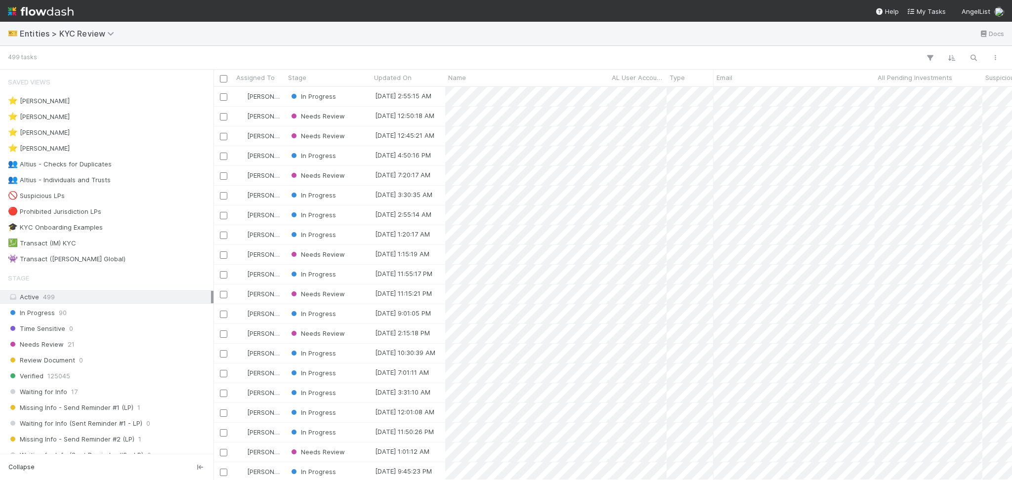
scroll to position [383, 788]
click at [138, 168] on div "👥 Altius - Checks for Duplicates 15" at bounding box center [109, 164] width 203 height 12
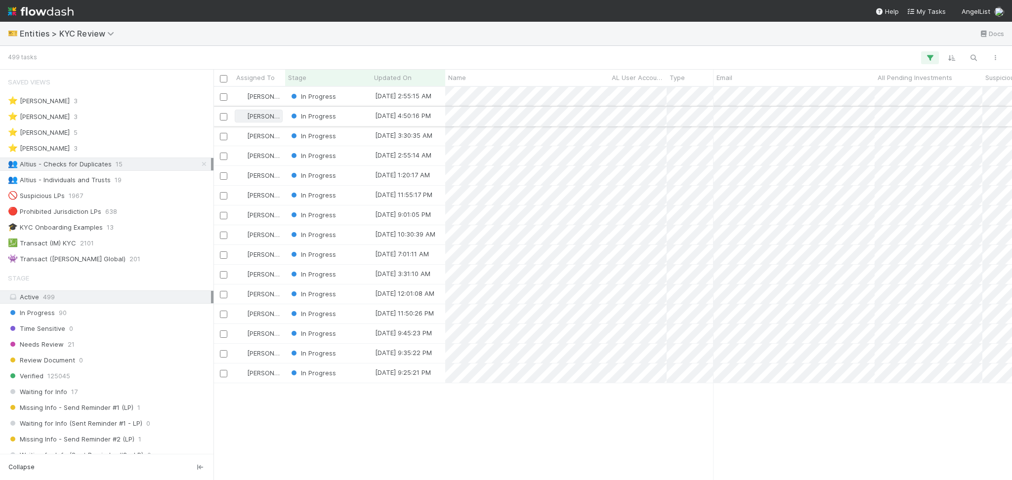
scroll to position [383, 788]
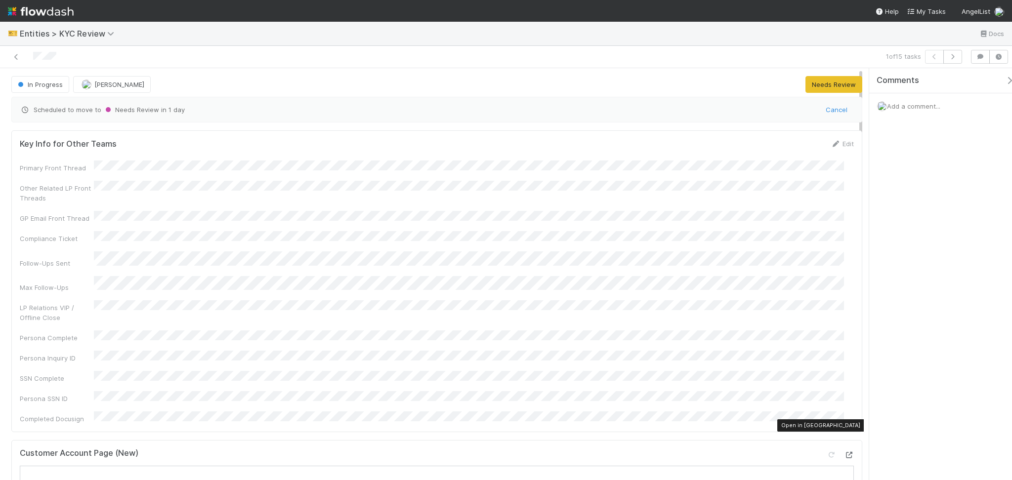
click at [844, 452] on icon at bounding box center [849, 455] width 10 height 6
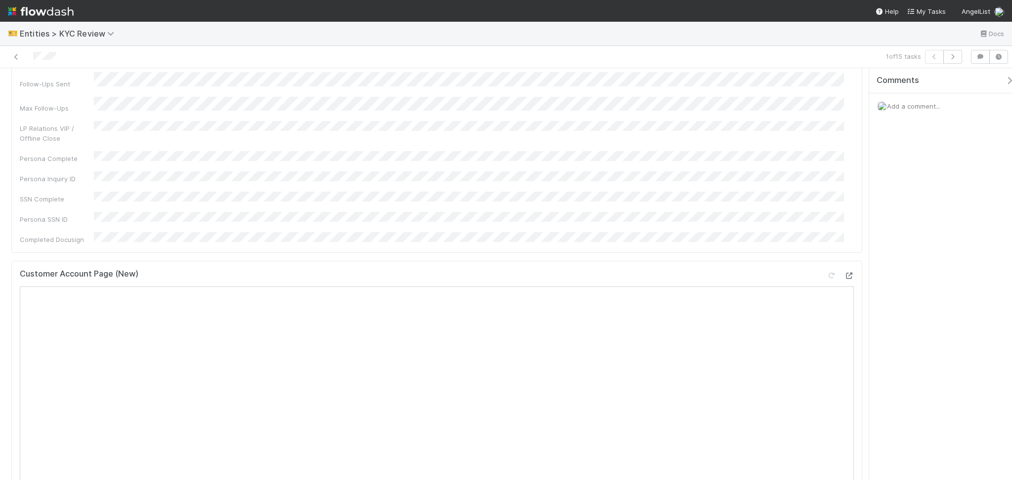
scroll to position [198, 0]
click at [826, 253] on div at bounding box center [831, 258] width 10 height 10
click at [844, 255] on icon at bounding box center [849, 258] width 10 height 6
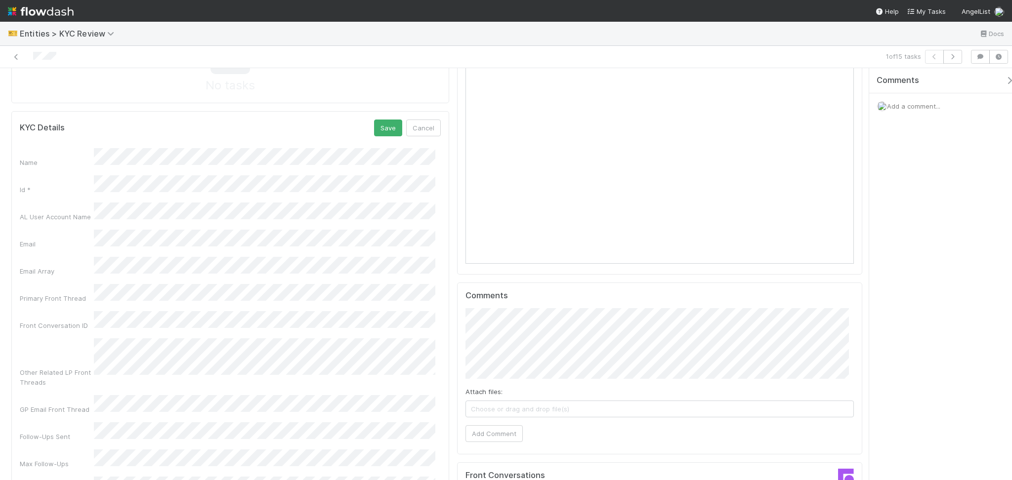
scroll to position [700, 0]
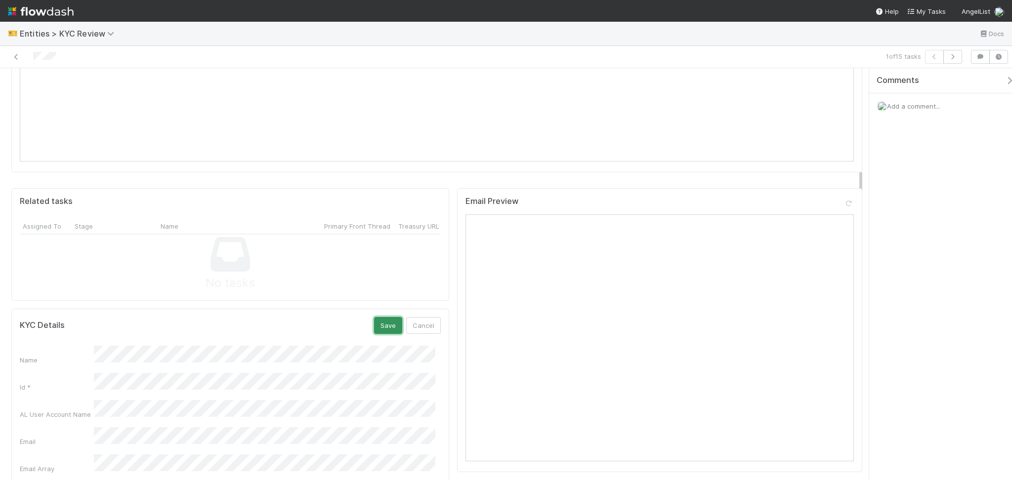
click at [382, 317] on button "Save" at bounding box center [388, 325] width 28 height 17
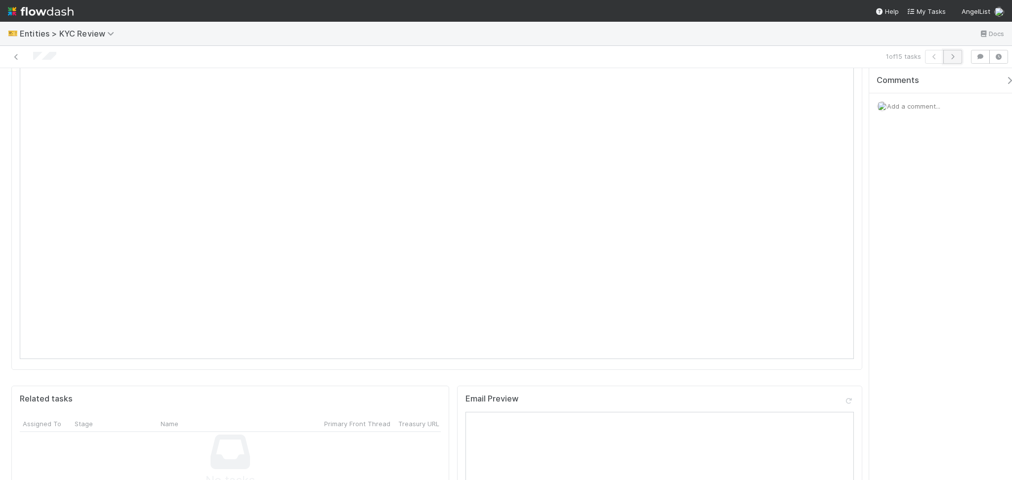
click at [953, 54] on icon "button" at bounding box center [953, 57] width 10 height 6
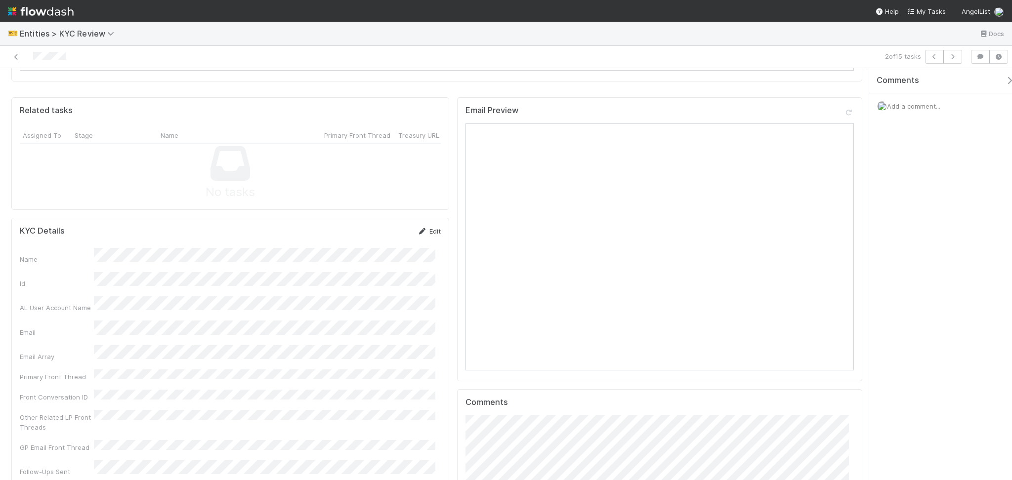
click at [423, 227] on link "Edit" at bounding box center [429, 231] width 23 height 8
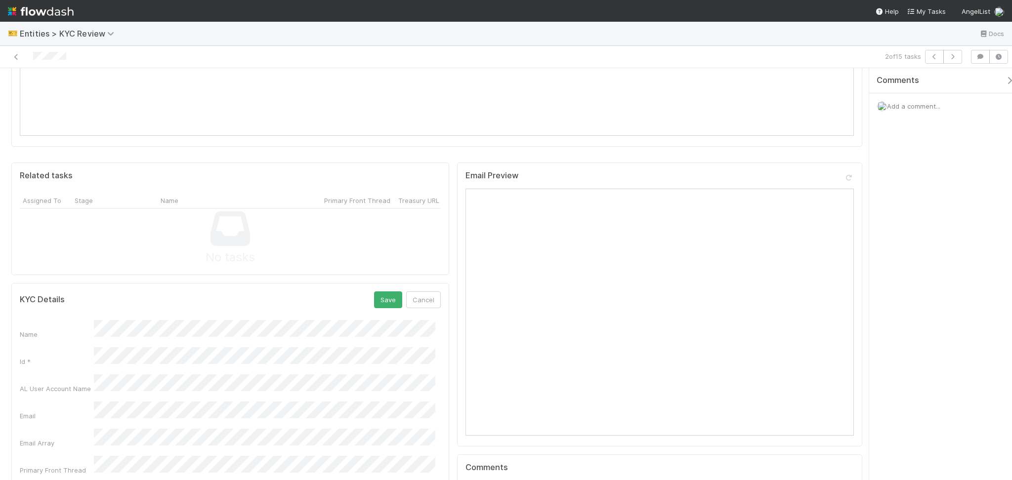
scroll to position [725, 0]
click at [388, 293] on button "Save" at bounding box center [388, 301] width 28 height 17
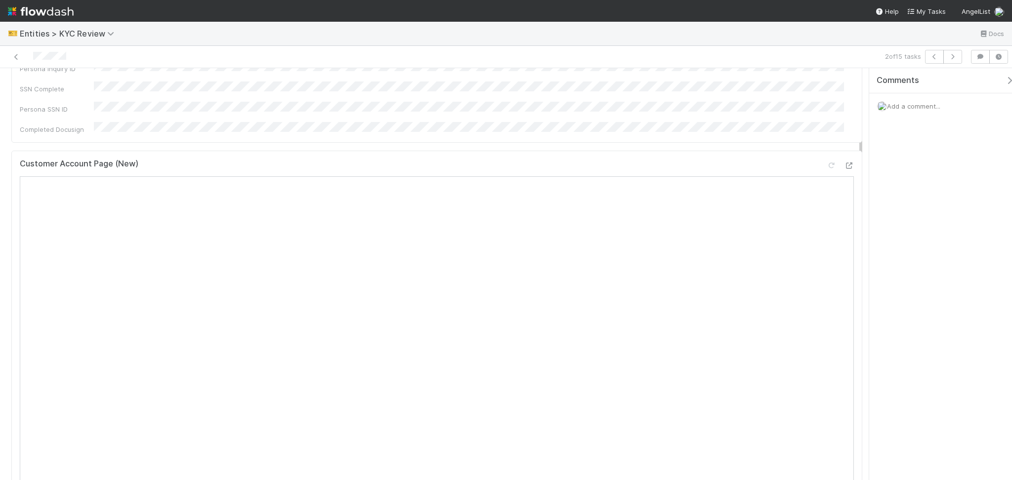
scroll to position [461, 0]
click at [955, 57] on icon "button" at bounding box center [953, 57] width 10 height 6
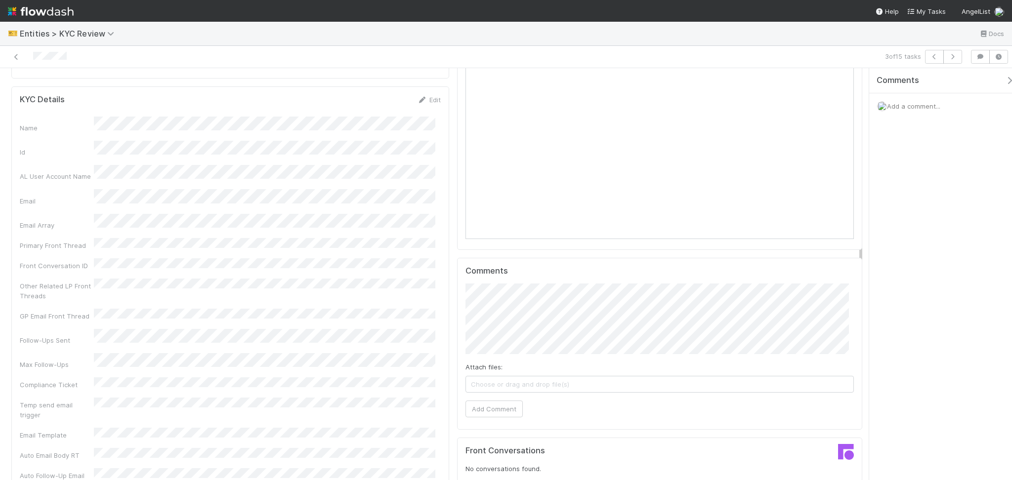
click at [423, 95] on div "Edit" at bounding box center [429, 100] width 23 height 10
click at [423, 96] on link "Edit" at bounding box center [429, 100] width 23 height 8
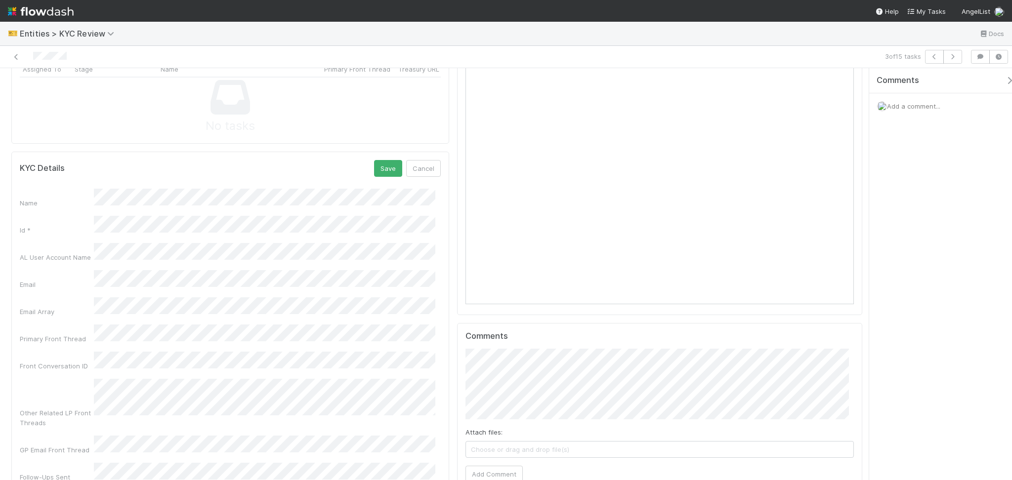
scroll to position [794, 0]
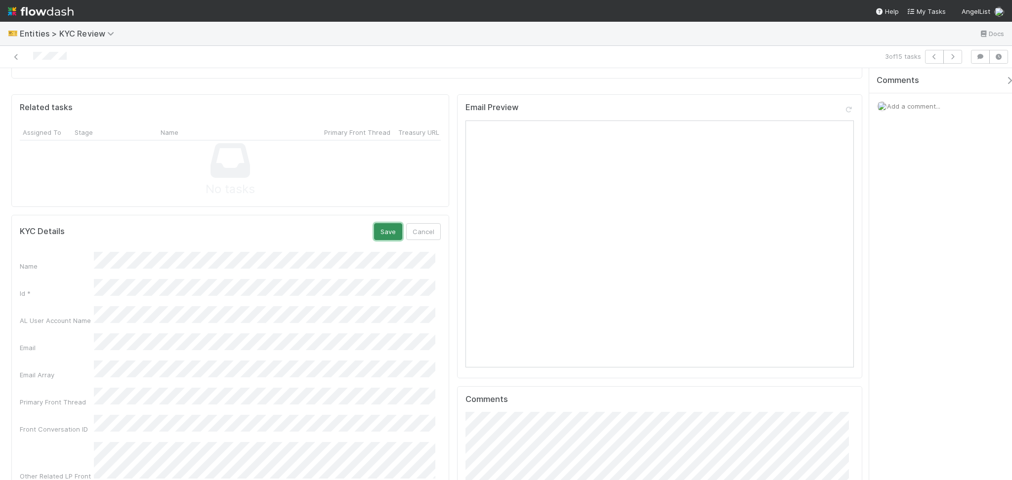
click at [386, 223] on button "Save" at bounding box center [388, 231] width 28 height 17
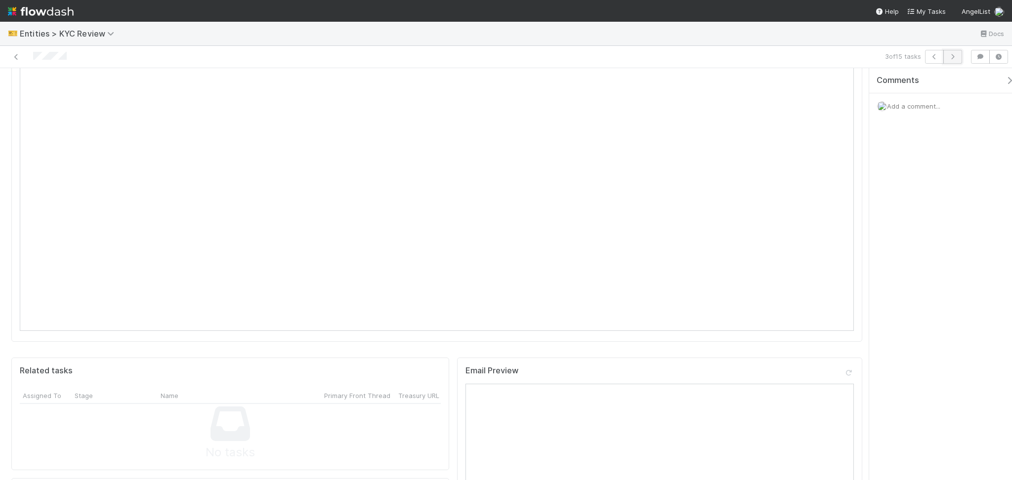
click at [951, 58] on icon "button" at bounding box center [953, 57] width 10 height 6
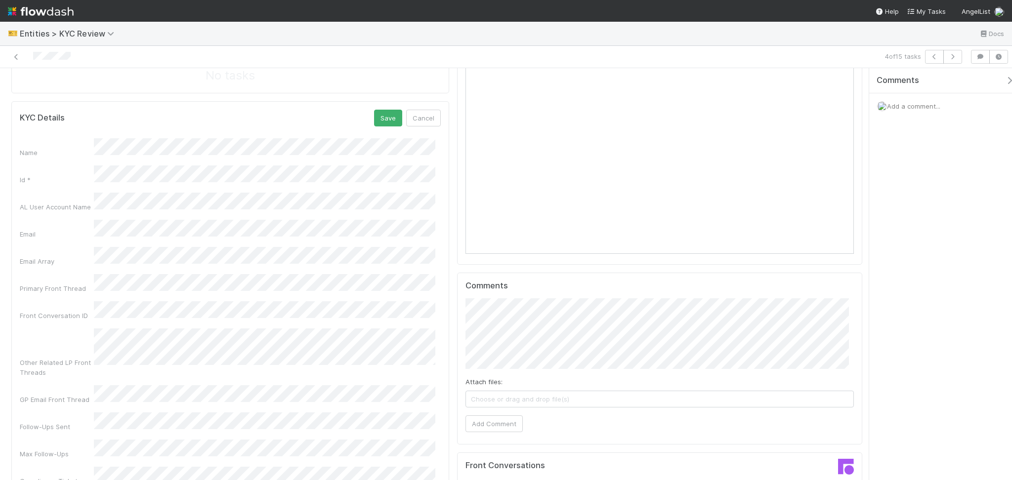
scroll to position [832, 0]
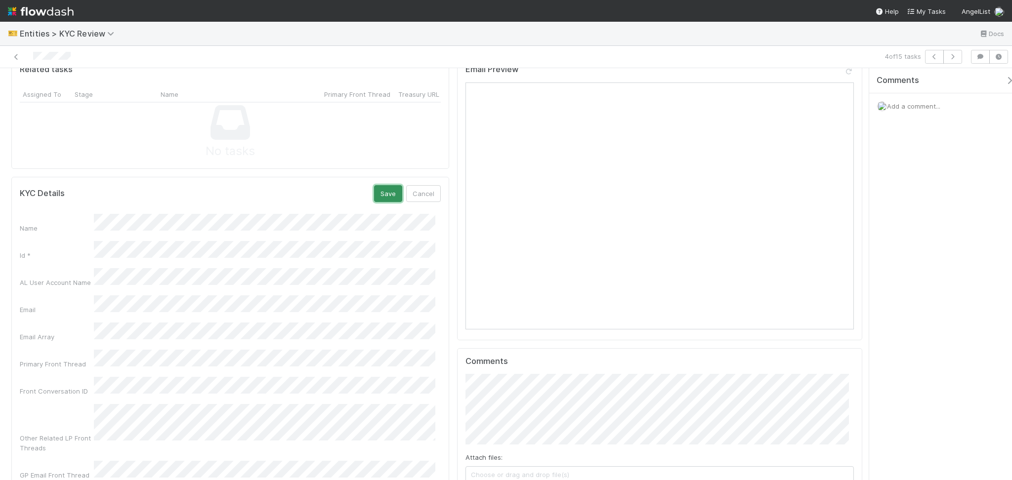
click at [389, 185] on button "Save" at bounding box center [388, 193] width 28 height 17
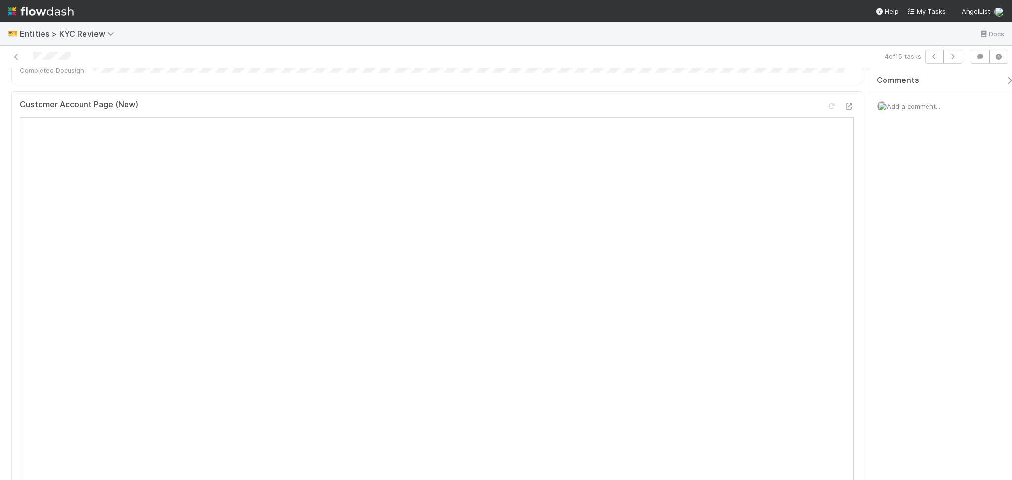
scroll to position [502, 0]
click at [948, 51] on button "button" at bounding box center [953, 57] width 19 height 14
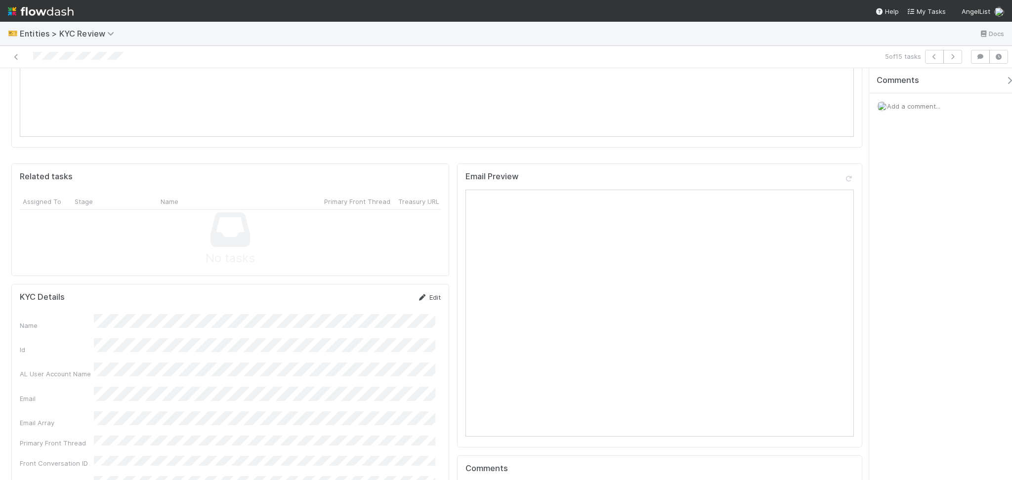
click at [428, 294] on link "Edit" at bounding box center [429, 298] width 23 height 8
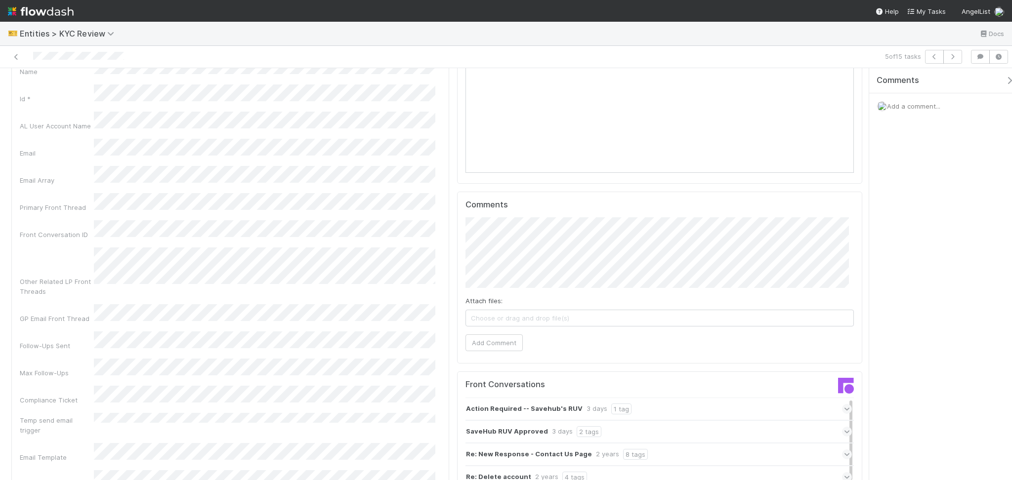
scroll to position [791, 0]
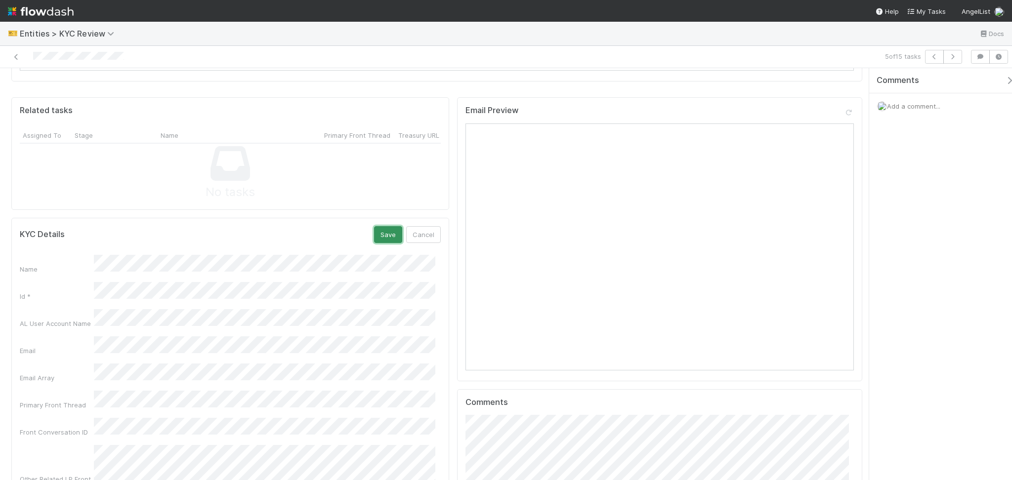
click at [389, 226] on button "Save" at bounding box center [388, 234] width 28 height 17
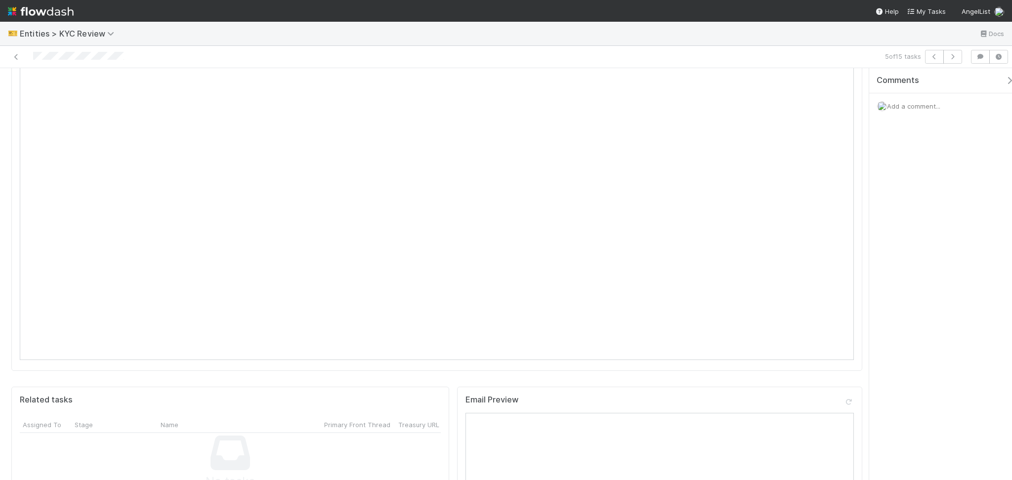
scroll to position [395, 0]
click at [949, 54] on icon "button" at bounding box center [953, 57] width 10 height 6
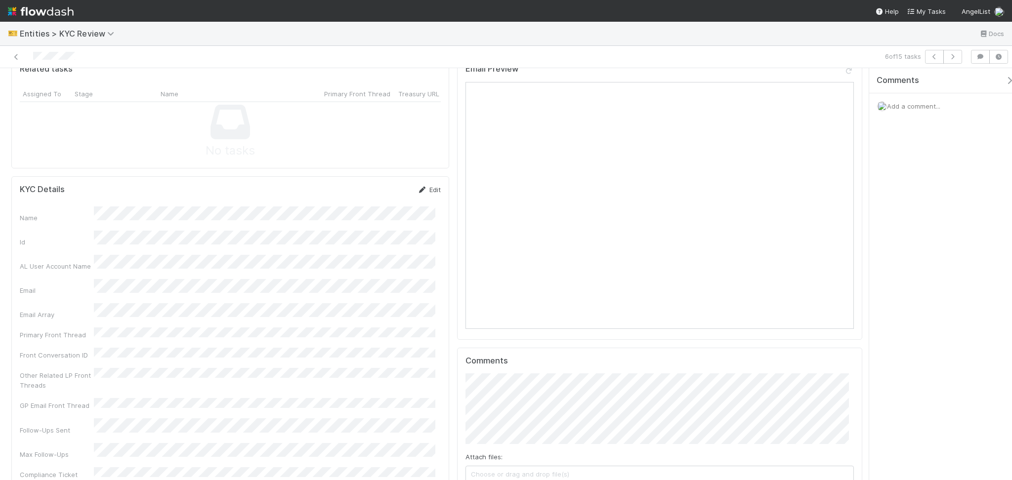
click at [419, 187] on icon at bounding box center [423, 190] width 10 height 6
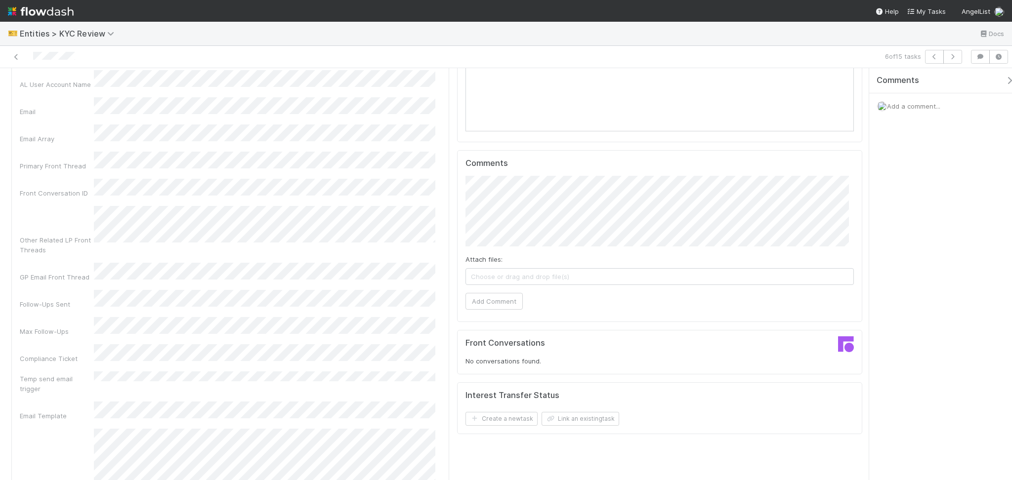
scroll to position [725, 0]
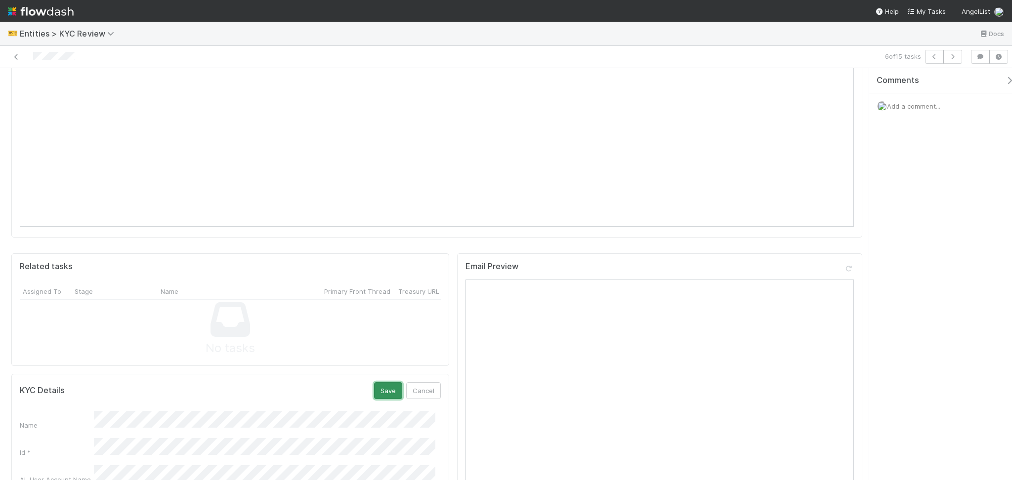
click at [382, 383] on button "Save" at bounding box center [388, 391] width 28 height 17
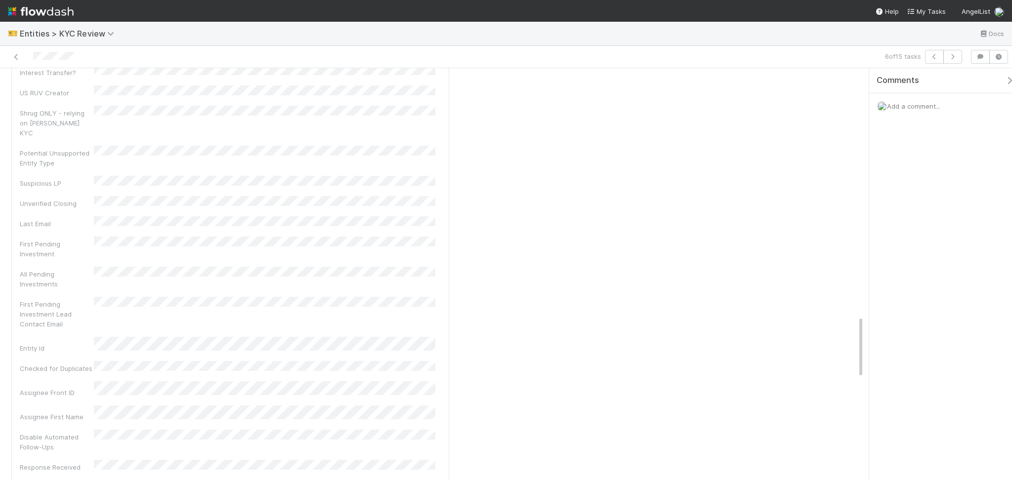
scroll to position [1582, 0]
click at [948, 52] on button "button" at bounding box center [953, 57] width 19 height 14
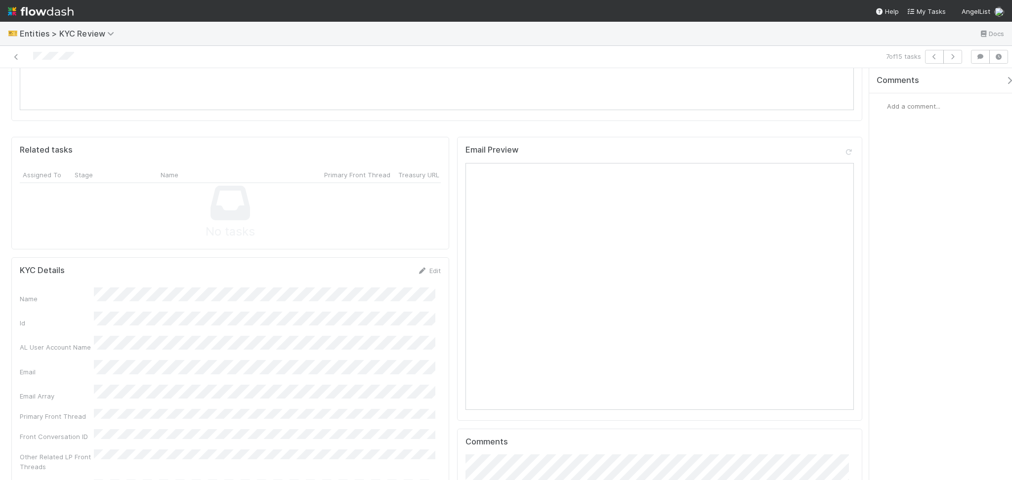
scroll to position [791, 0]
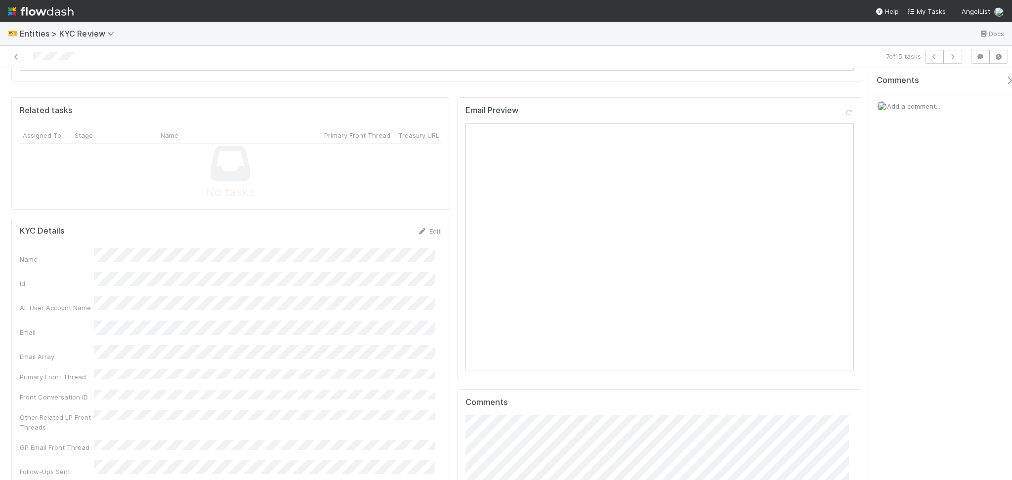
click at [435, 227] on link "Edit" at bounding box center [429, 231] width 23 height 8
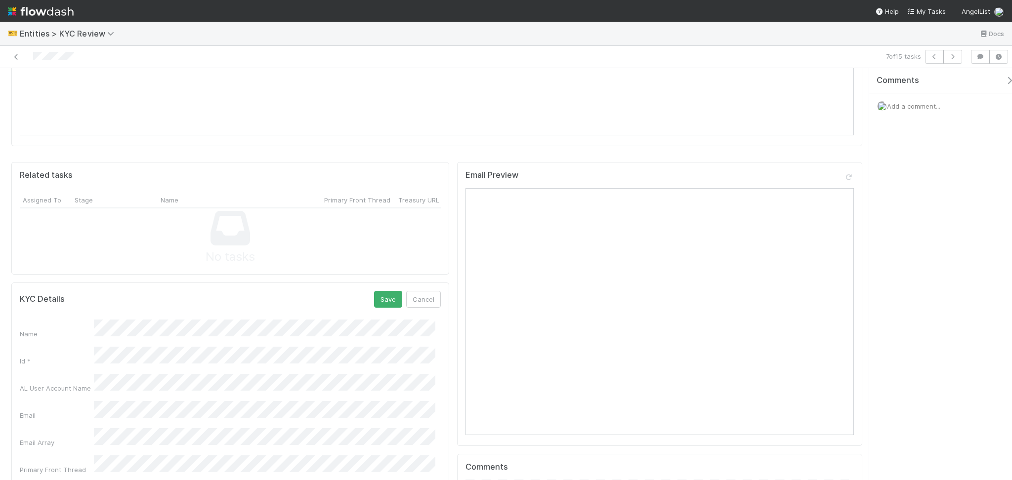
scroll to position [725, 0]
click at [374, 293] on button "Save" at bounding box center [388, 301] width 28 height 17
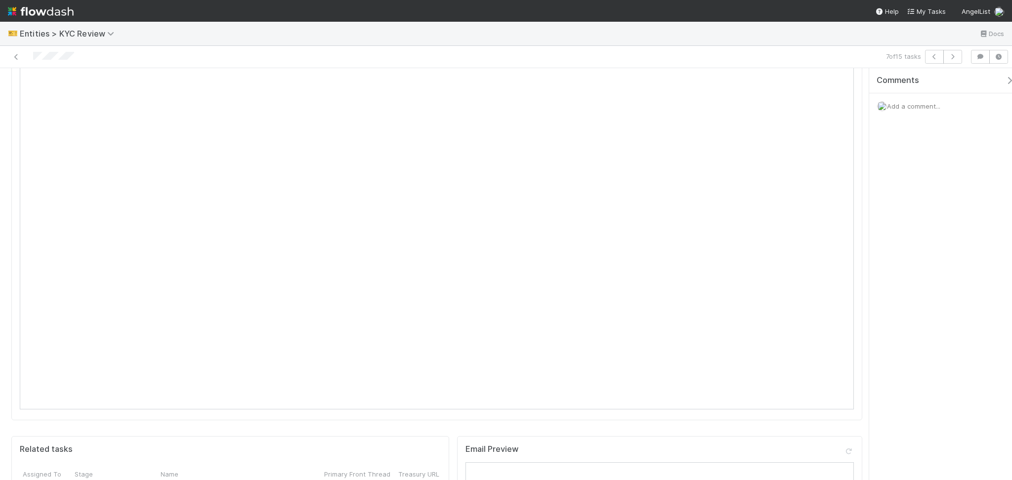
scroll to position [395, 0]
click at [951, 53] on button "button" at bounding box center [953, 57] width 19 height 14
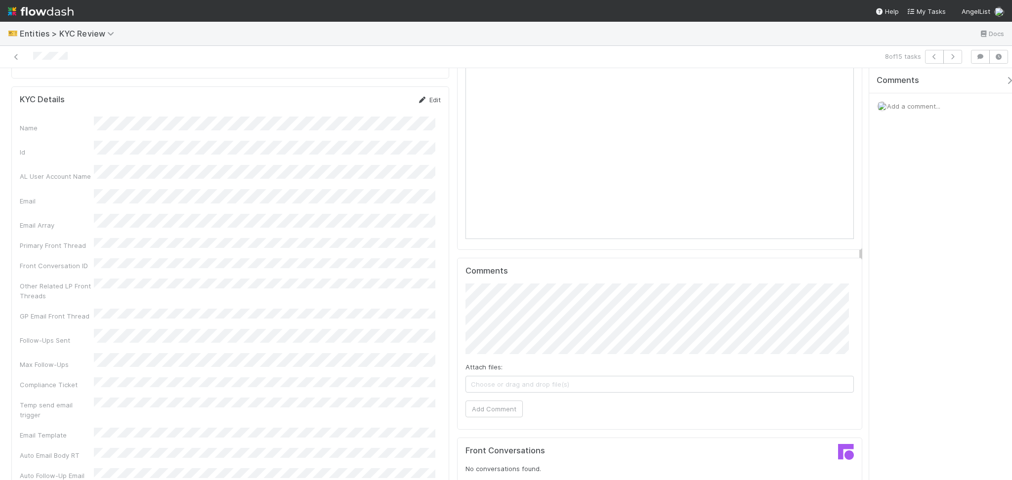
click at [421, 97] on icon at bounding box center [423, 100] width 10 height 6
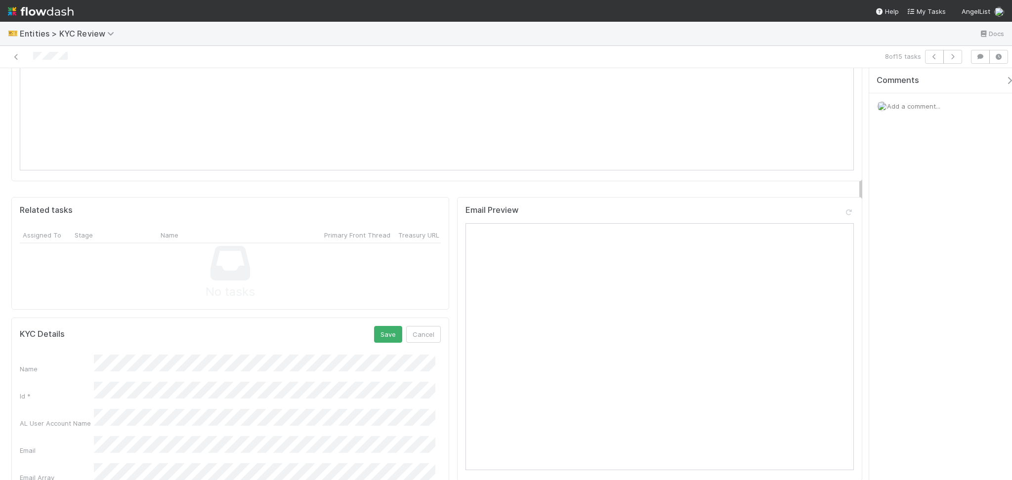
scroll to position [596, 0]
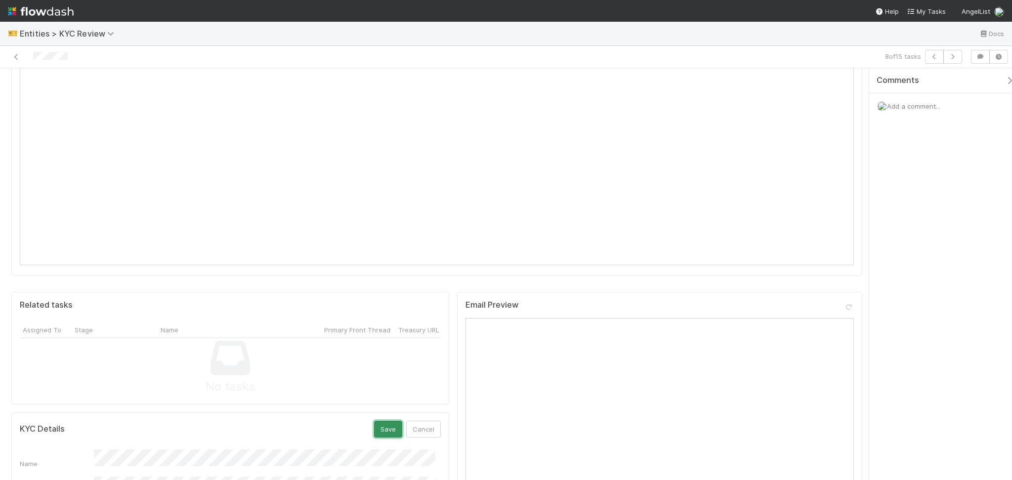
click at [380, 421] on button "Save" at bounding box center [388, 429] width 28 height 17
click at [951, 58] on icon "button" at bounding box center [953, 57] width 10 height 6
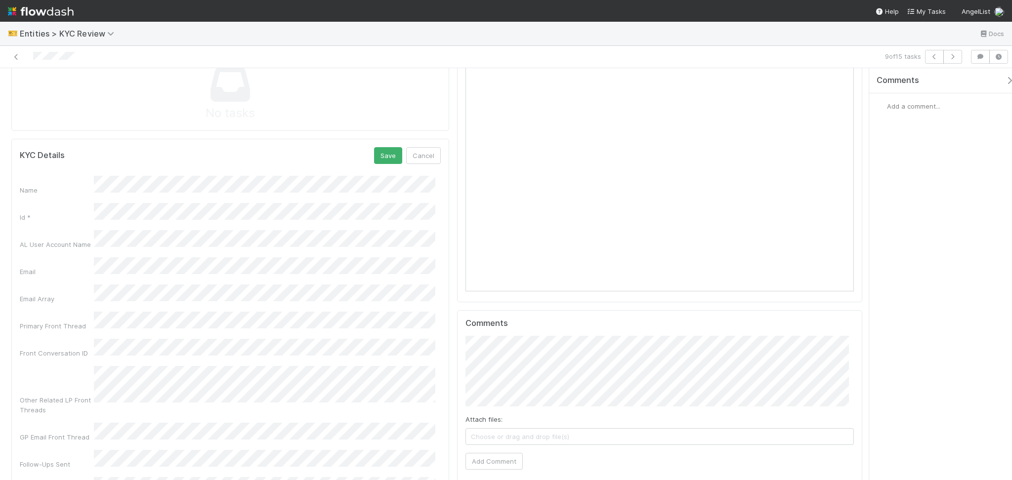
scroll to position [766, 0]
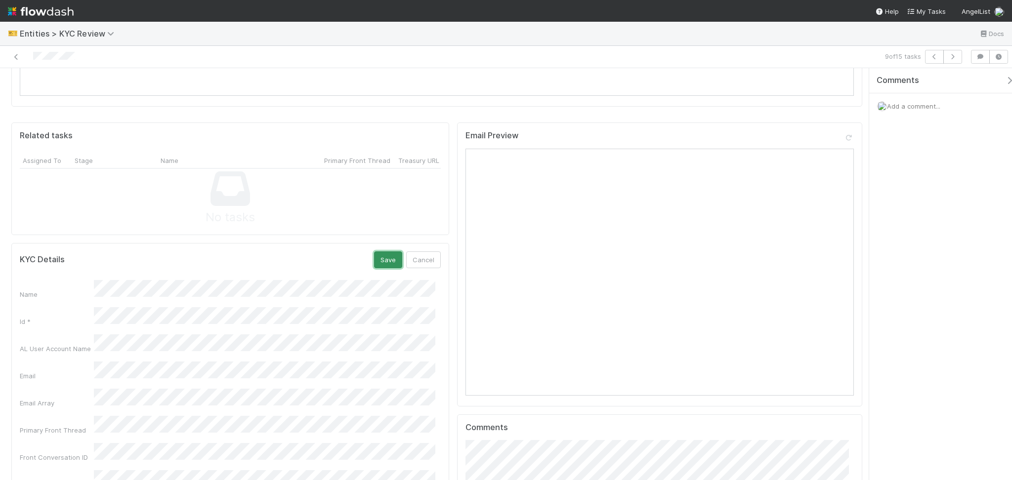
click at [381, 252] on button "Save" at bounding box center [388, 260] width 28 height 17
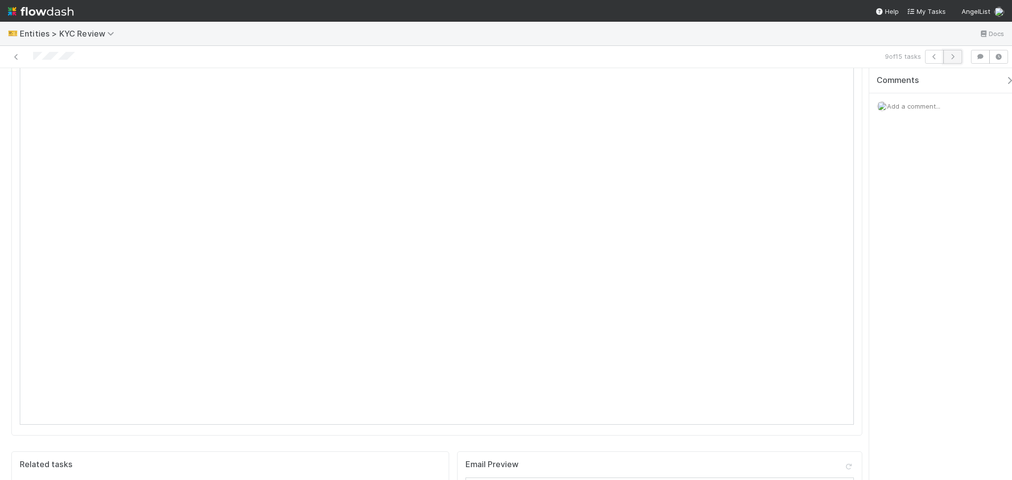
click at [951, 58] on icon "button" at bounding box center [953, 57] width 10 height 6
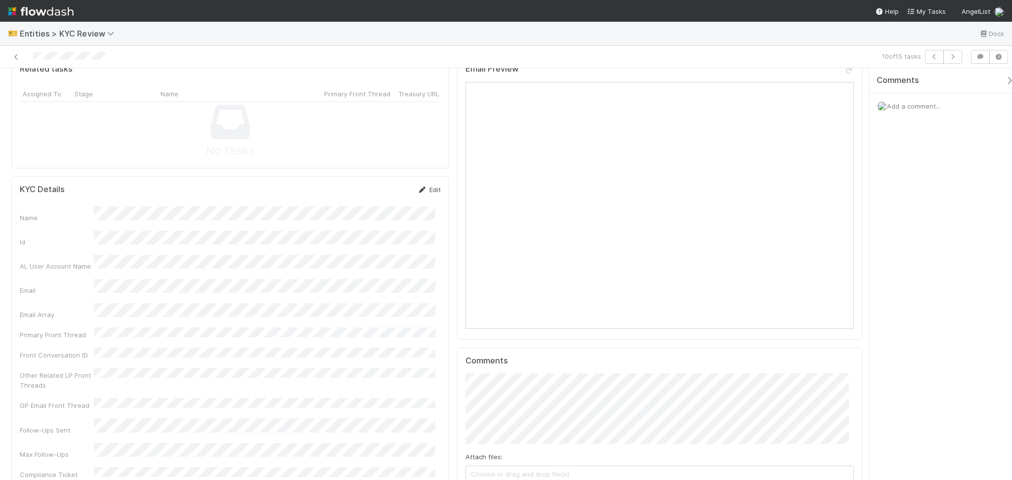
click at [426, 186] on link "Edit" at bounding box center [429, 190] width 23 height 8
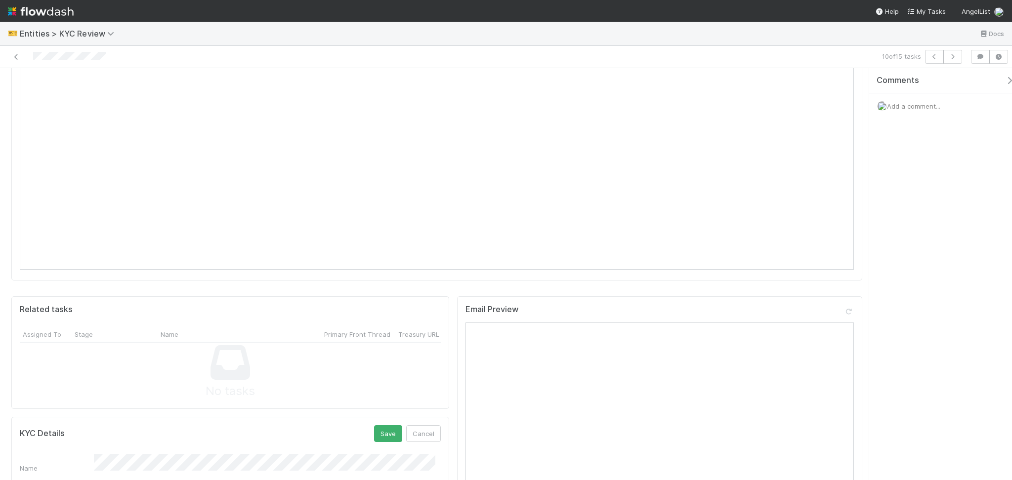
scroll to position [659, 0]
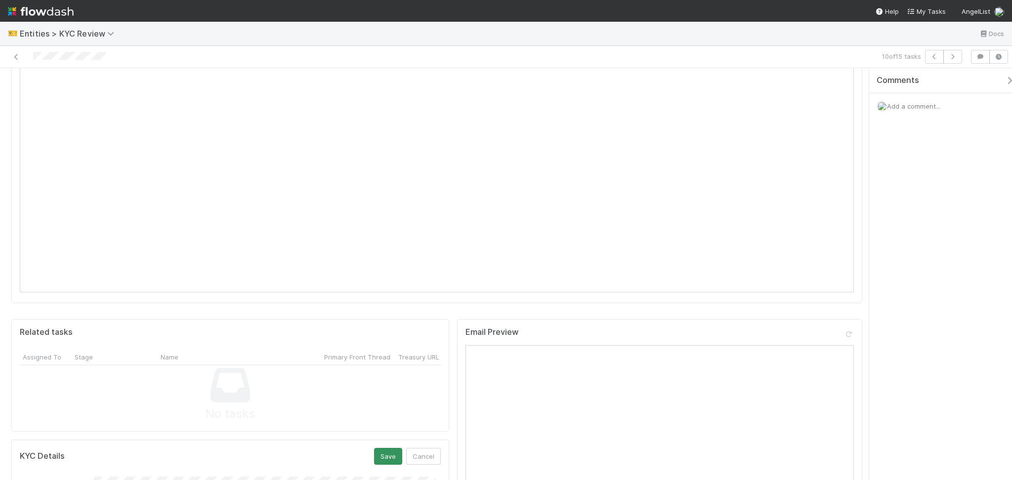
drag, startPoint x: 365, startPoint y: 436, endPoint x: 369, endPoint y: 433, distance: 5.3
click at [374, 448] on button "Save" at bounding box center [388, 456] width 28 height 17
click at [953, 56] on icon "button" at bounding box center [953, 57] width 10 height 6
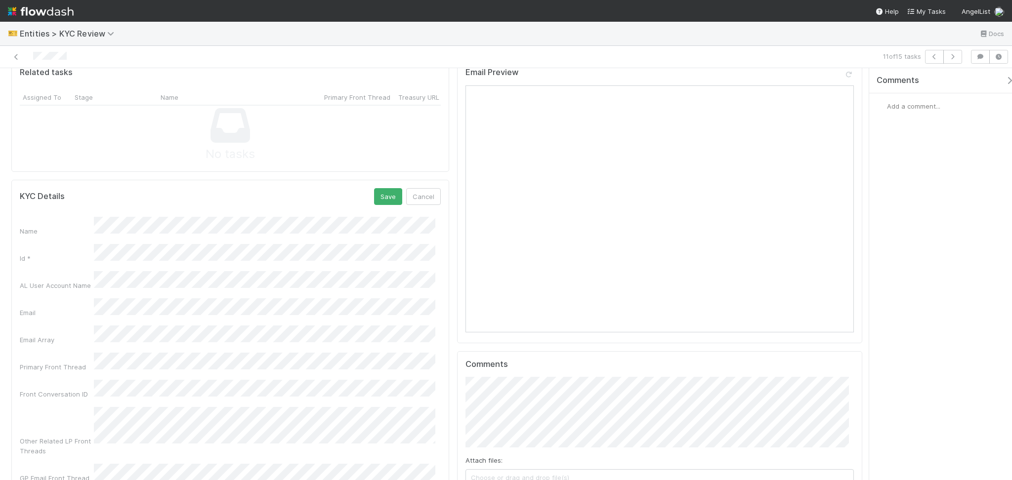
scroll to position [766, 0]
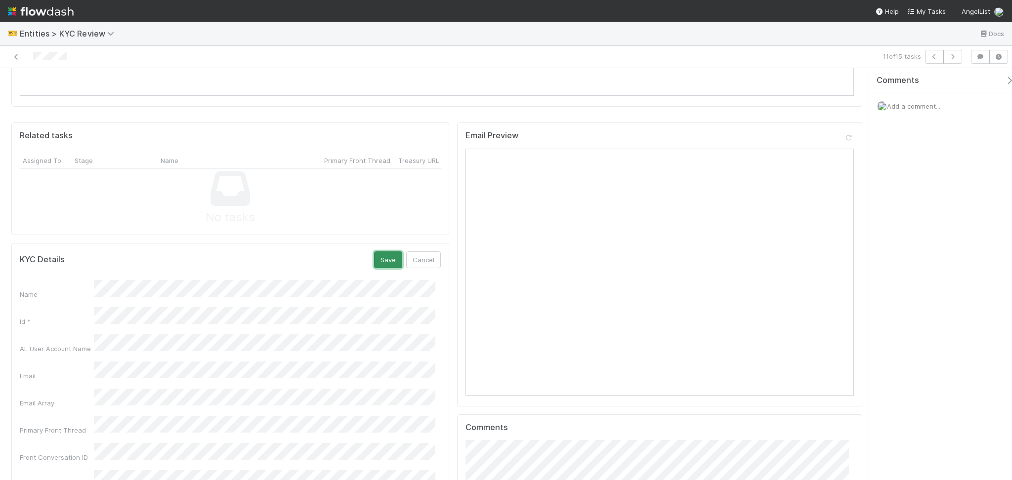
click at [386, 252] on button "Save" at bounding box center [388, 260] width 28 height 17
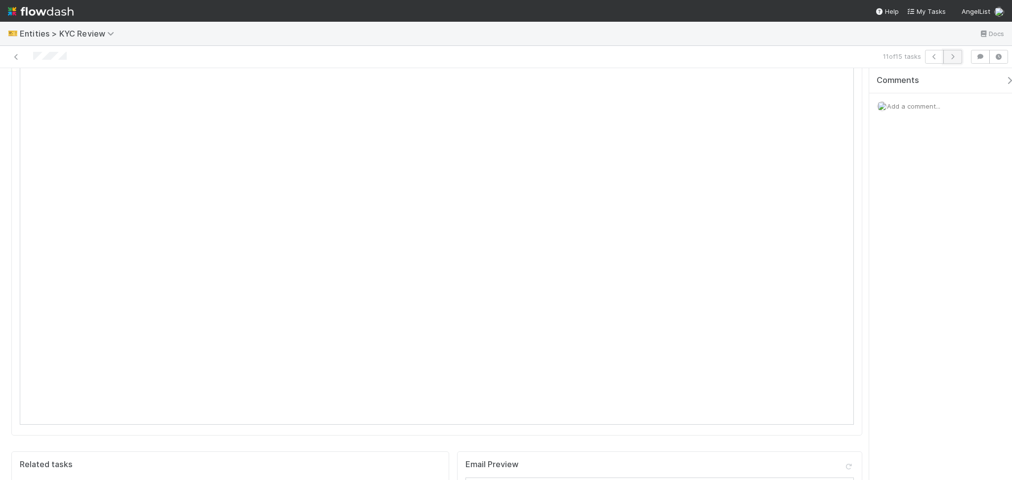
click at [952, 61] on button "button" at bounding box center [953, 57] width 19 height 14
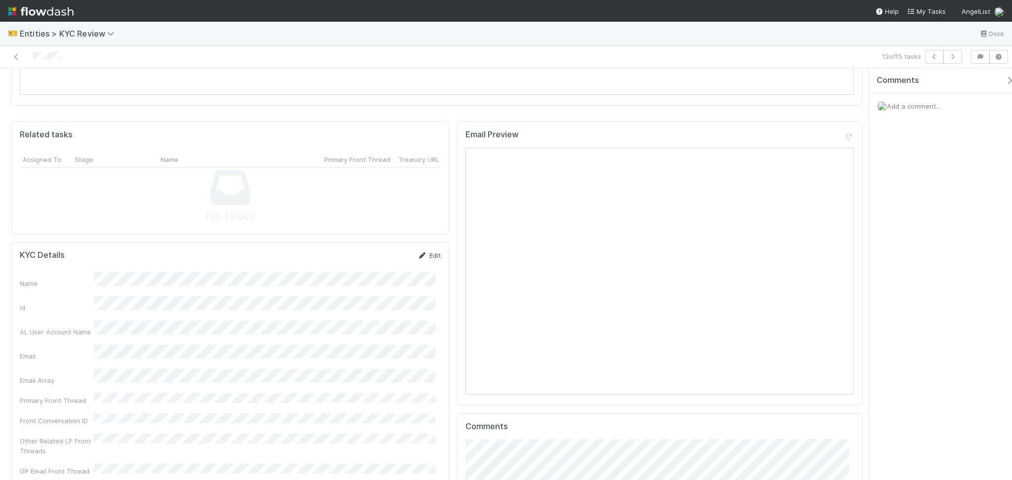
click at [419, 253] on icon at bounding box center [423, 256] width 10 height 6
click at [388, 251] on button "Save" at bounding box center [388, 259] width 28 height 17
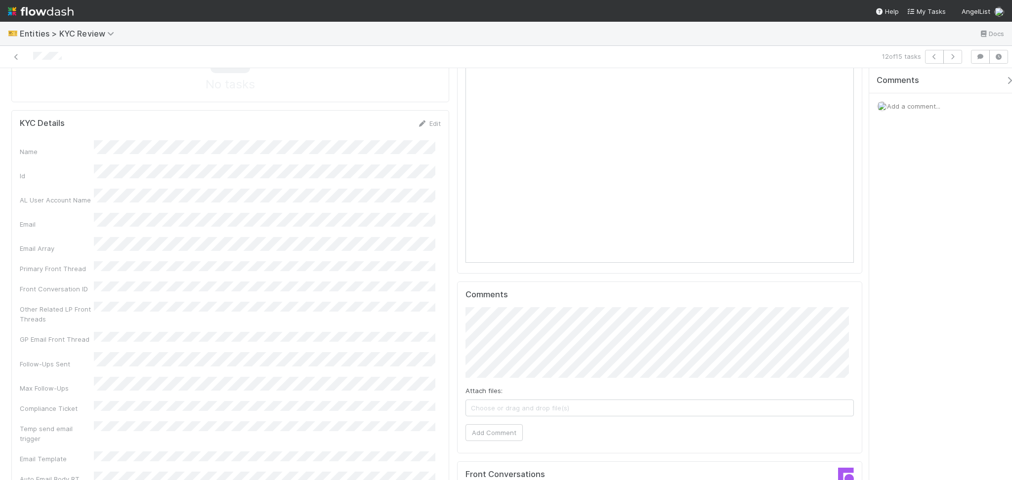
scroll to position [593, 0]
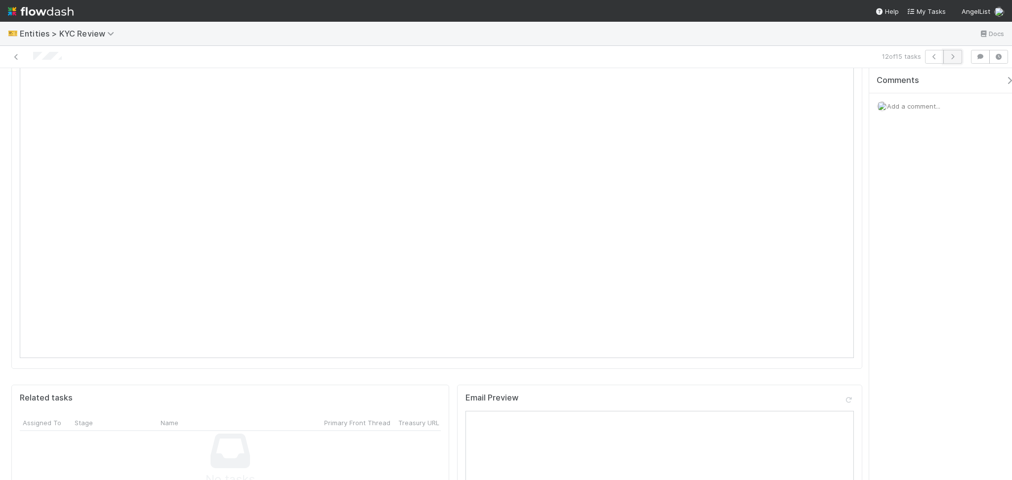
click at [950, 60] on button "button" at bounding box center [953, 57] width 19 height 14
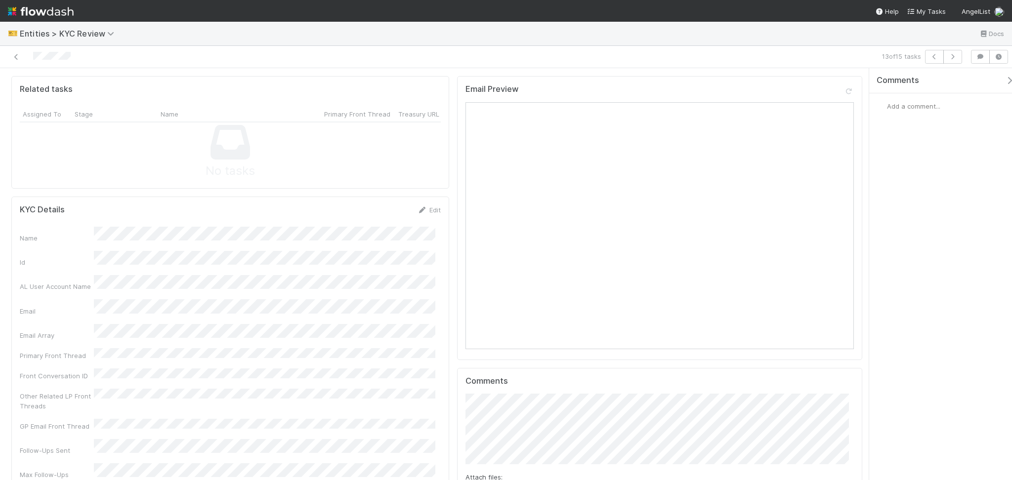
scroll to position [857, 0]
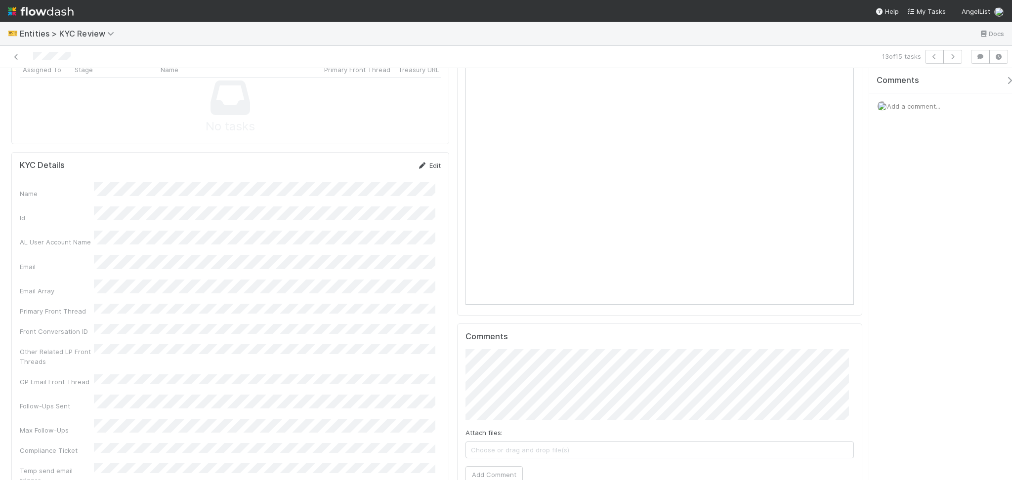
click at [427, 162] on link "Edit" at bounding box center [429, 166] width 23 height 8
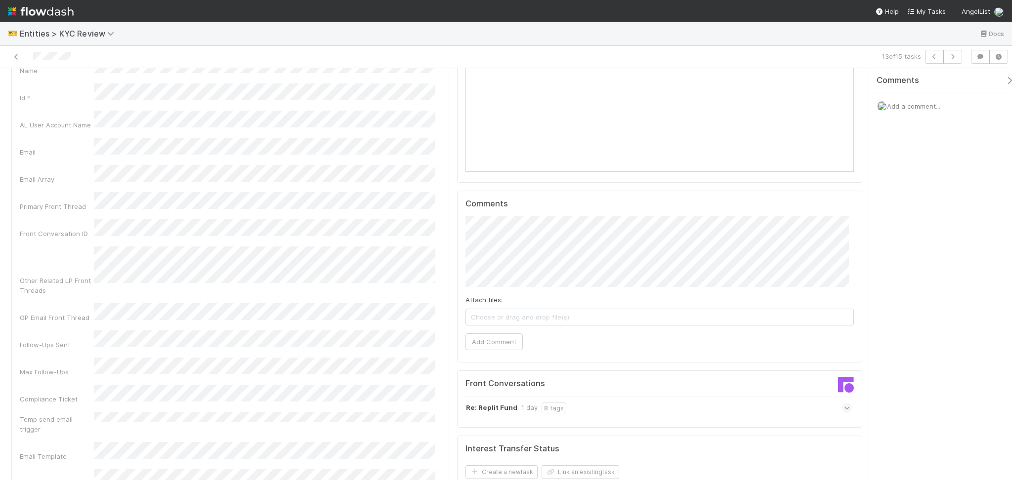
scroll to position [791, 0]
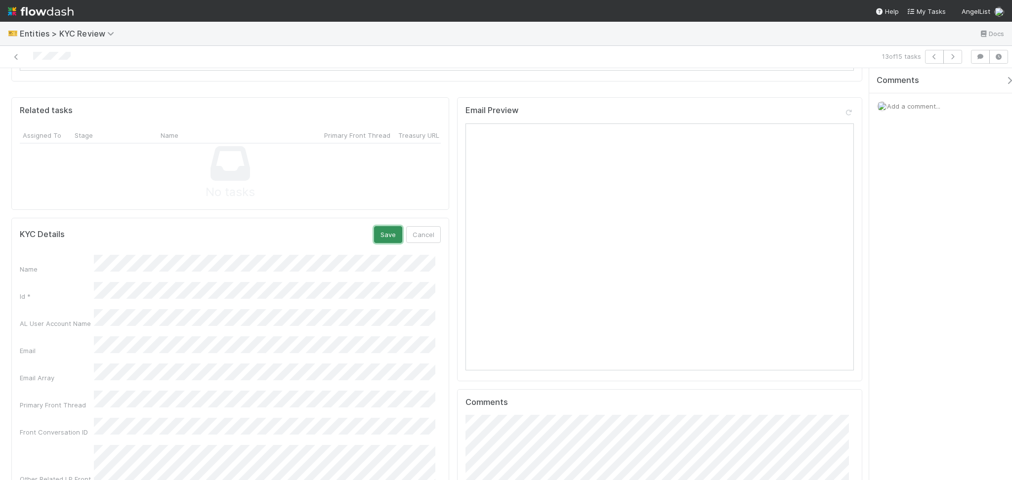
click at [374, 226] on button "Save" at bounding box center [388, 234] width 28 height 17
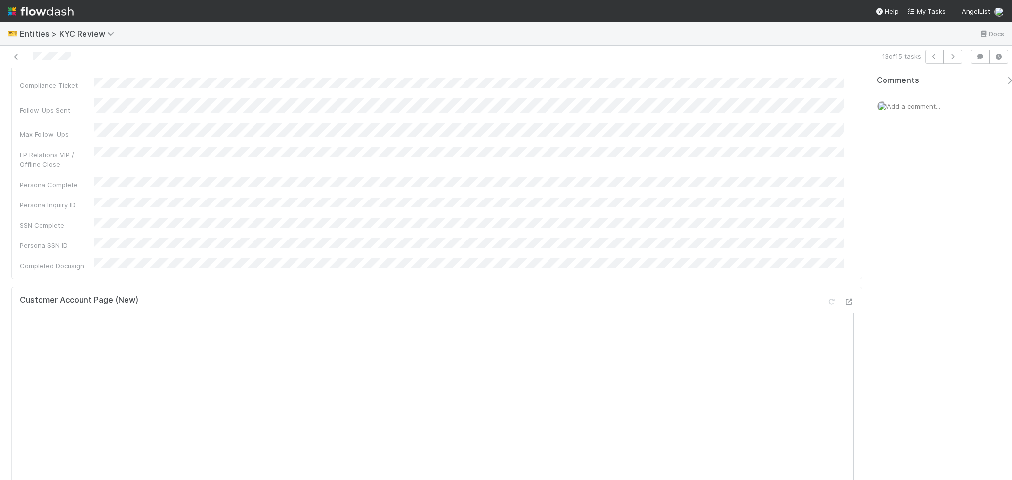
scroll to position [131, 0]
click at [946, 60] on button "button" at bounding box center [953, 57] width 19 height 14
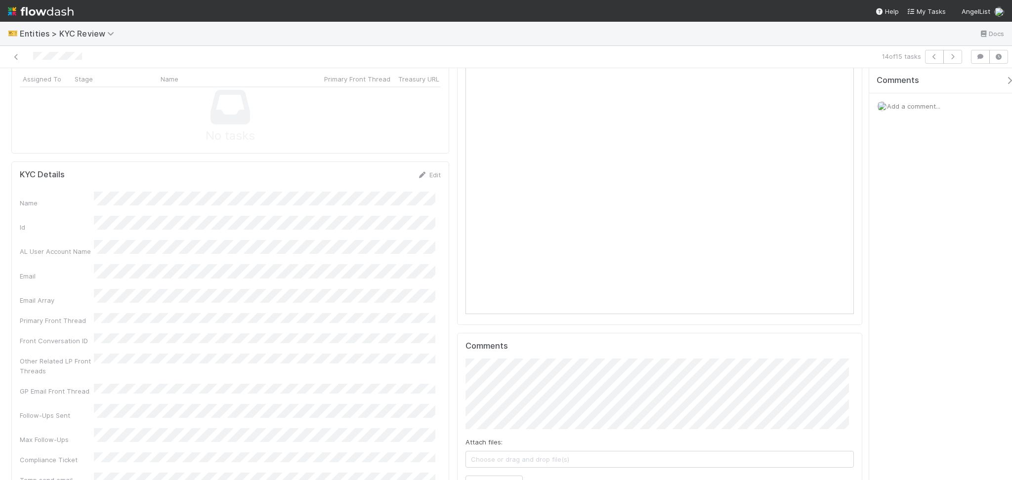
scroll to position [791, 0]
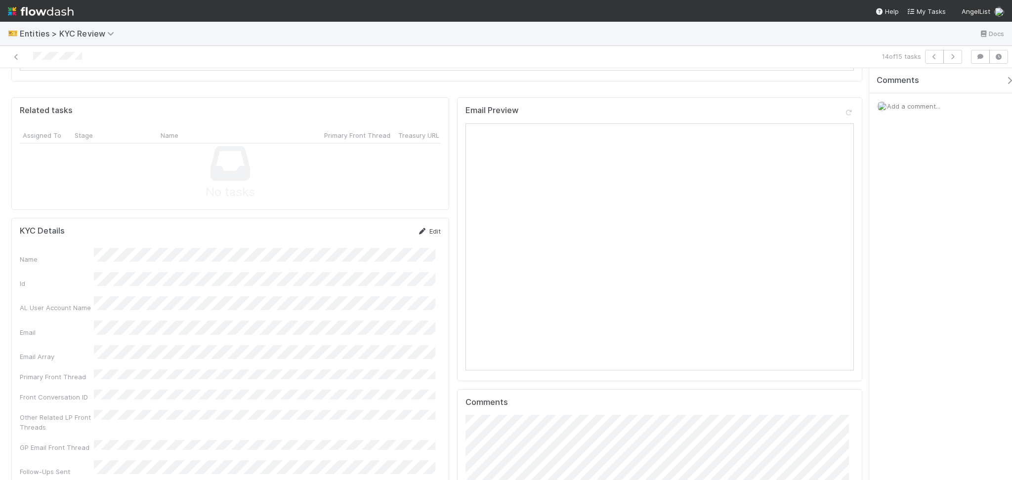
click at [431, 227] on link "Edit" at bounding box center [429, 231] width 23 height 8
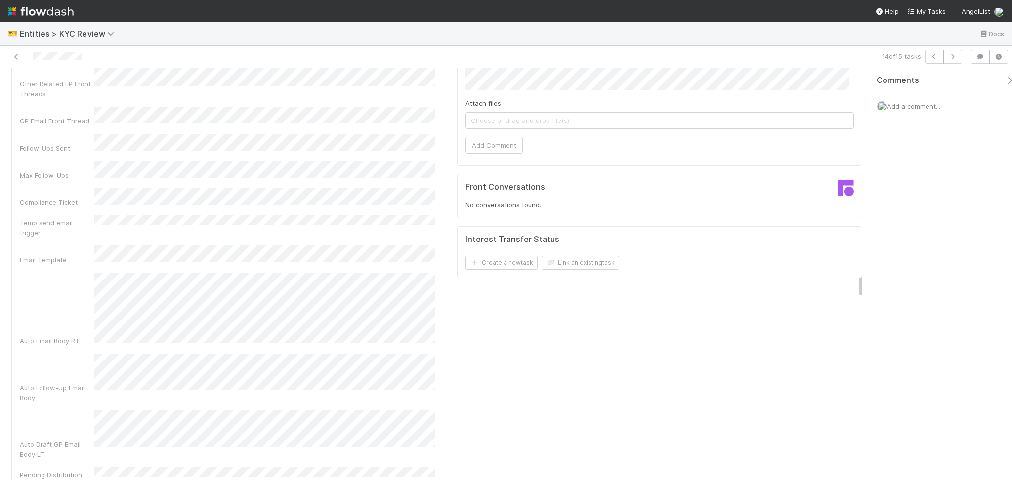
scroll to position [857, 0]
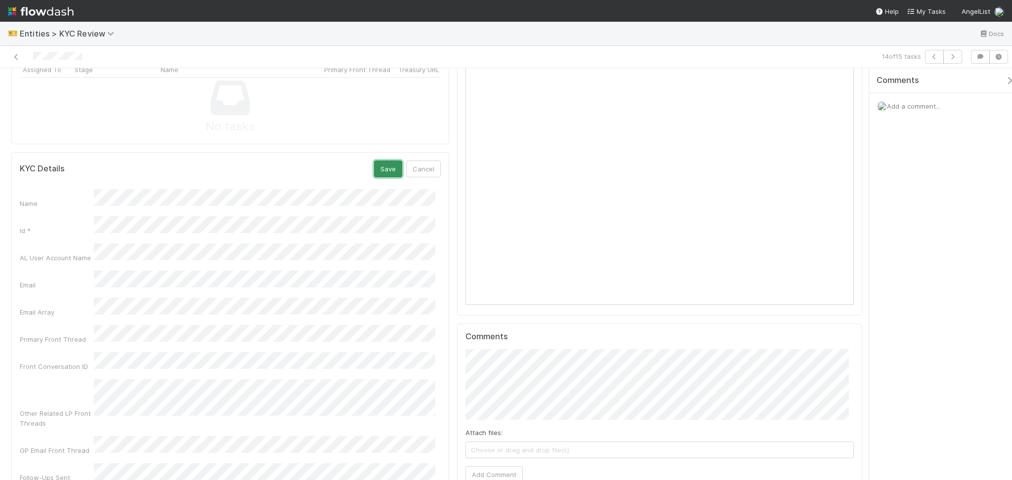
click at [382, 161] on button "Save" at bounding box center [388, 169] width 28 height 17
click at [422, 162] on link "Edit" at bounding box center [429, 166] width 23 height 8
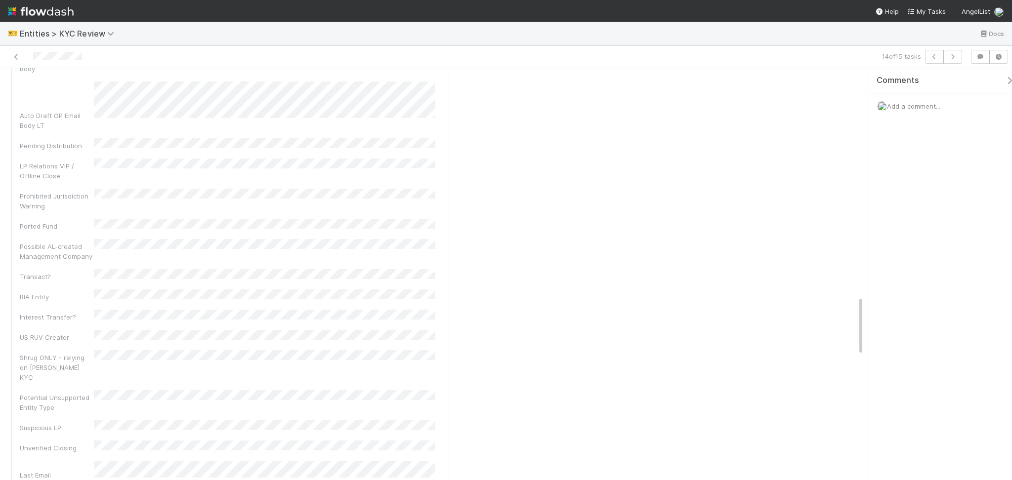
scroll to position [1582, 0]
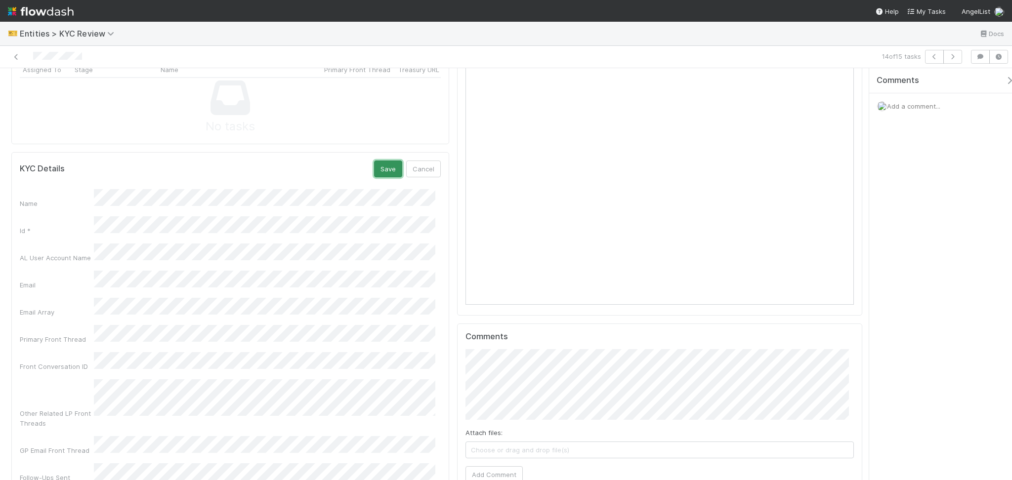
click at [383, 161] on button "Save" at bounding box center [388, 169] width 28 height 17
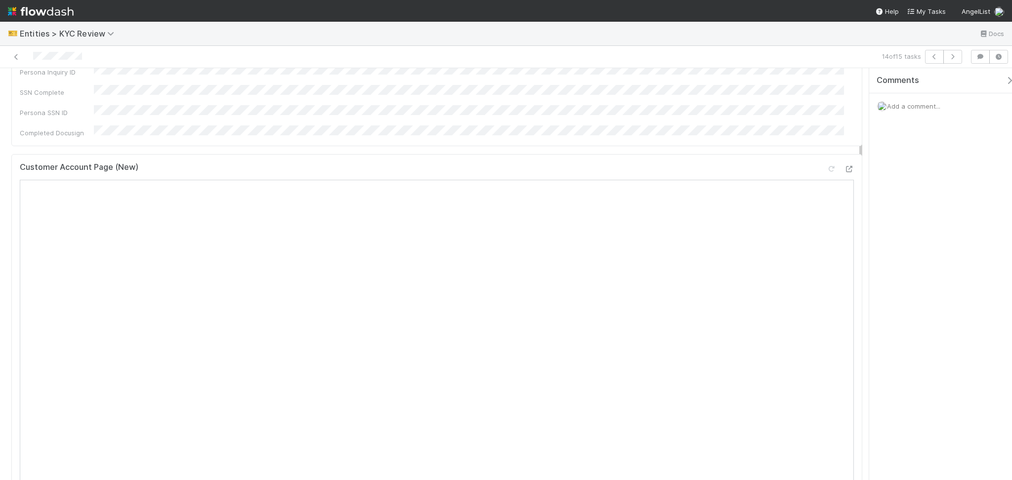
scroll to position [263, 0]
click at [949, 59] on icon "button" at bounding box center [953, 57] width 10 height 6
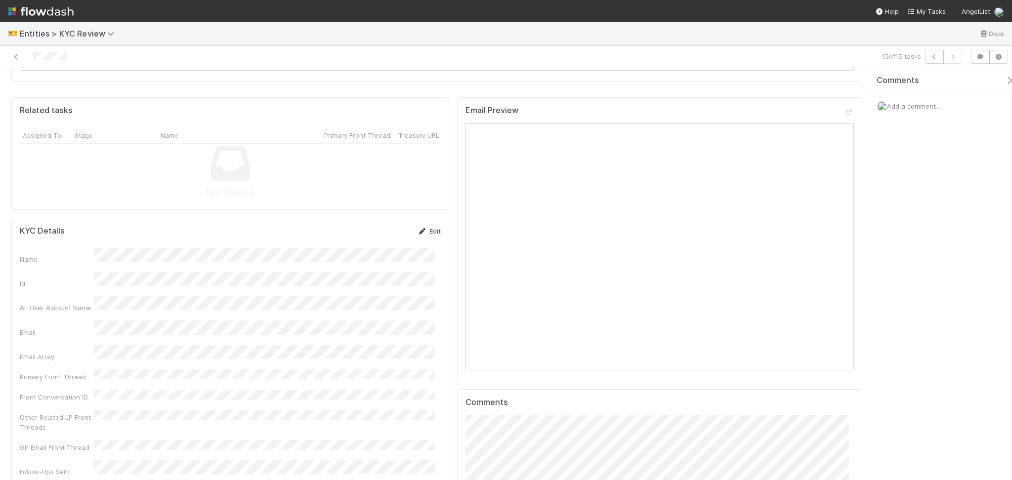
click at [426, 227] on link "Edit" at bounding box center [429, 231] width 23 height 8
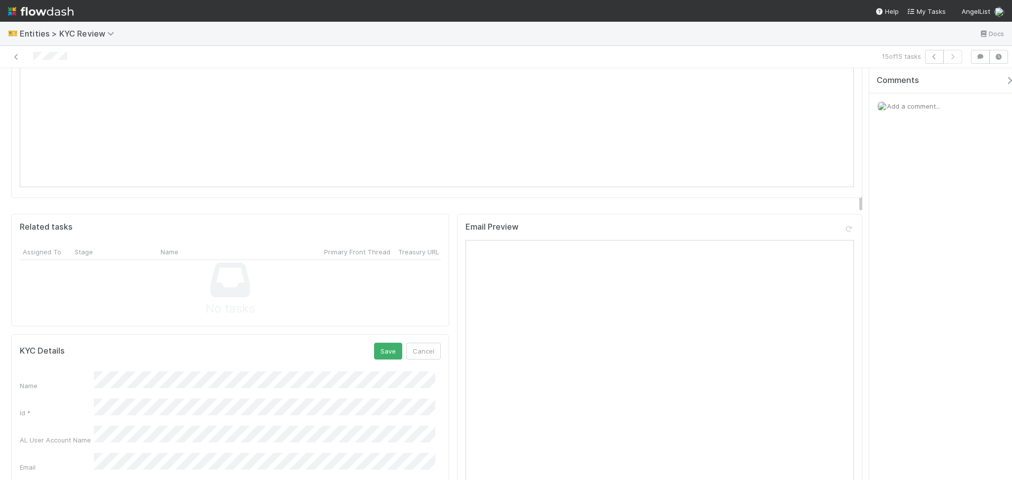
scroll to position [593, 0]
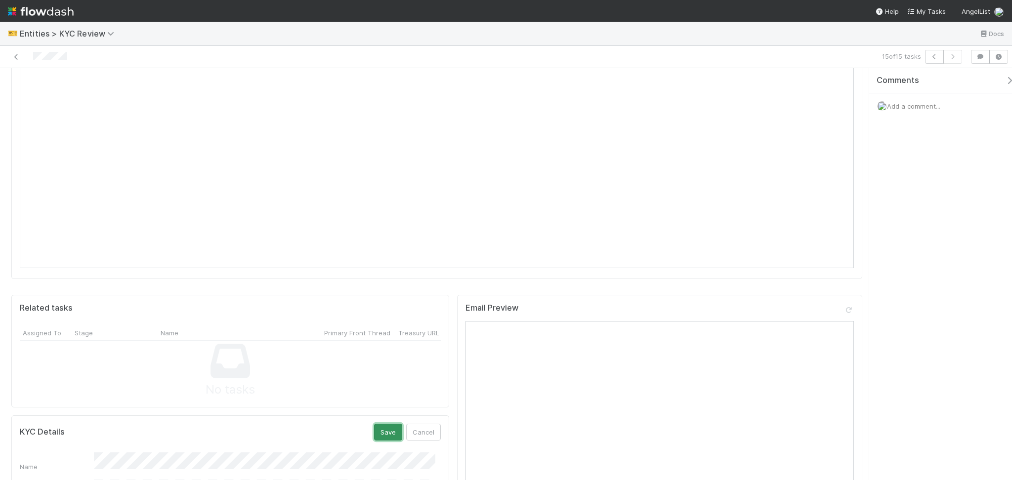
click at [383, 424] on button "Save" at bounding box center [388, 432] width 28 height 17
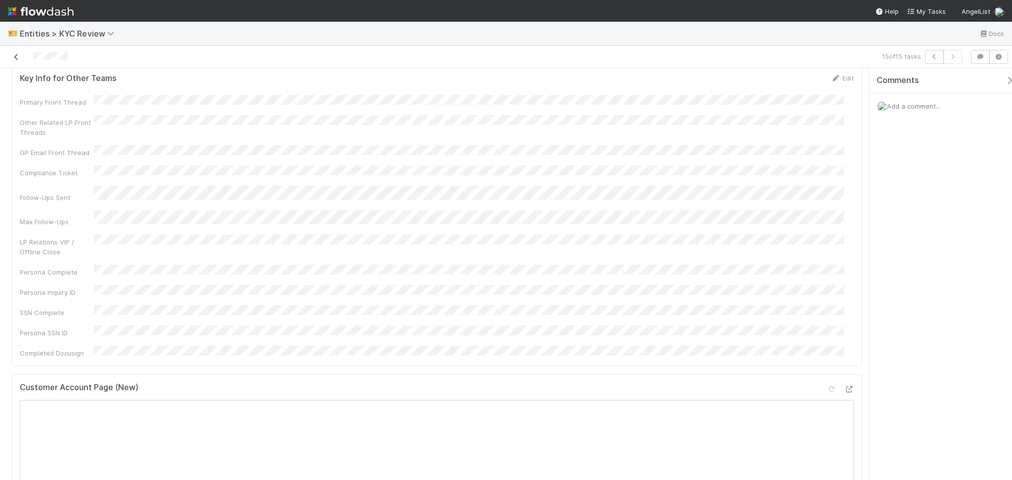
click at [16, 54] on icon at bounding box center [16, 57] width 10 height 6
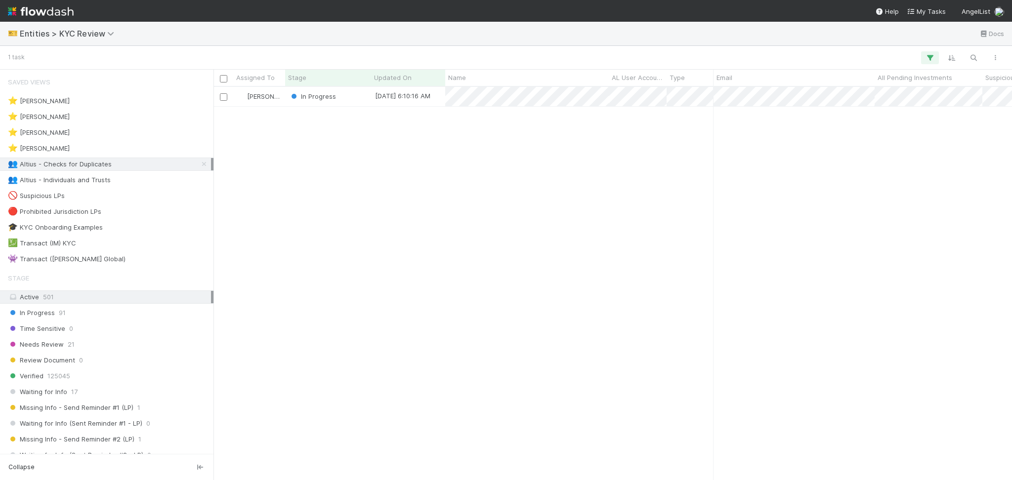
scroll to position [383, 788]
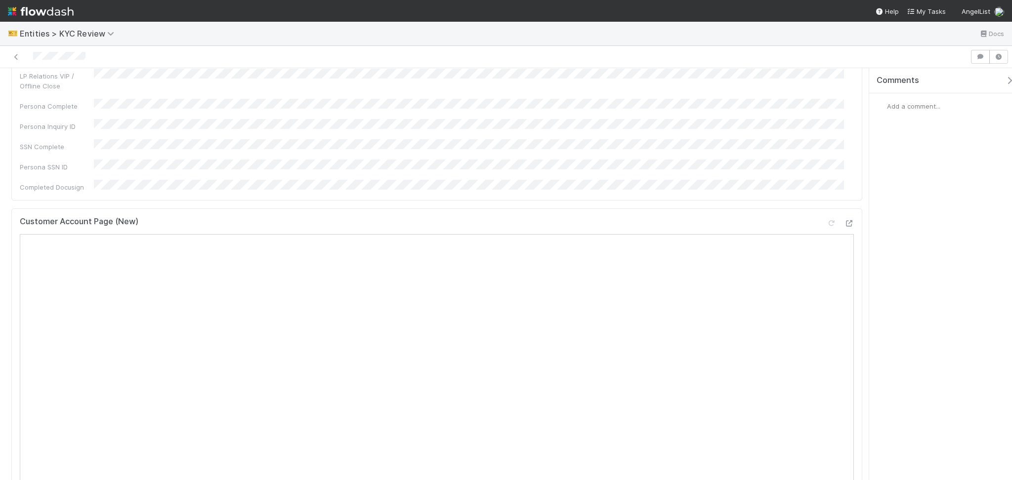
scroll to position [329, 0]
click at [833, 121] on div at bounding box center [840, 128] width 28 height 14
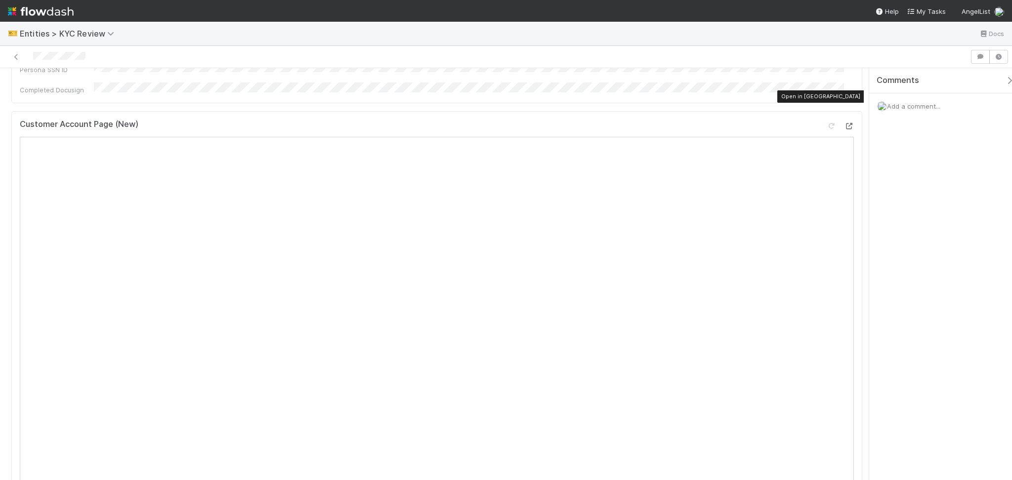
click at [844, 123] on icon at bounding box center [849, 126] width 10 height 6
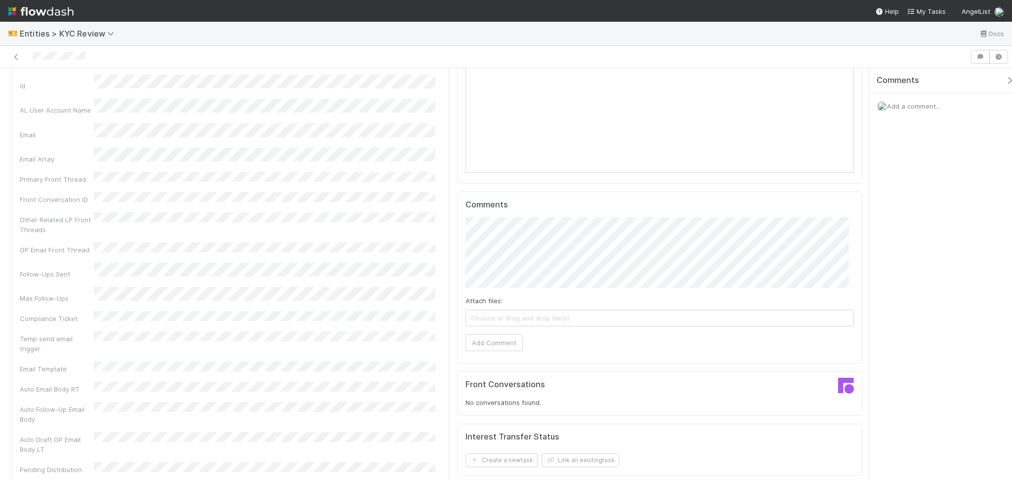
scroll to position [857, 0]
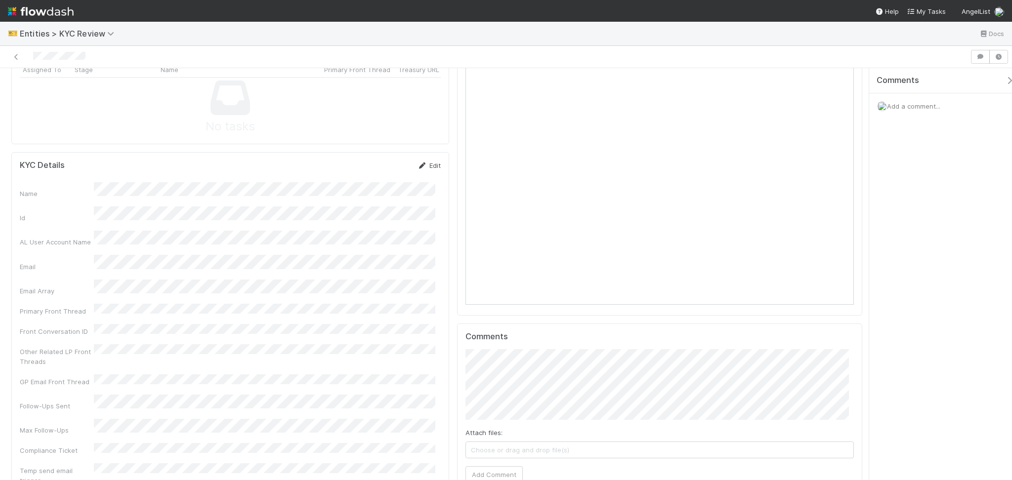
click at [421, 162] on link "Edit" at bounding box center [429, 166] width 23 height 8
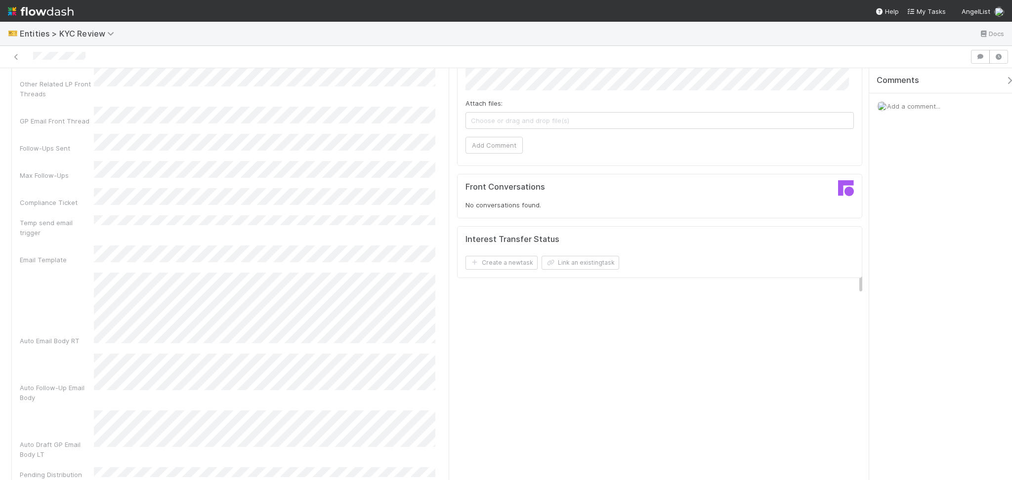
scroll to position [791, 0]
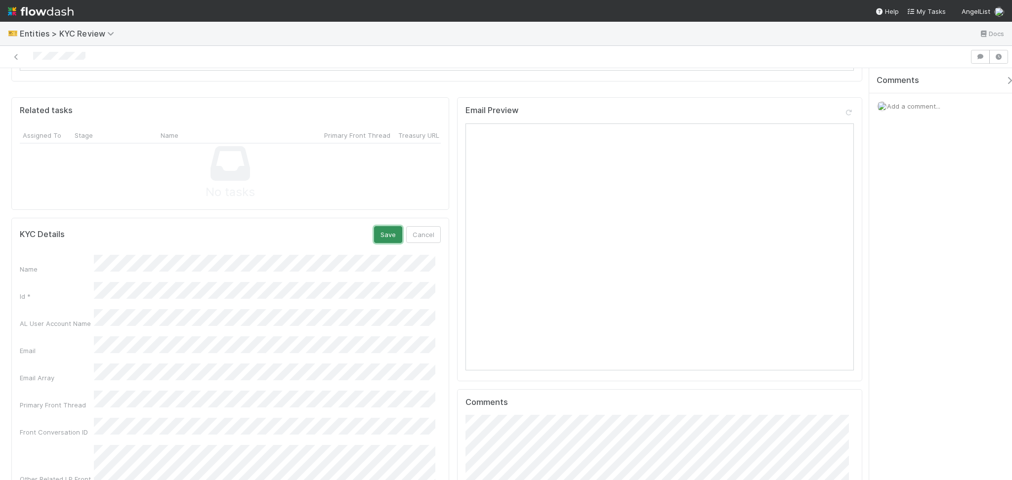
click at [380, 226] on button "Save" at bounding box center [388, 234] width 28 height 17
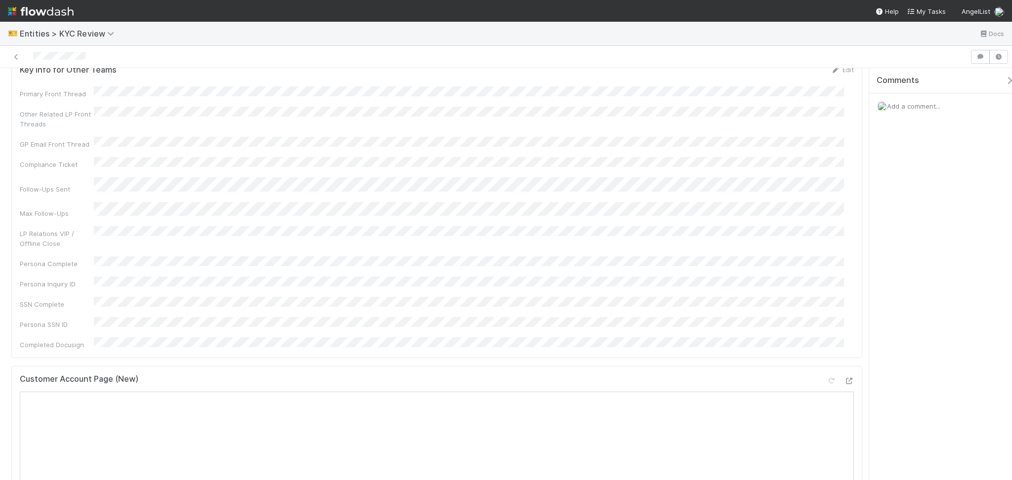
scroll to position [0, 0]
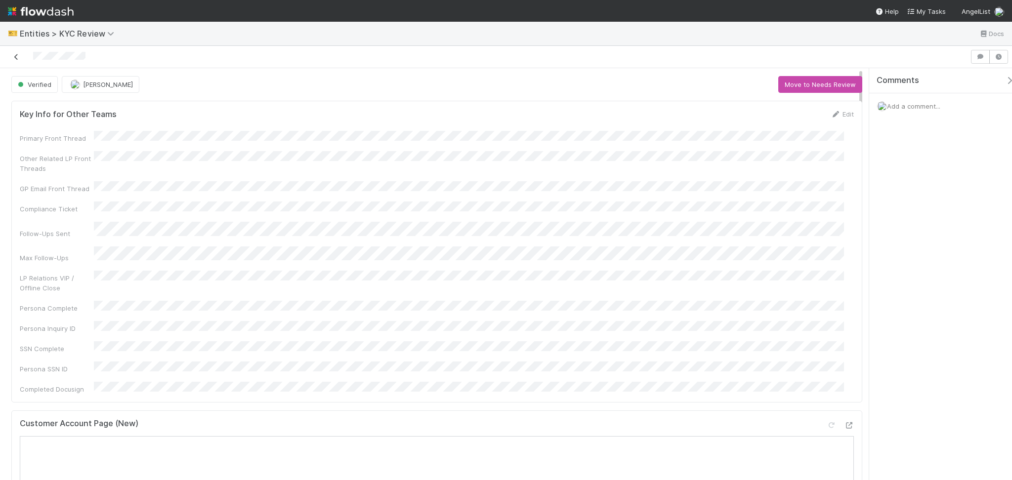
click at [14, 52] on link at bounding box center [16, 57] width 10 height 10
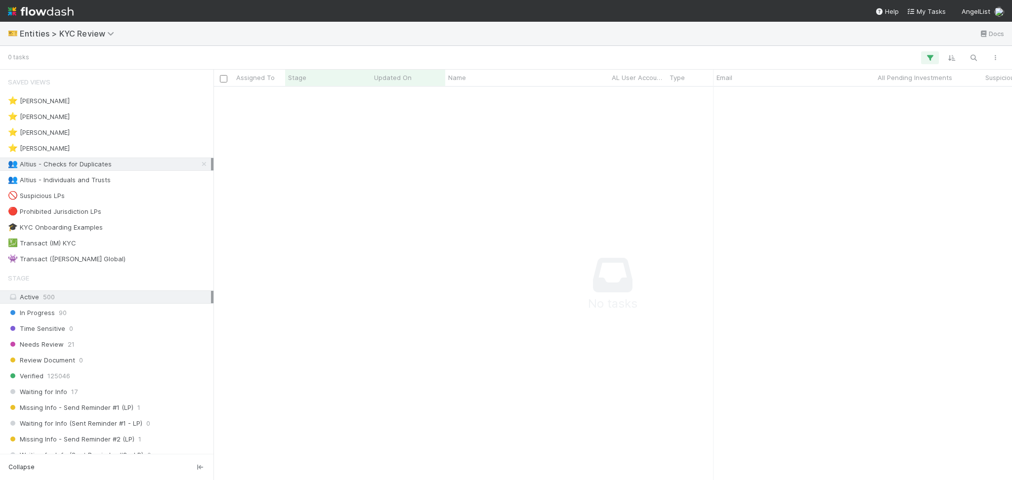
scroll to position [373, 778]
click at [111, 177] on div "👥 Altius - Individuals and Trusts 19" at bounding box center [109, 180] width 203 height 12
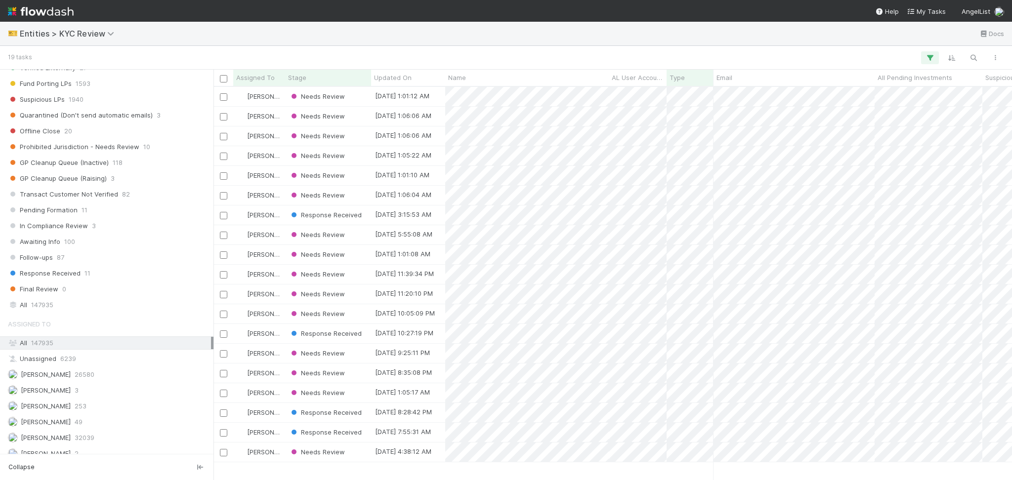
scroll to position [383, 788]
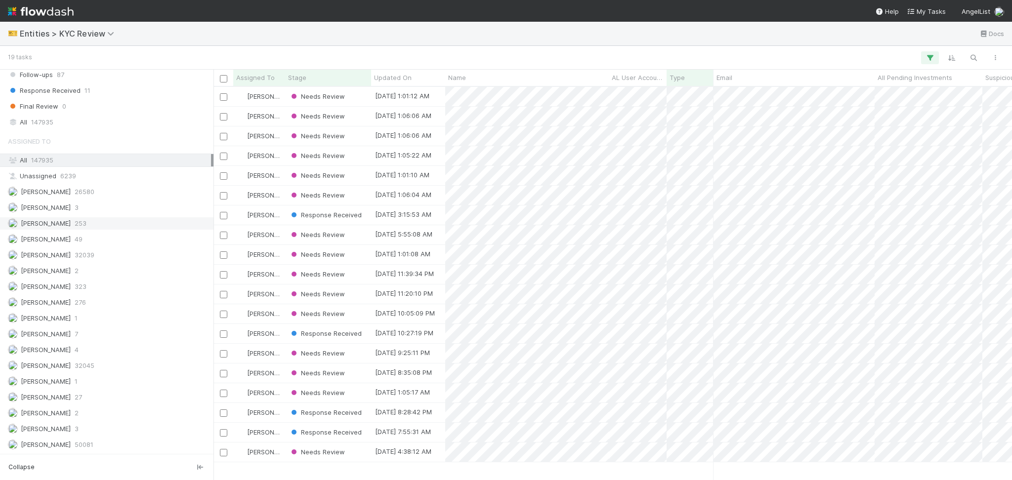
click at [117, 224] on div "Febbie Cervantes 253" at bounding box center [109, 223] width 203 height 12
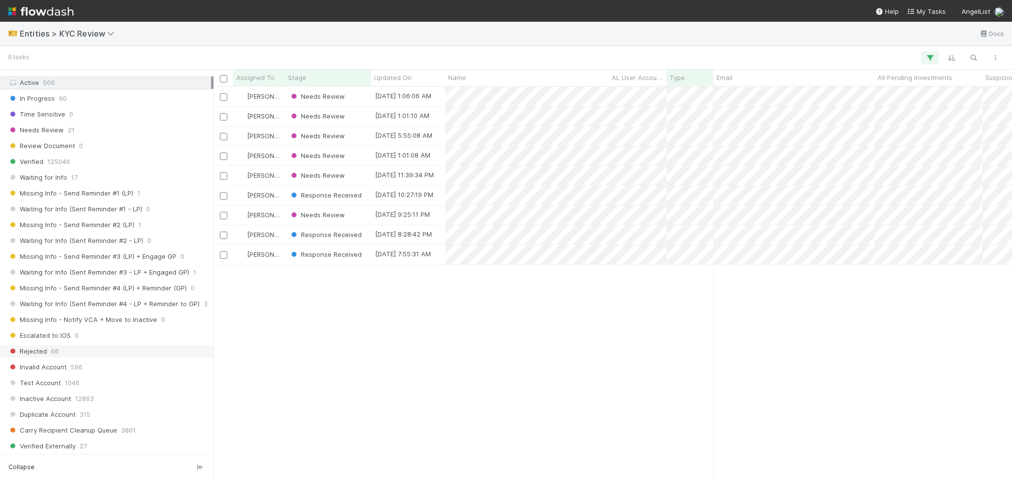
scroll to position [121, 0]
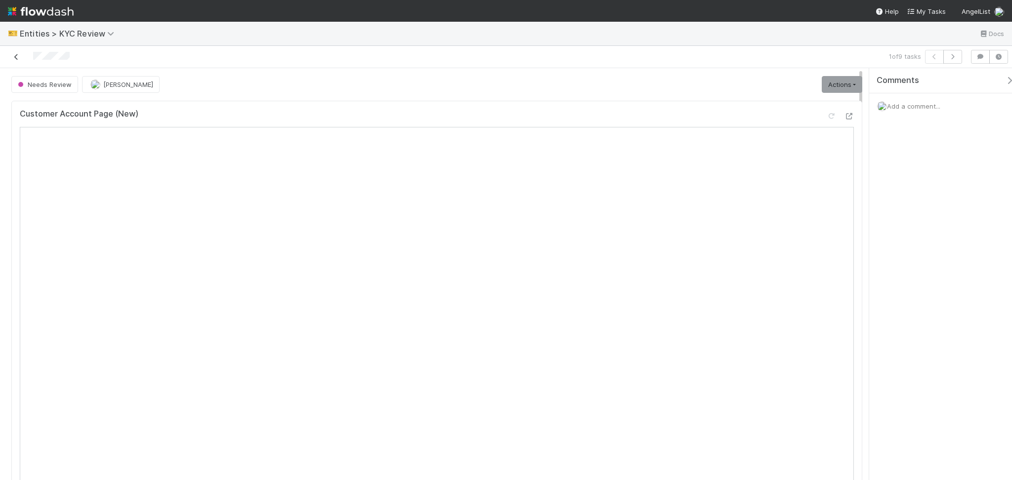
click at [15, 58] on icon at bounding box center [16, 57] width 10 height 6
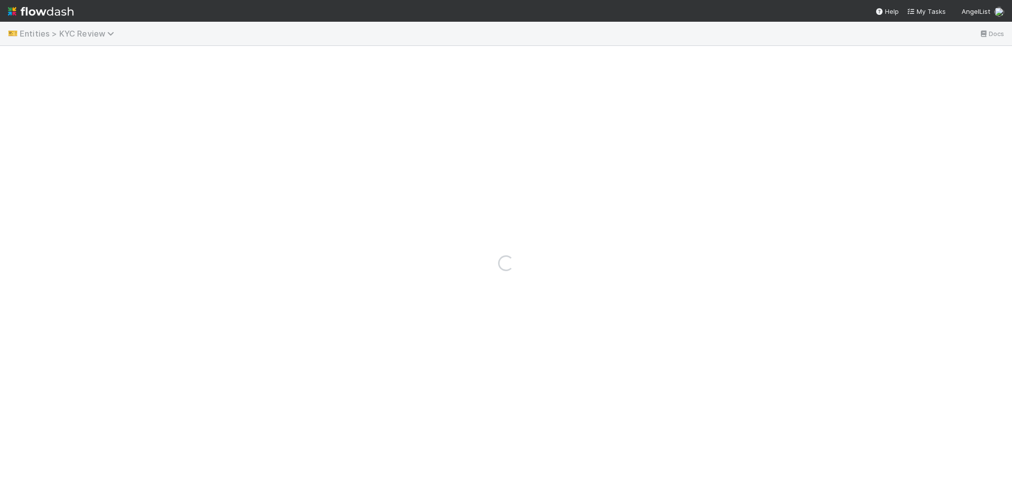
click at [56, 30] on span "Entities > KYC Review" at bounding box center [69, 34] width 99 height 10
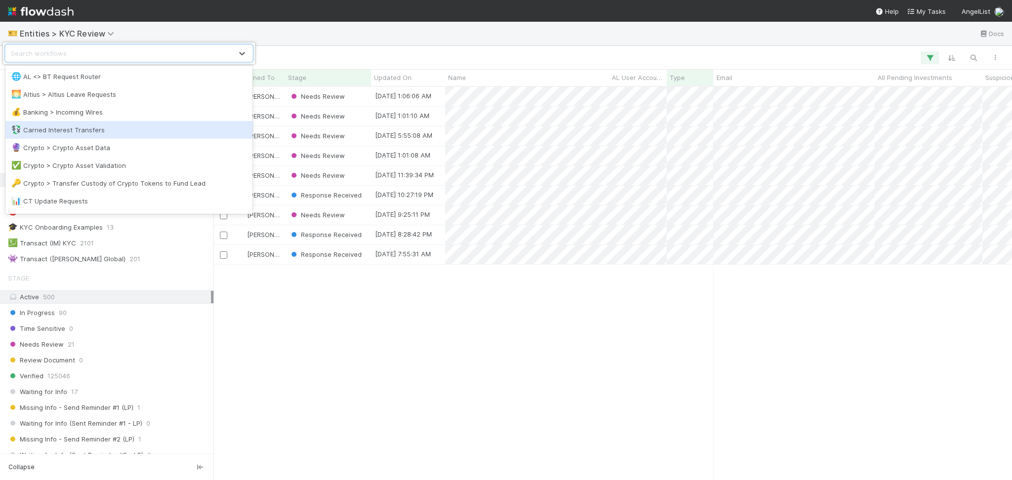
click at [99, 128] on div "💱 Carried Interest Transfers" at bounding box center [128, 130] width 235 height 10
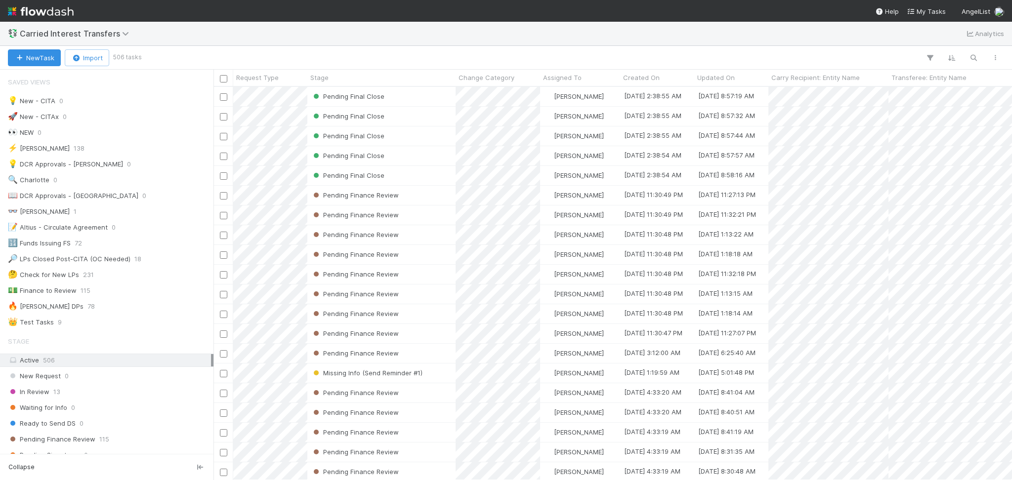
scroll to position [383, 788]
click at [100, 30] on span "Carried Interest Transfers" at bounding box center [77, 34] width 114 height 10
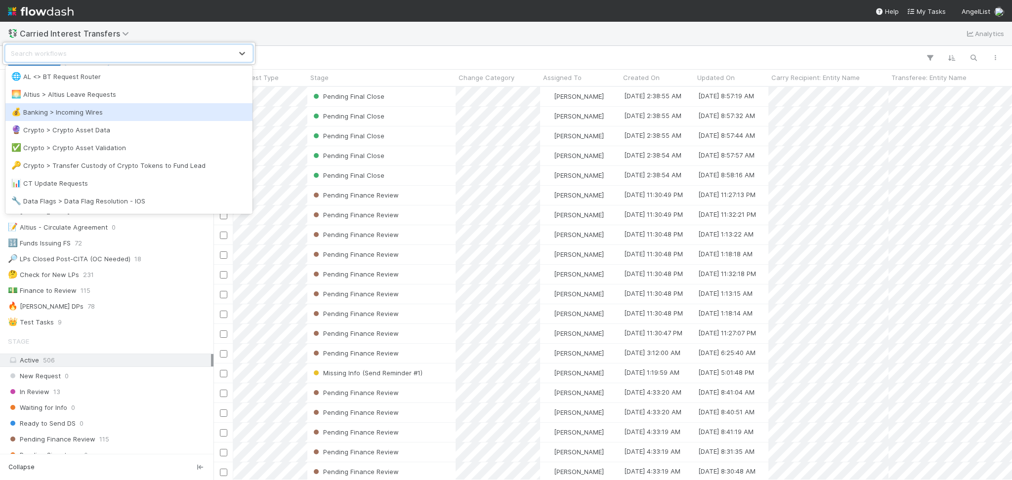
scroll to position [66, 0]
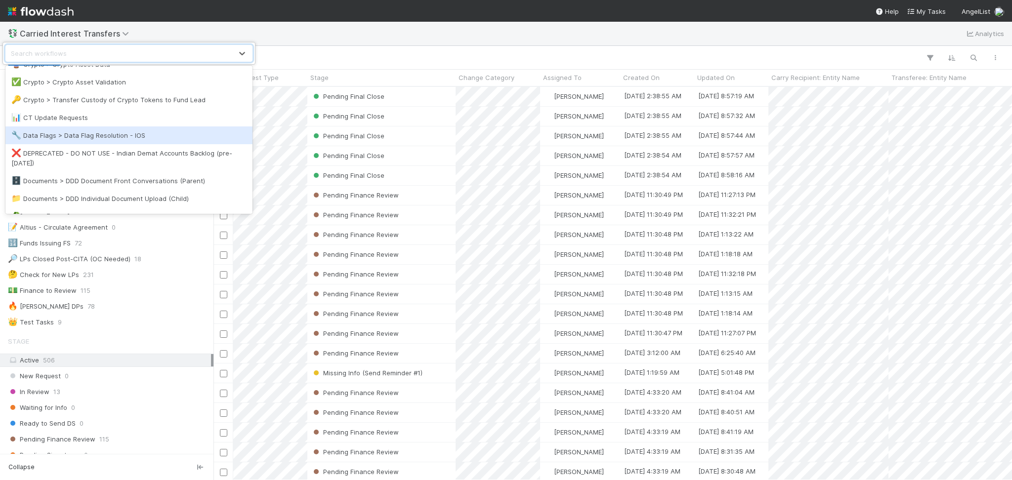
click at [95, 136] on div "🔧 Data Flags > Data Flag Resolution - IOS" at bounding box center [128, 135] width 235 height 10
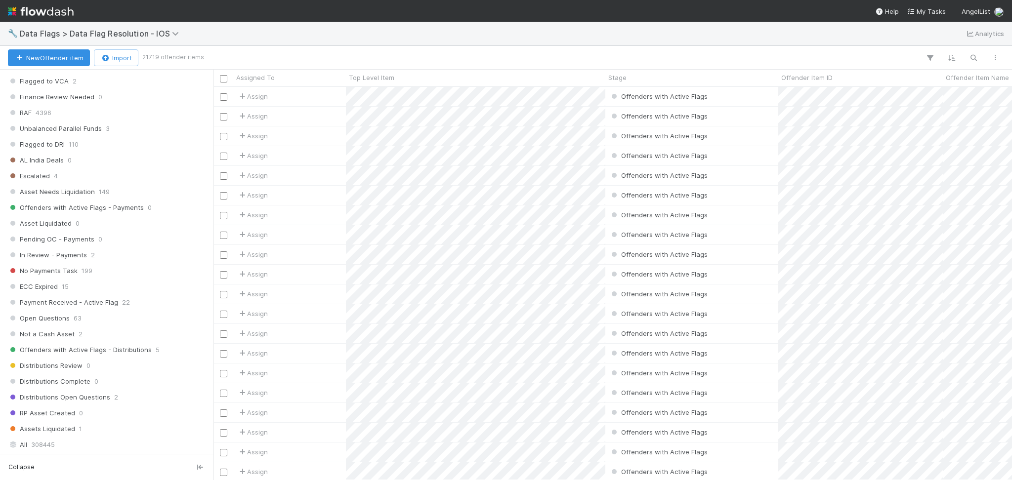
scroll to position [922, 0]
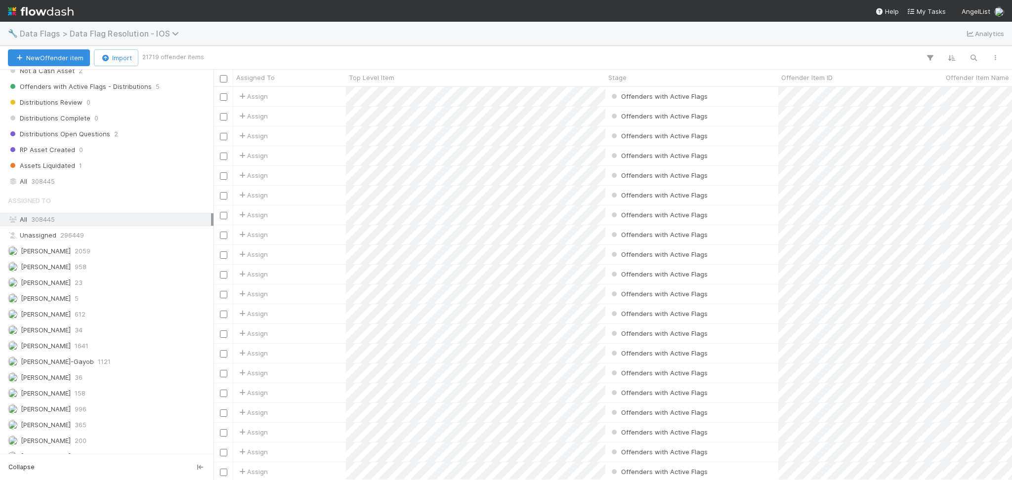
click at [42, 30] on span "Data Flags > Data Flag Resolution - IOS" at bounding box center [102, 34] width 164 height 10
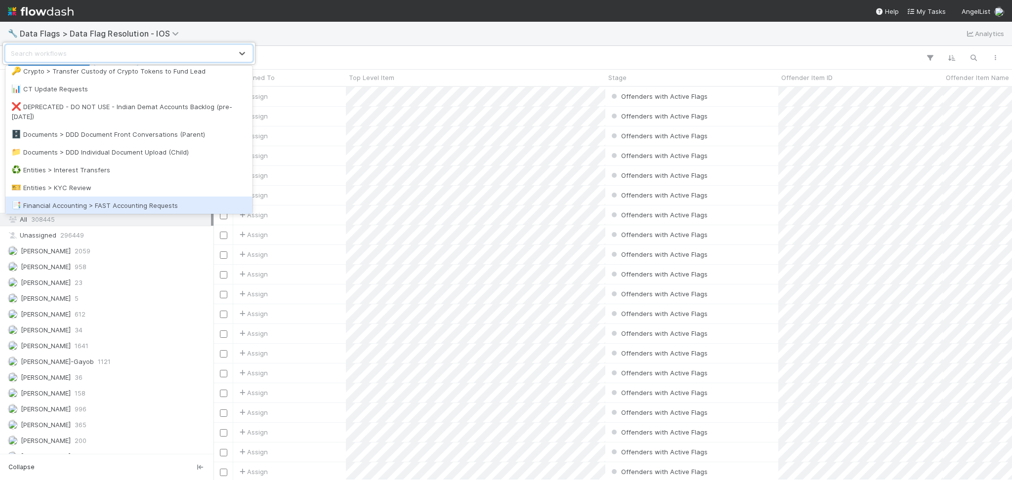
scroll to position [131, 0]
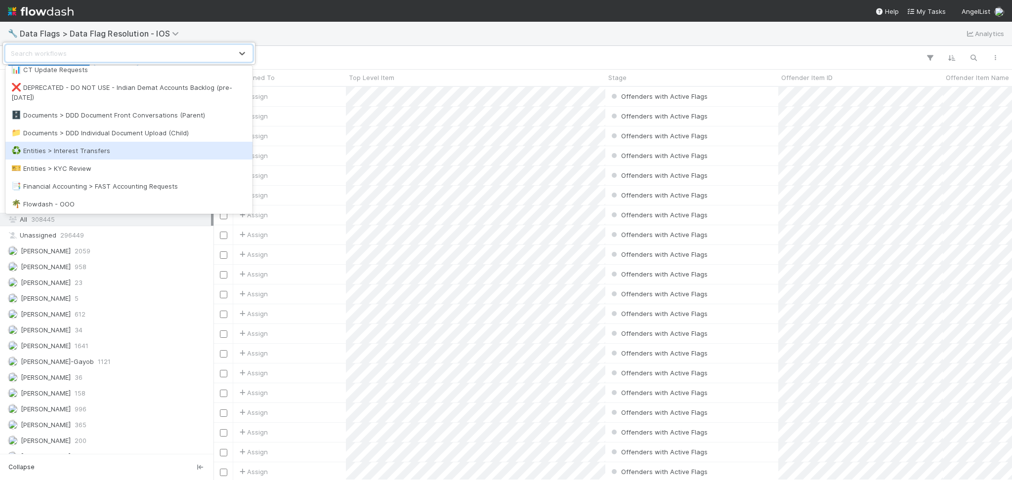
click at [105, 147] on div "♻️ Entities > Interest Transfers" at bounding box center [128, 151] width 235 height 10
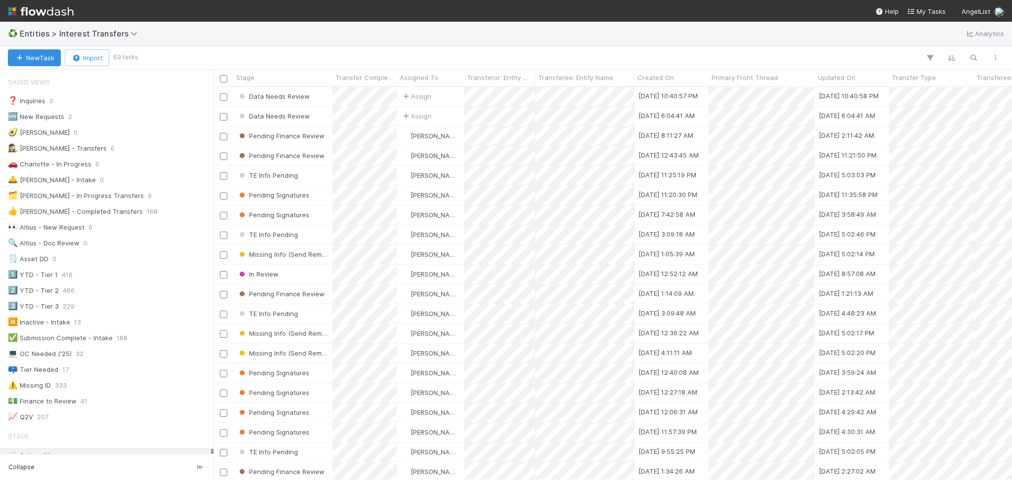
scroll to position [383, 788]
click at [96, 31] on span "Entities > Interest Transfers" at bounding box center [81, 34] width 123 height 10
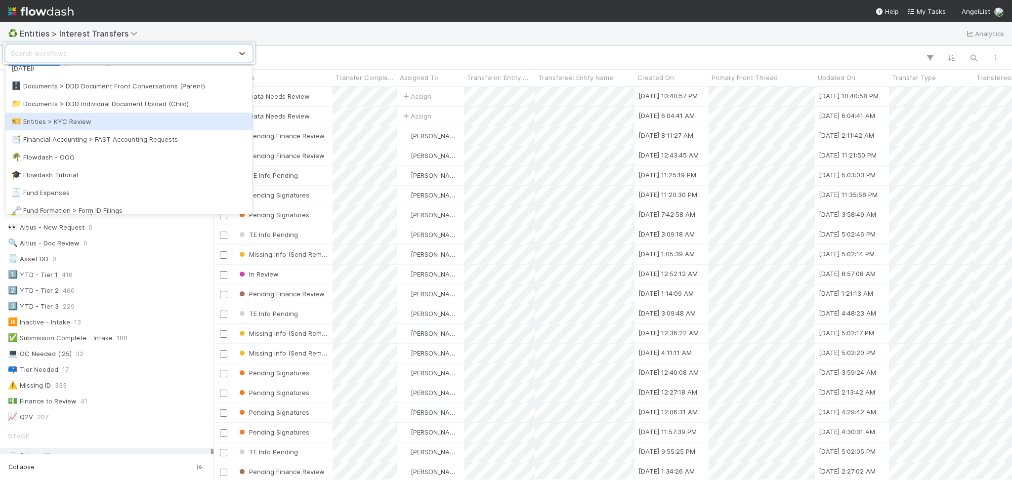
scroll to position [198, 0]
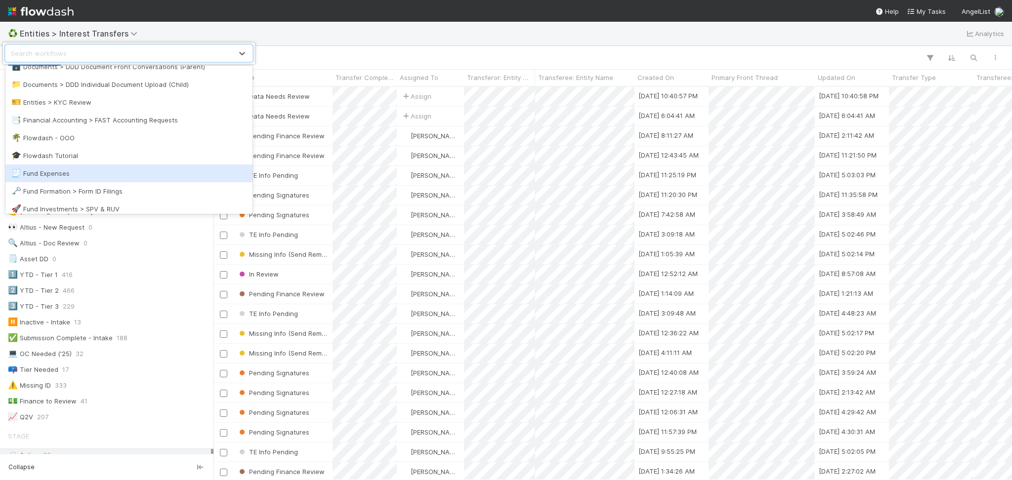
click at [99, 173] on div "🧾 Fund Expenses" at bounding box center [128, 174] width 235 height 10
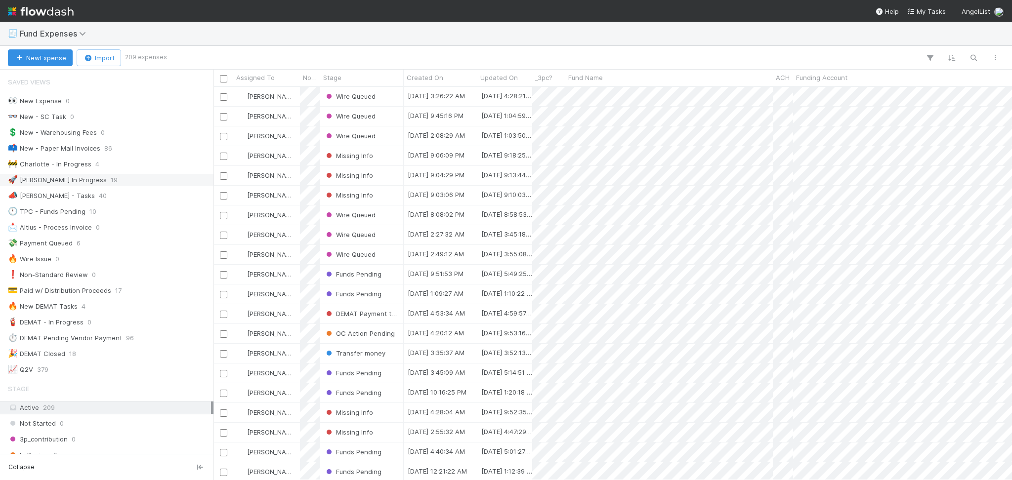
scroll to position [383, 788]
click at [80, 34] on span "Fund Expenses" at bounding box center [55, 34] width 71 height 10
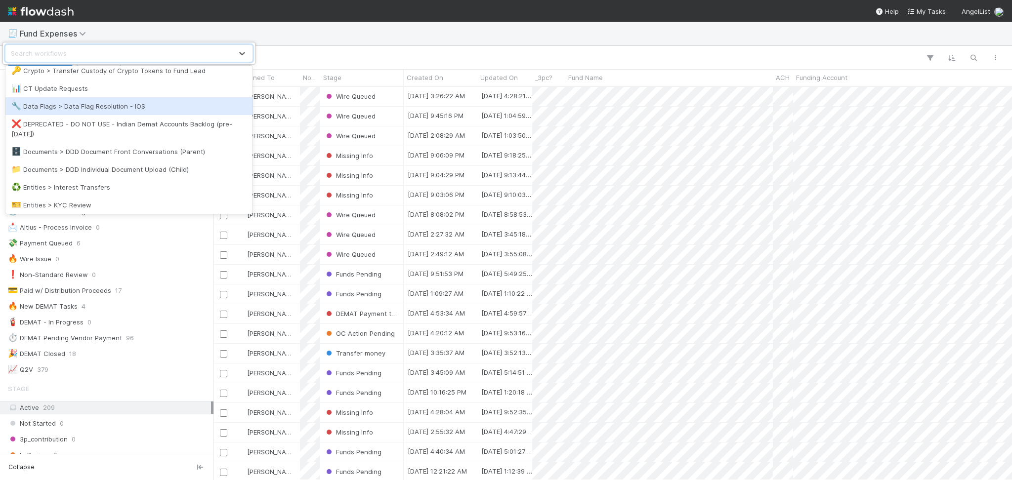
scroll to position [198, 0]
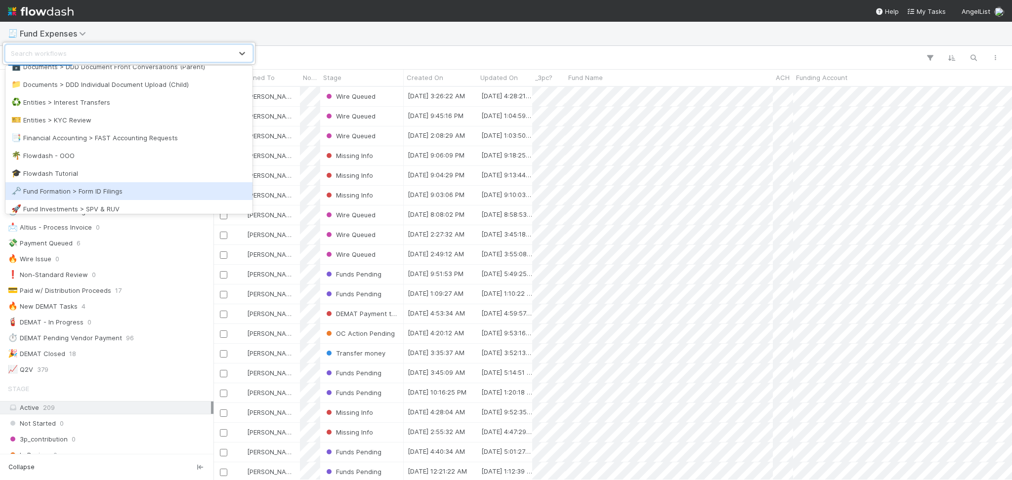
click at [131, 185] on div "🗝️ Fund Formation > Form ID Filings" at bounding box center [128, 191] width 247 height 18
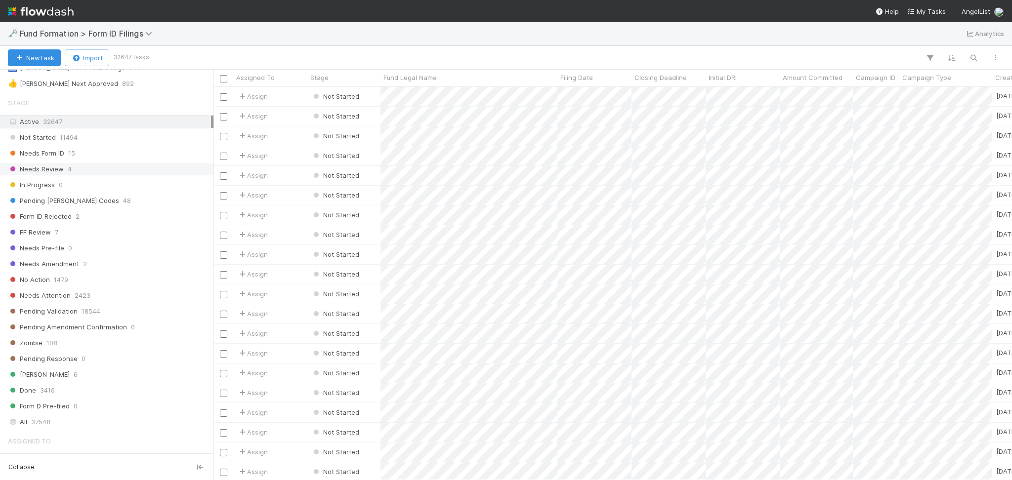
scroll to position [198, 0]
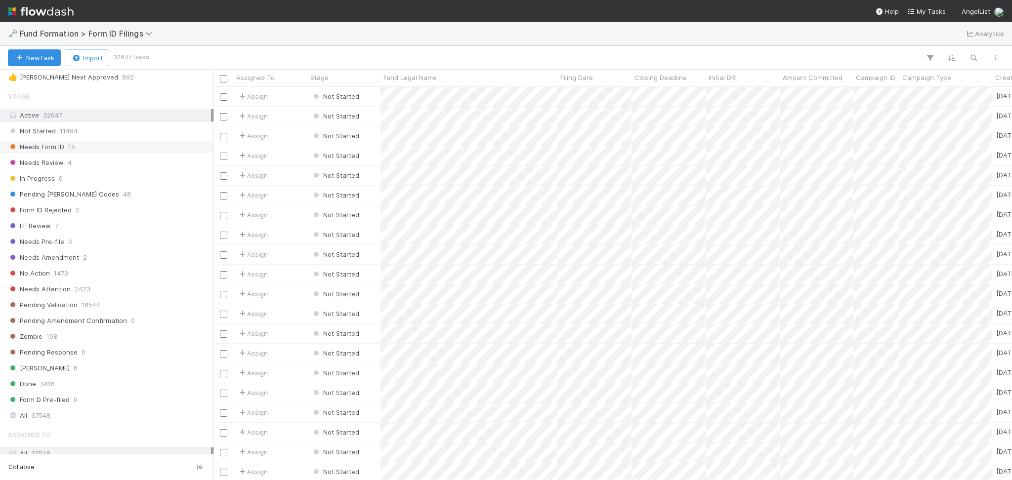
click at [105, 152] on div "Needs Form ID 15" at bounding box center [109, 147] width 203 height 12
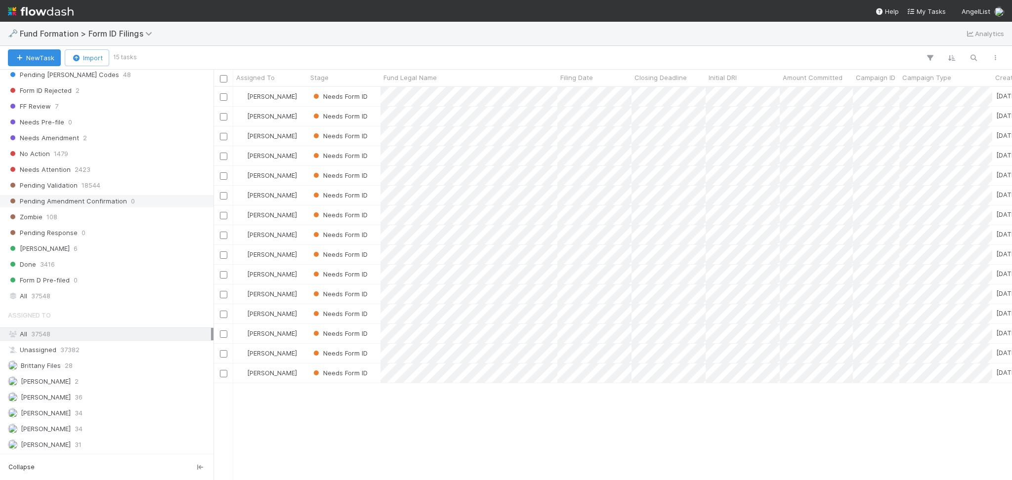
scroll to position [383, 788]
click at [104, 399] on div "Febbie Cervantes 36" at bounding box center [109, 397] width 203 height 12
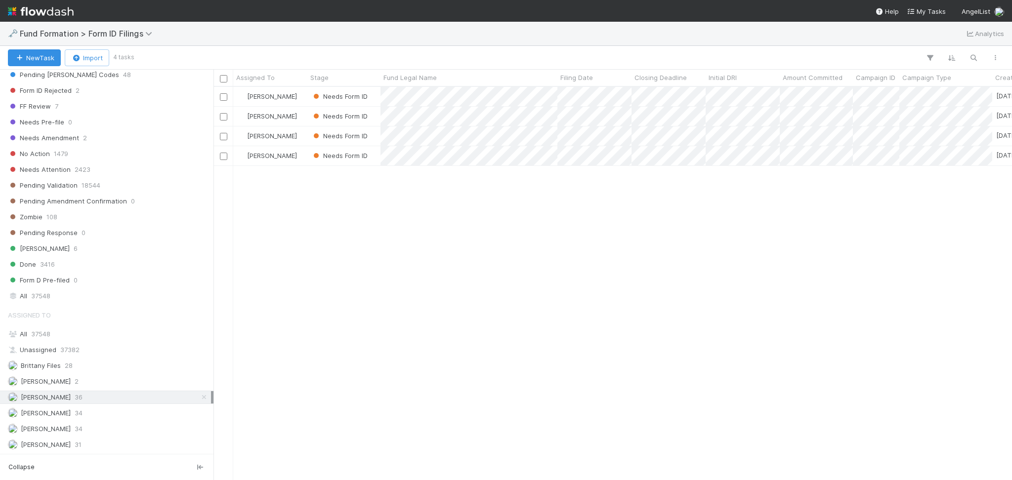
scroll to position [383, 788]
click at [52, 34] on span "Fund Formation > Form ID Filings" at bounding box center [88, 34] width 137 height 10
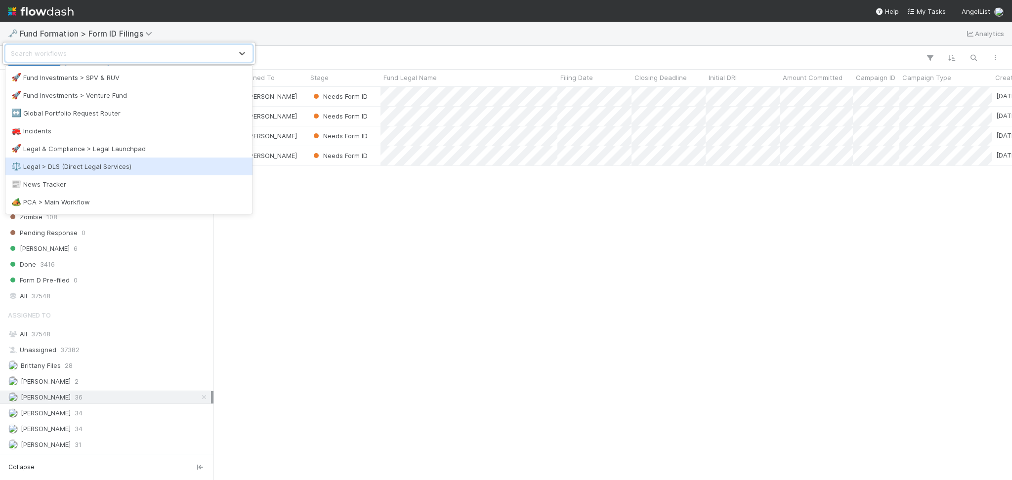
scroll to position [395, 0]
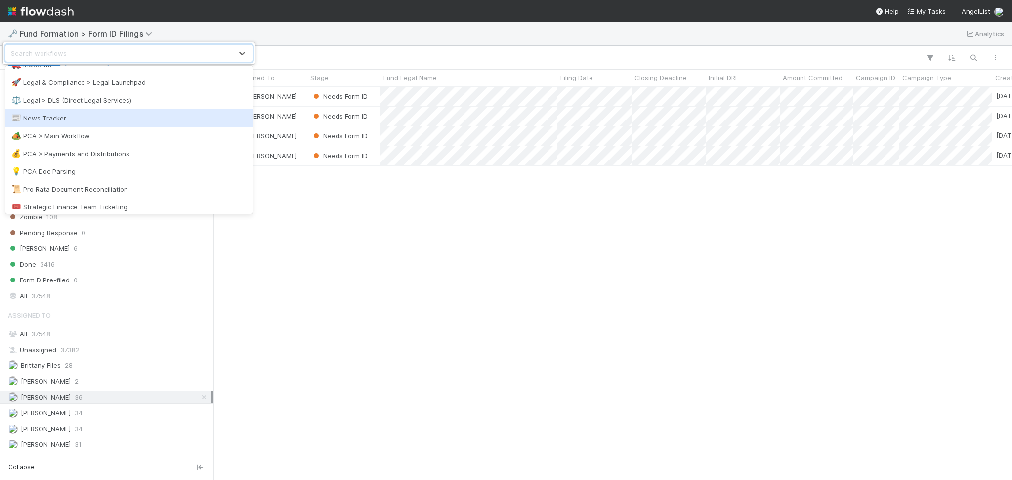
click at [108, 122] on div "📰 News Tracker" at bounding box center [128, 118] width 235 height 10
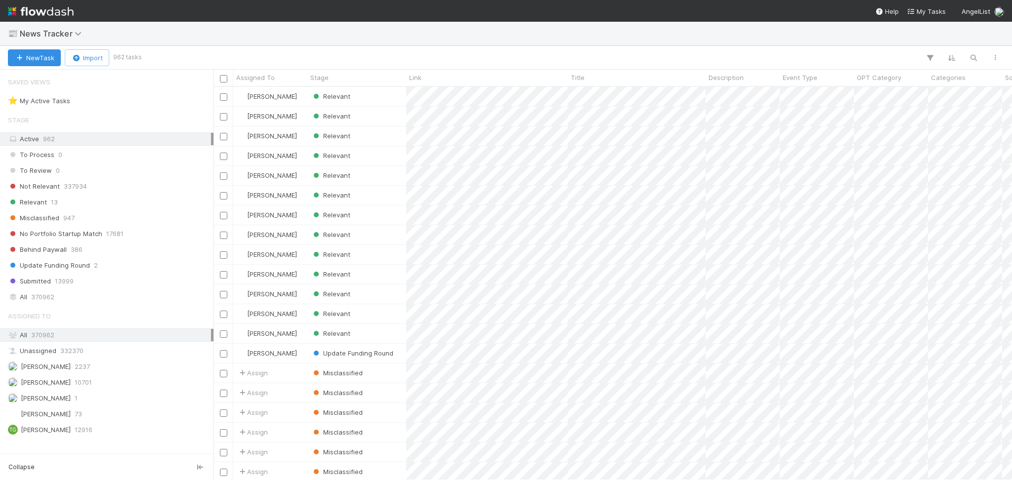
scroll to position [383, 788]
click at [93, 197] on div "Relevant 13" at bounding box center [109, 202] width 203 height 12
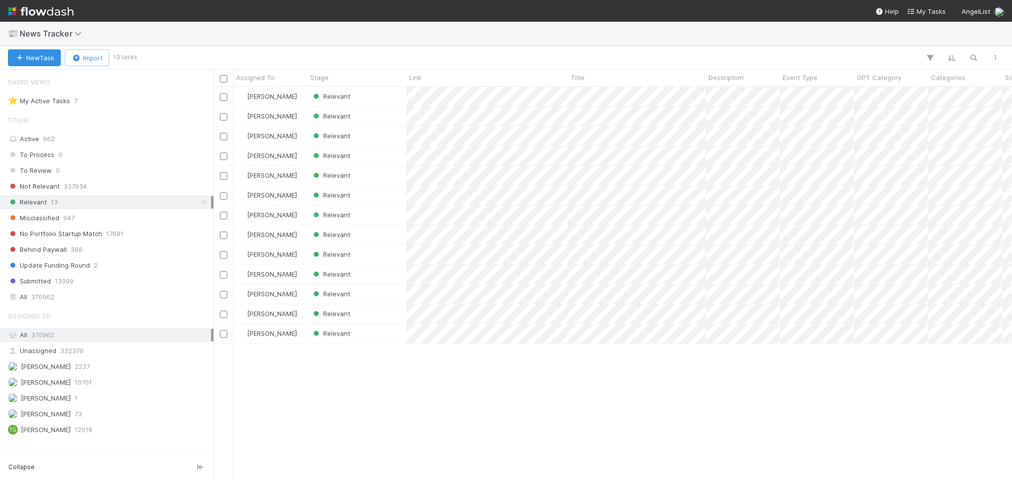
scroll to position [383, 788]
click at [112, 375] on div "Assigned To All 370962 Unassigned 332370 Febbie Cervantes 2237 Karen Jane Salce…" at bounding box center [107, 371] width 214 height 130
click at [111, 368] on div "Febbie Cervantes 2237" at bounding box center [109, 367] width 203 height 12
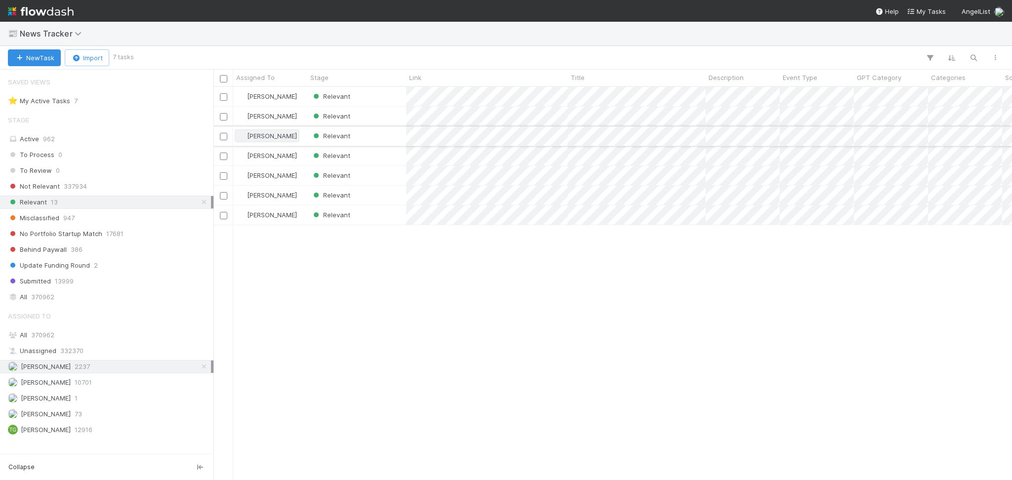
scroll to position [383, 788]
click at [364, 96] on div "Relevant" at bounding box center [356, 96] width 99 height 19
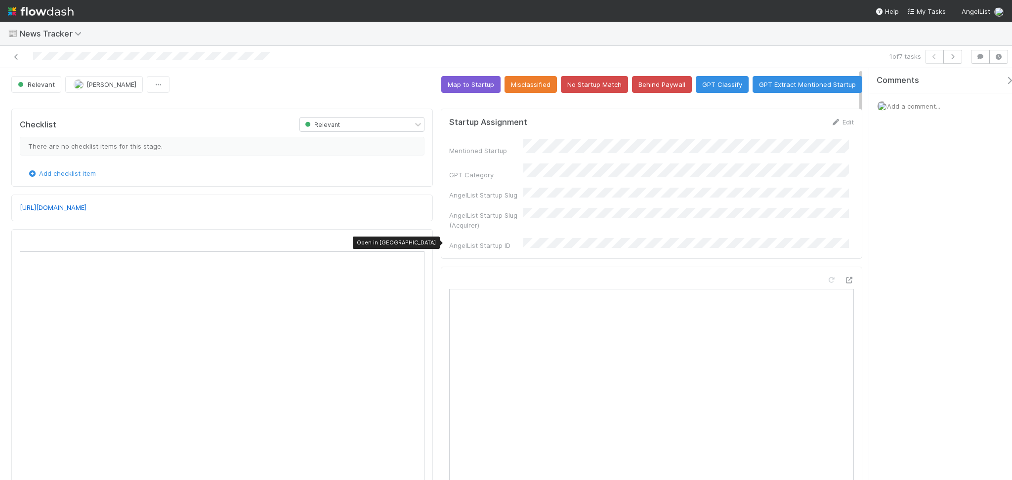
click at [415, 244] on icon at bounding box center [420, 243] width 10 height 6
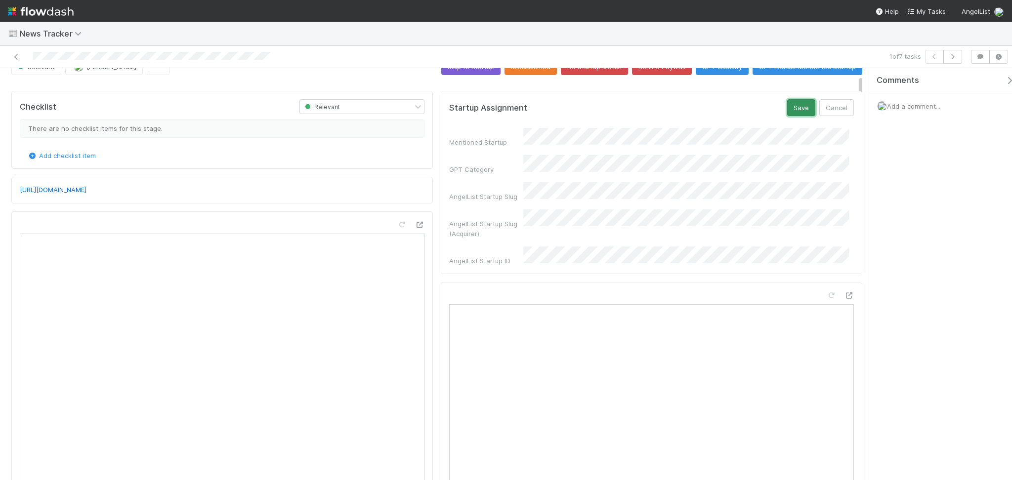
click at [787, 112] on button "Save" at bounding box center [801, 107] width 28 height 17
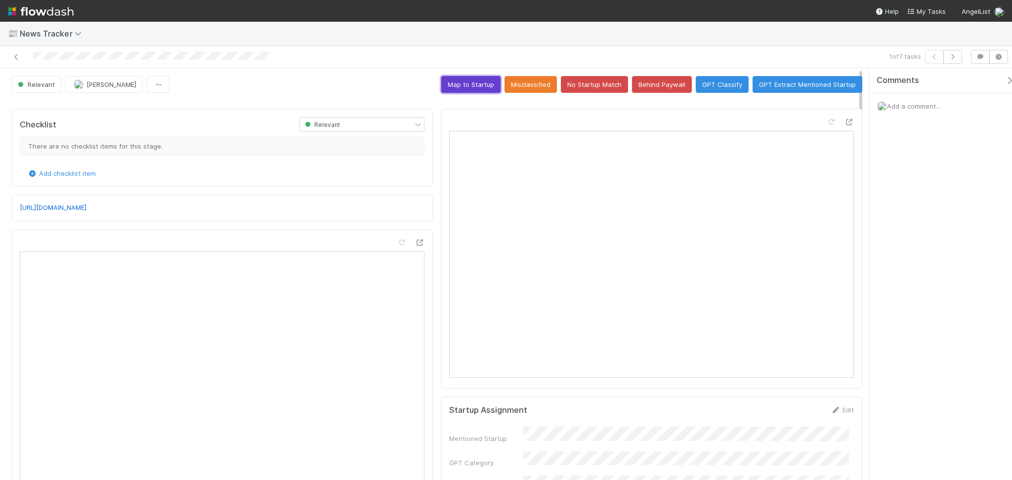
click at [473, 86] on button "Map to Startup" at bounding box center [470, 84] width 59 height 17
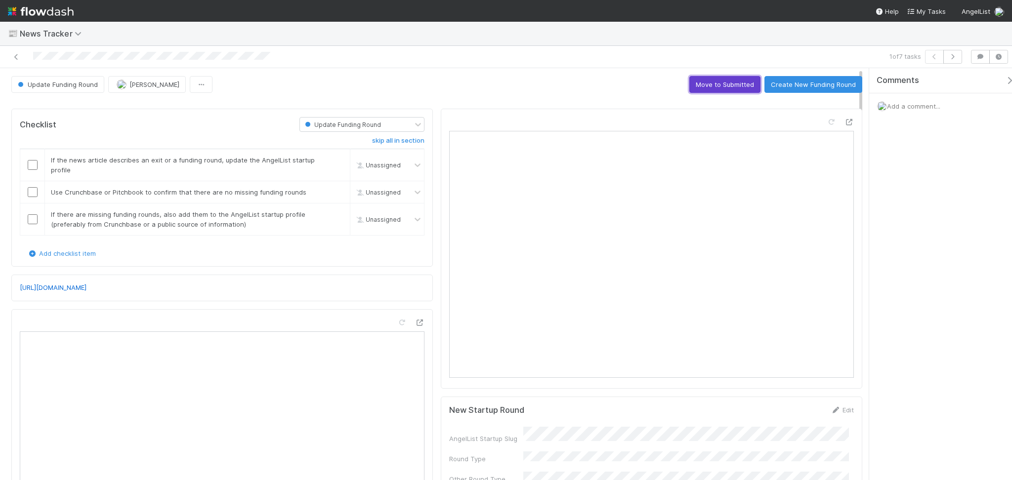
click at [715, 90] on button "Move to Submitted" at bounding box center [725, 84] width 71 height 17
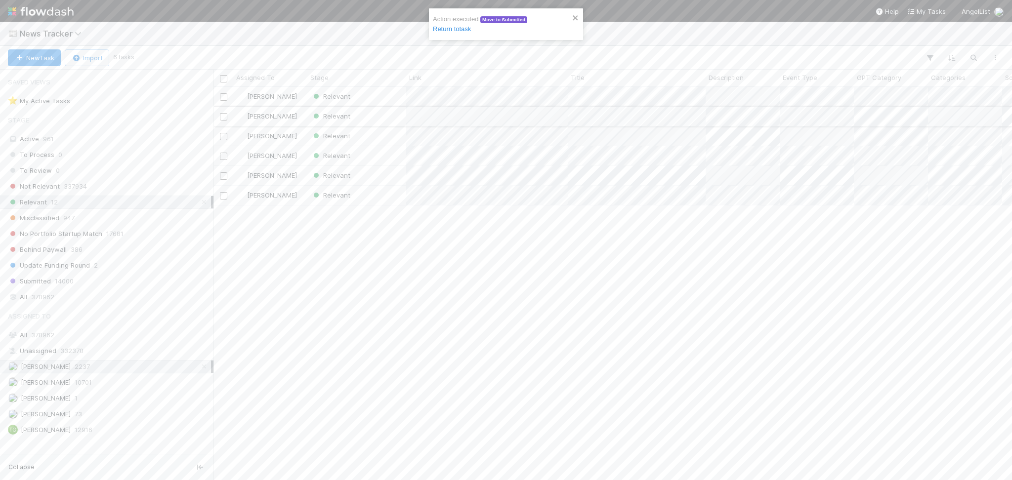
scroll to position [383, 788]
click at [379, 98] on div "Relevant" at bounding box center [356, 96] width 99 height 19
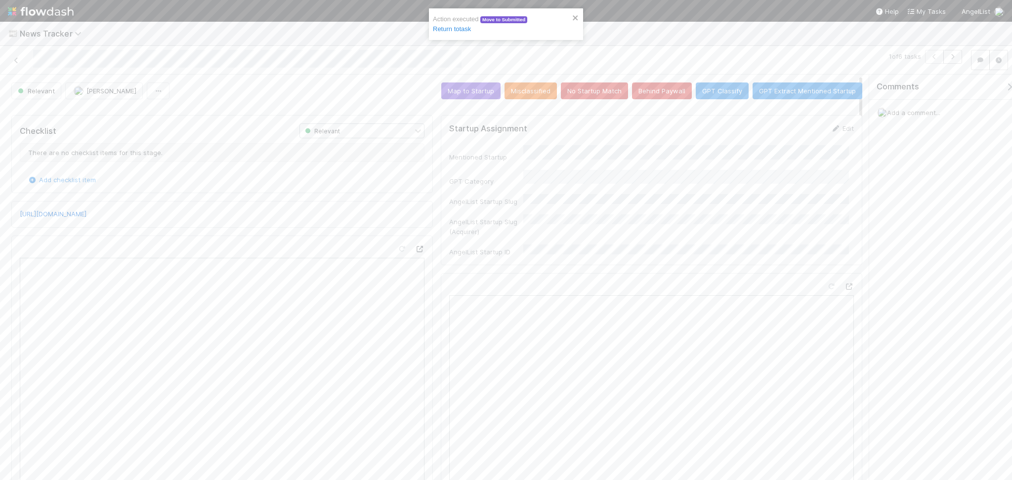
click at [417, 253] on icon at bounding box center [420, 249] width 10 height 6
click at [587, 94] on button "No Startup Match" at bounding box center [594, 91] width 67 height 17
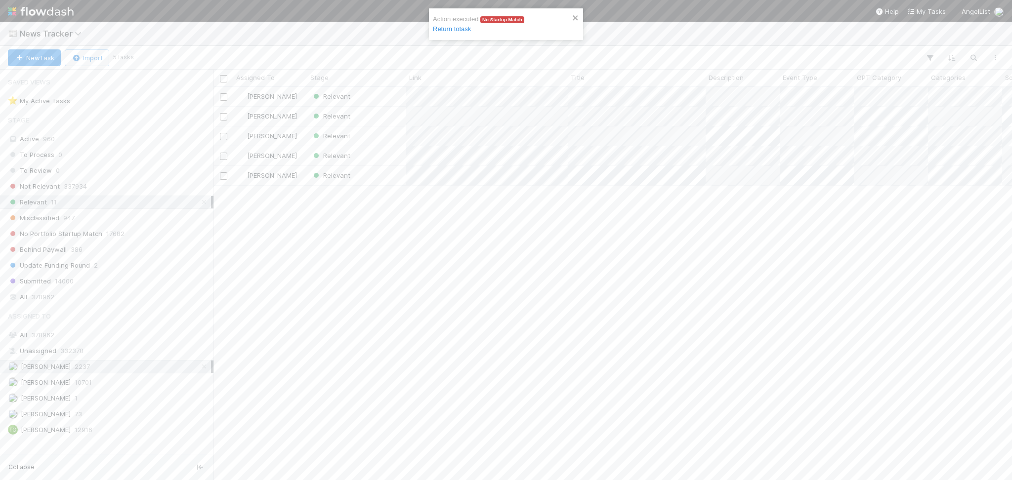
scroll to position [383, 788]
click at [370, 94] on div "Relevant" at bounding box center [356, 96] width 99 height 19
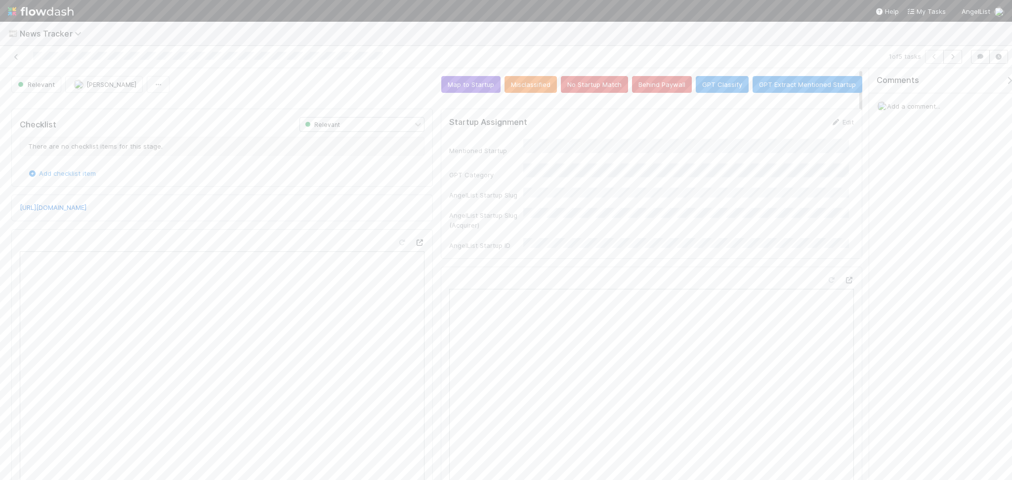
drag, startPoint x: 415, startPoint y: 237, endPoint x: 415, endPoint y: 244, distance: 6.9
click at [415, 244] on div at bounding box center [222, 443] width 422 height 429
click at [415, 244] on icon at bounding box center [420, 243] width 10 height 6
click at [592, 89] on button "No Startup Match" at bounding box center [594, 84] width 67 height 17
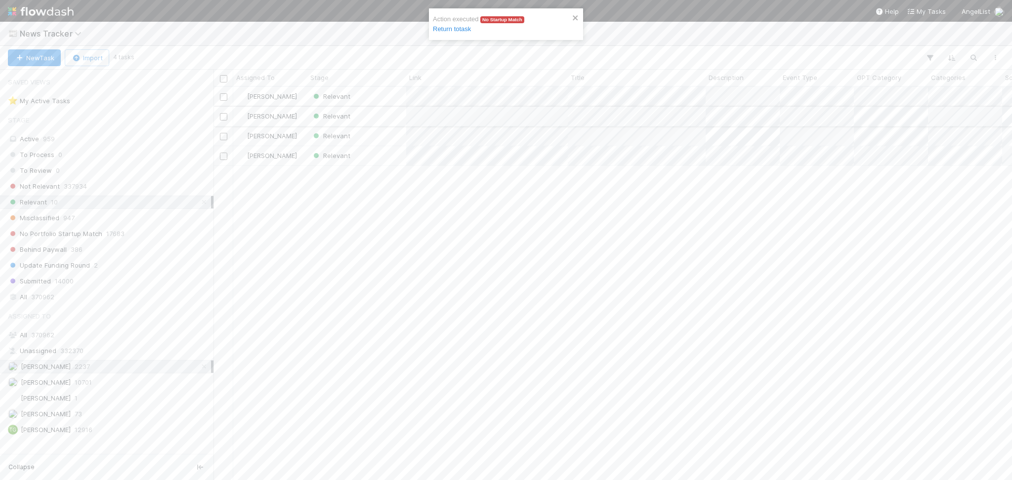
scroll to position [383, 788]
click at [369, 101] on div "Relevant" at bounding box center [356, 96] width 99 height 19
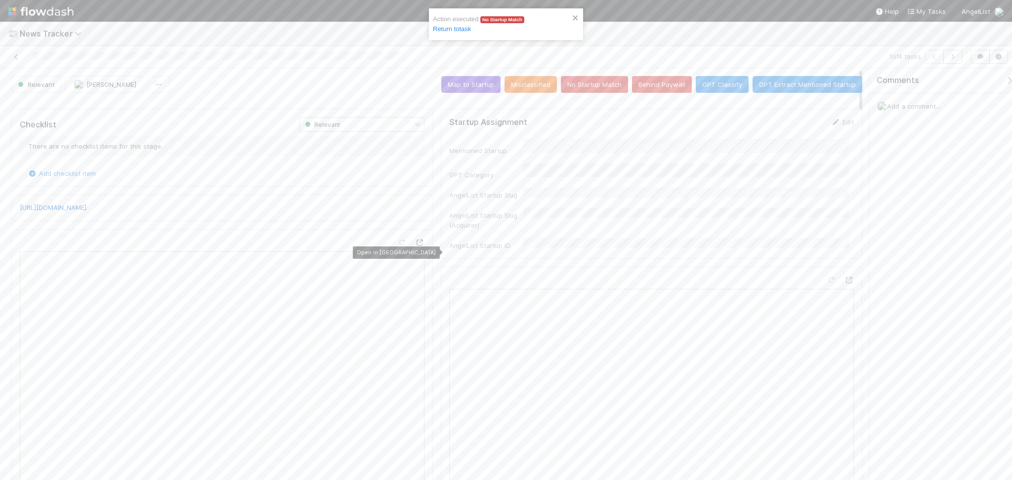
click at [417, 246] on icon at bounding box center [420, 243] width 10 height 6
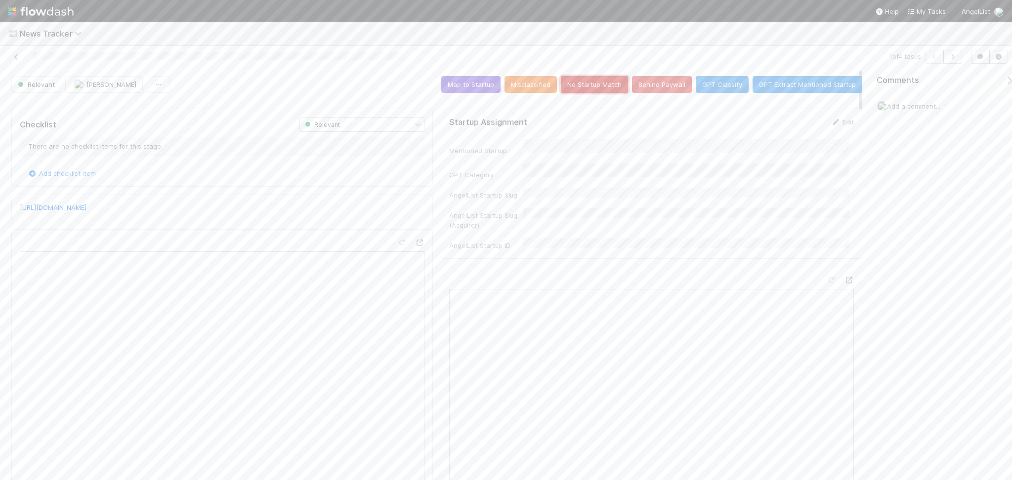
click at [605, 80] on button "No Startup Match" at bounding box center [594, 84] width 67 height 17
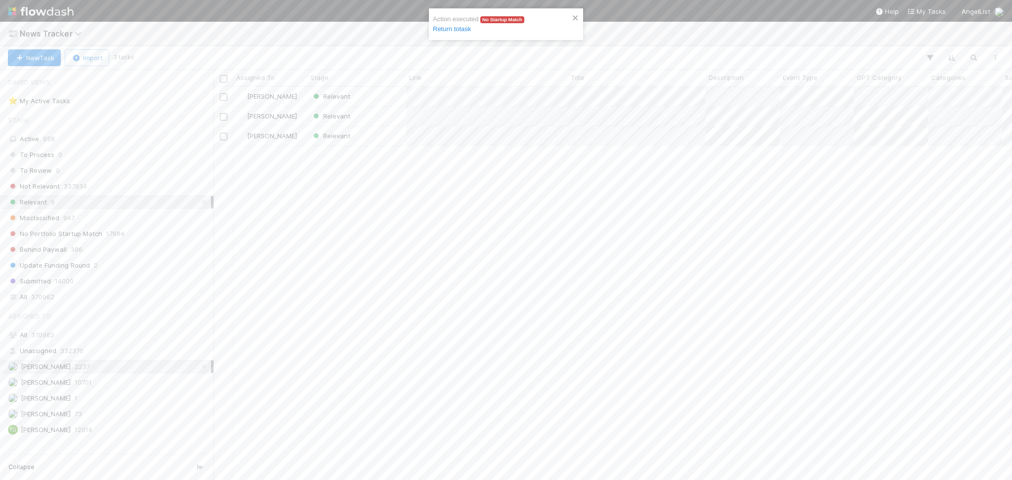
scroll to position [383, 788]
click at [374, 98] on div "Relevant" at bounding box center [356, 96] width 99 height 19
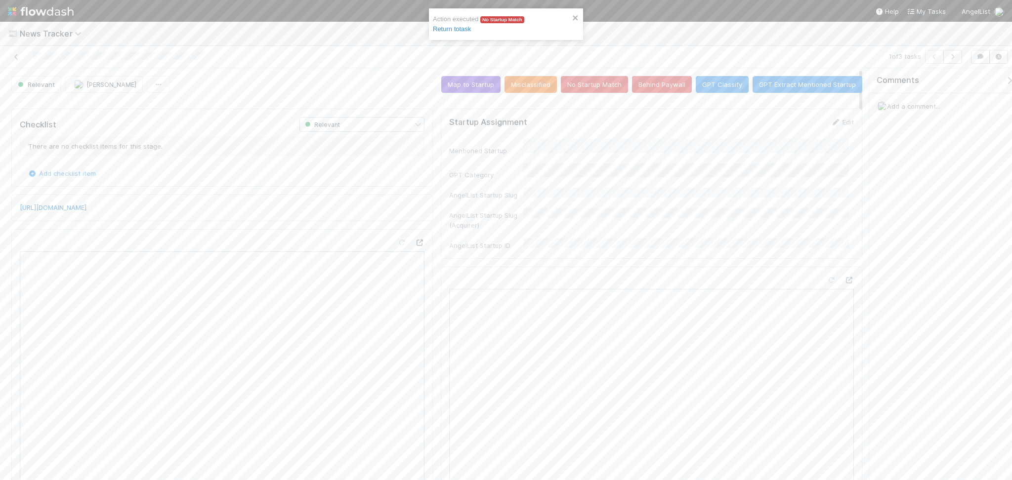
click at [415, 245] on icon at bounding box center [420, 243] width 10 height 6
click at [586, 91] on button "No Startup Match" at bounding box center [594, 84] width 67 height 17
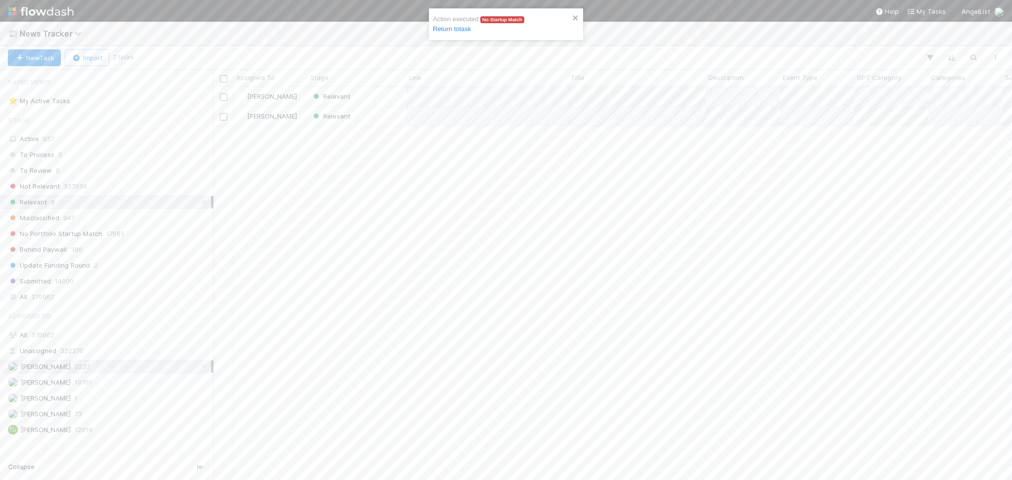
scroll to position [383, 788]
click at [375, 103] on div "Relevant" at bounding box center [356, 96] width 99 height 19
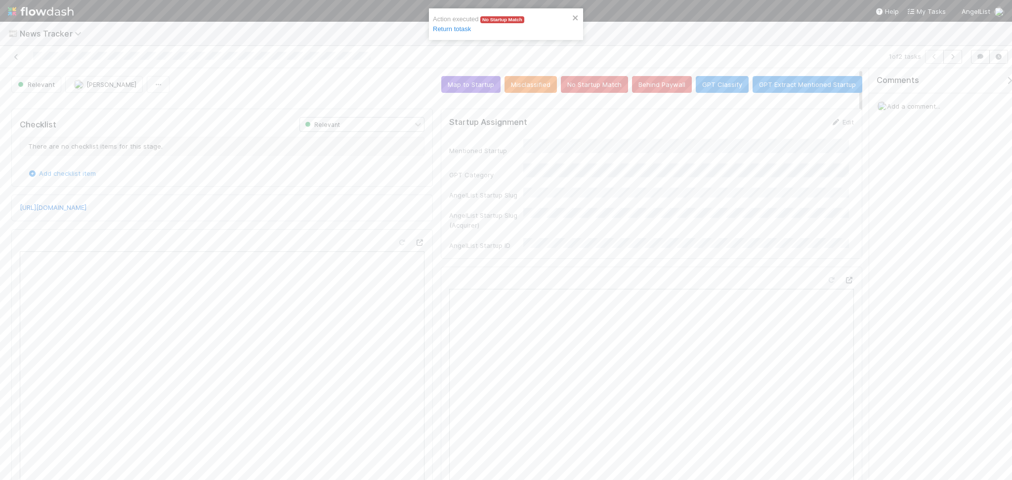
click at [421, 241] on div at bounding box center [222, 443] width 422 height 429
click at [417, 241] on icon at bounding box center [420, 243] width 10 height 6
click at [574, 84] on button "No Startup Match" at bounding box center [594, 84] width 67 height 17
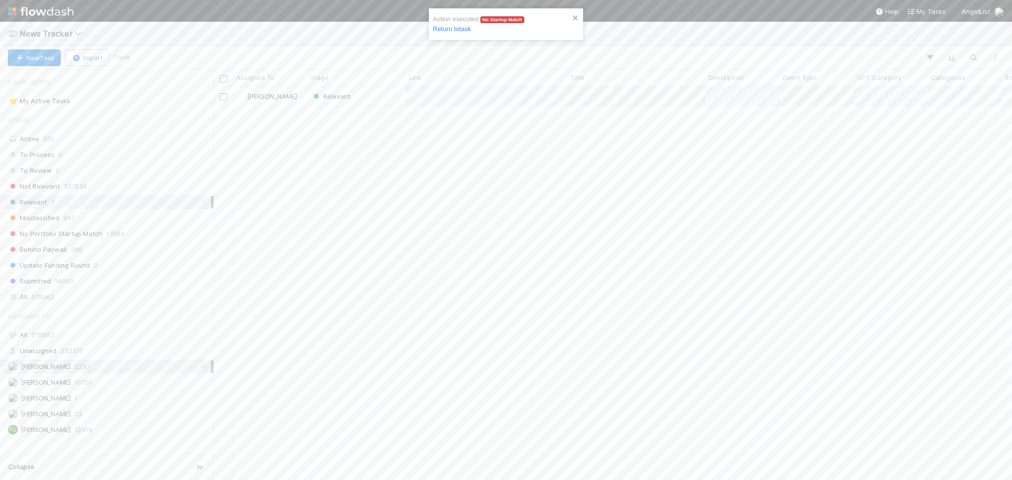
scroll to position [383, 788]
click at [388, 98] on div "Relevant" at bounding box center [356, 96] width 99 height 19
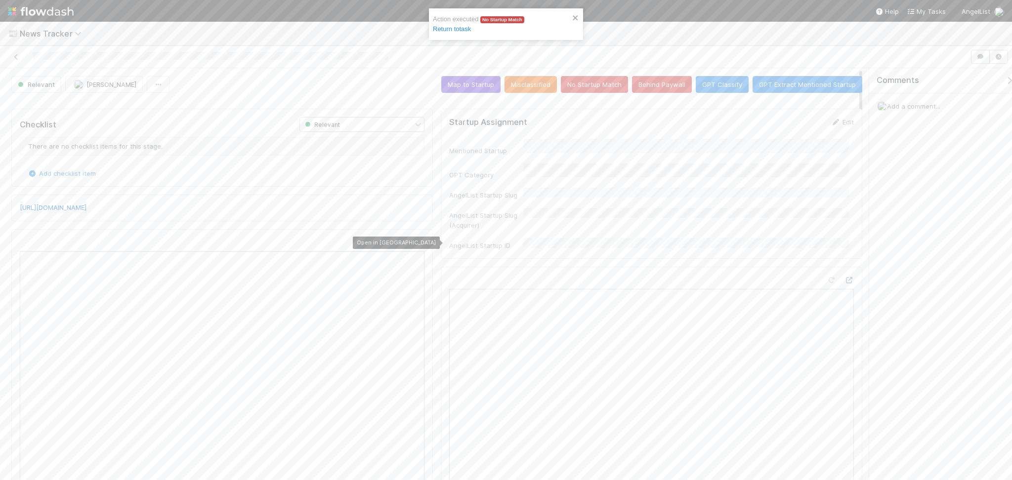
click at [418, 240] on icon at bounding box center [420, 243] width 10 height 6
click at [594, 91] on button "No Startup Match" at bounding box center [594, 84] width 67 height 17
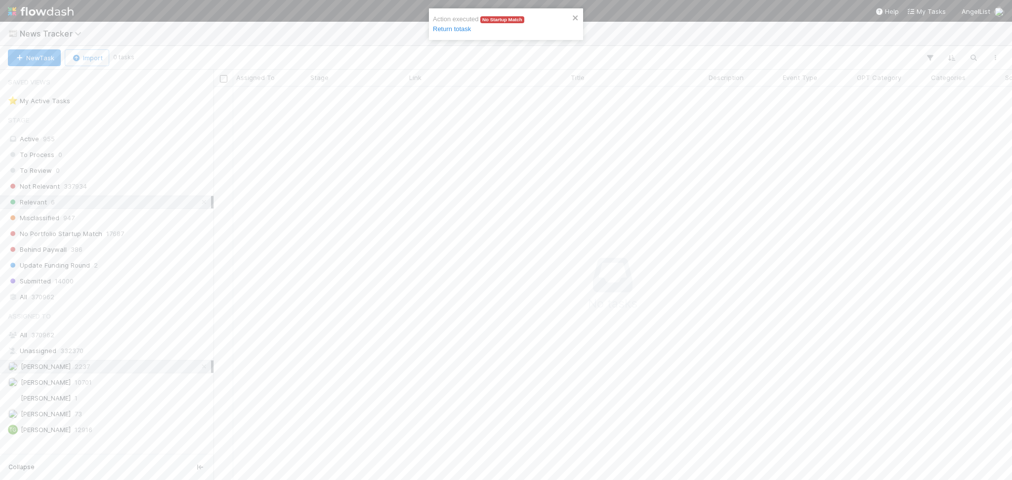
scroll to position [10, 10]
click at [52, 36] on span "News Tracker" at bounding box center [53, 34] width 67 height 10
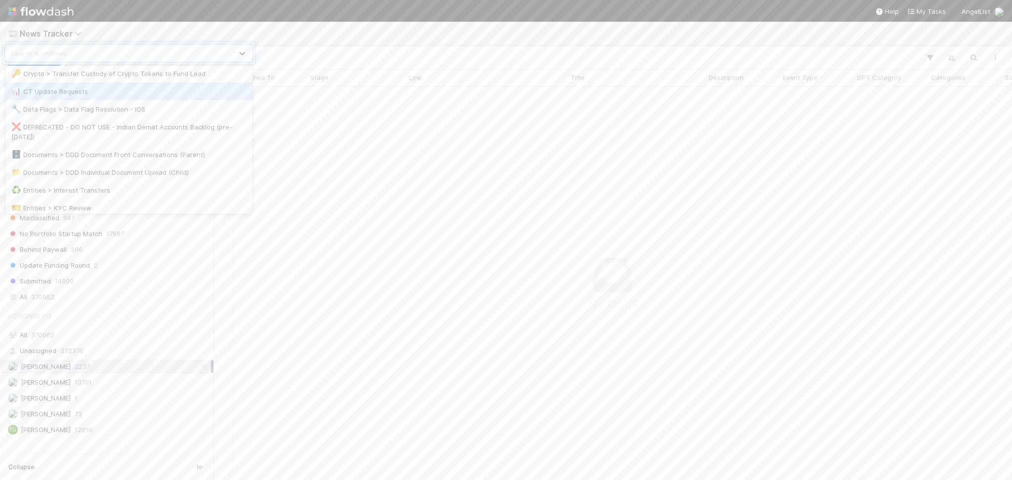
scroll to position [131, 0]
click at [131, 182] on div "🎫 Entities > KYC Review" at bounding box center [128, 186] width 235 height 10
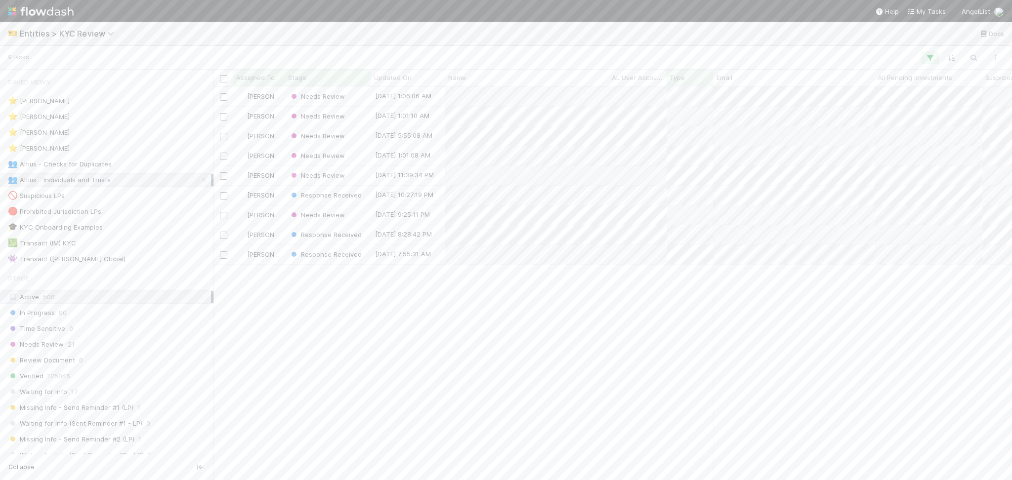
scroll to position [383, 788]
click at [83, 34] on span "Entities > KYC Review" at bounding box center [69, 34] width 99 height 10
click at [101, 195] on div "🏕️ PCA > Main Workflow" at bounding box center [128, 202] width 247 height 18
click at [73, 35] on span "PCA > Main Workflow" at bounding box center [68, 34] width 97 height 10
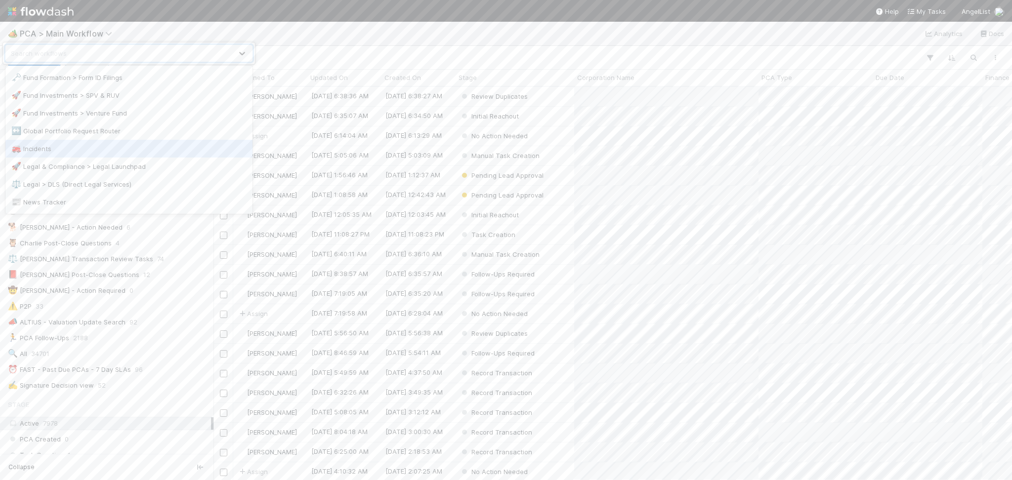
scroll to position [453, 0]
click at [304, 47] on div "option News Tracker focused, 26 of 33. 33 results available. Use Up and Down to…" at bounding box center [506, 240] width 1012 height 480
click at [101, 244] on div "Febbie Cervantes 253" at bounding box center [109, 240] width 203 height 12
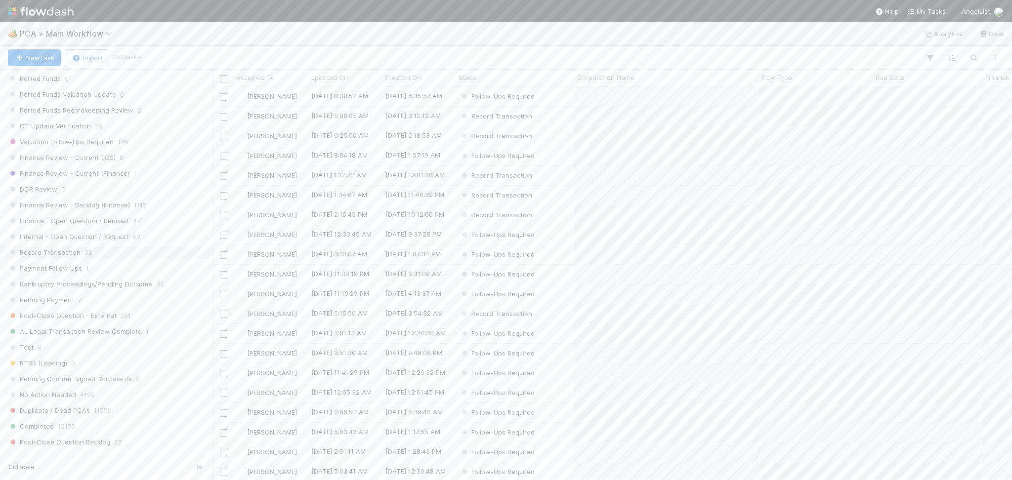
click at [85, 257] on span "38" at bounding box center [89, 253] width 8 height 12
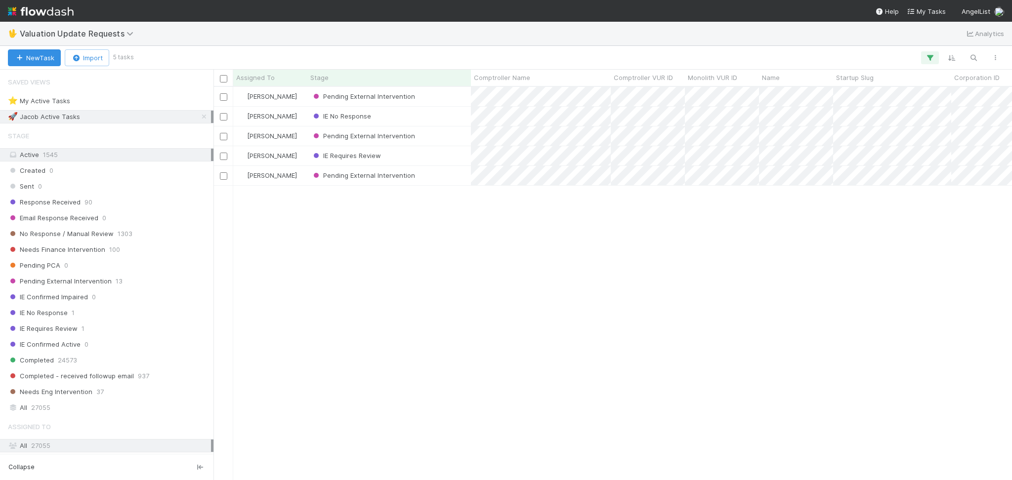
scroll to position [383, 788]
click at [199, 112] on link at bounding box center [204, 117] width 10 height 12
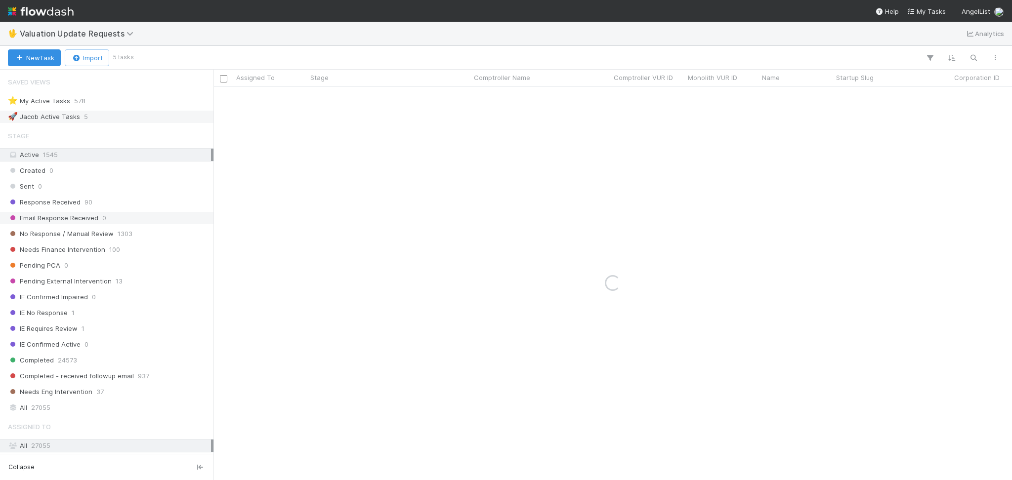
click at [149, 199] on div "Response Received 90" at bounding box center [109, 202] width 203 height 12
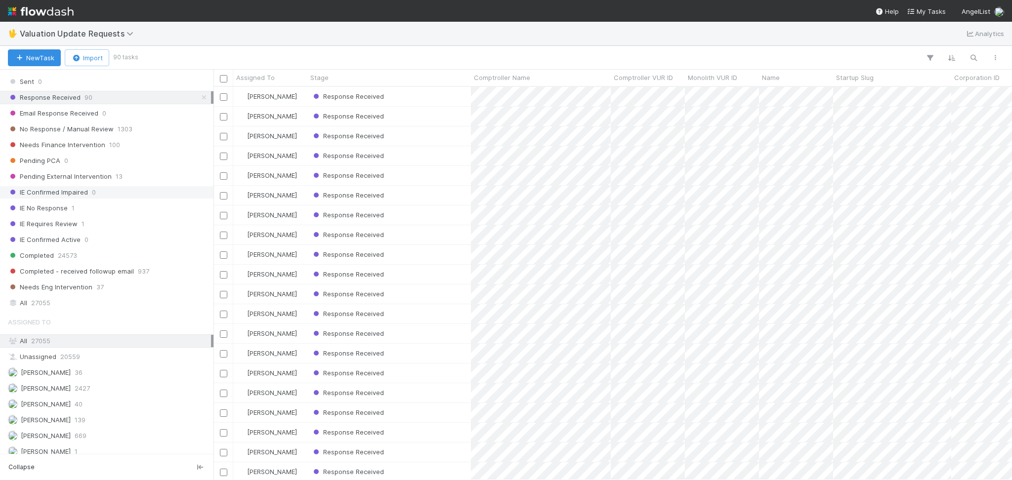
scroll to position [209, 0]
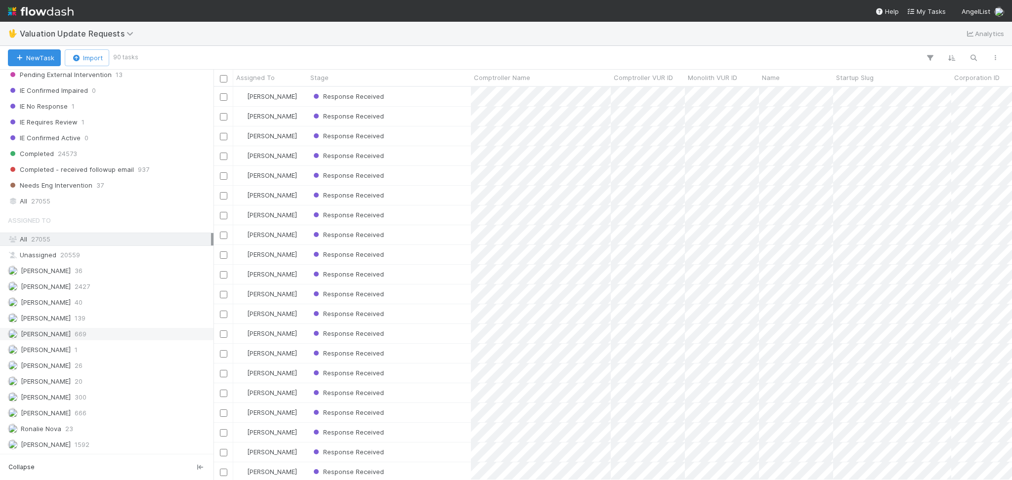
click at [124, 332] on div "Karen Jane Salcedo 669" at bounding box center [109, 334] width 203 height 12
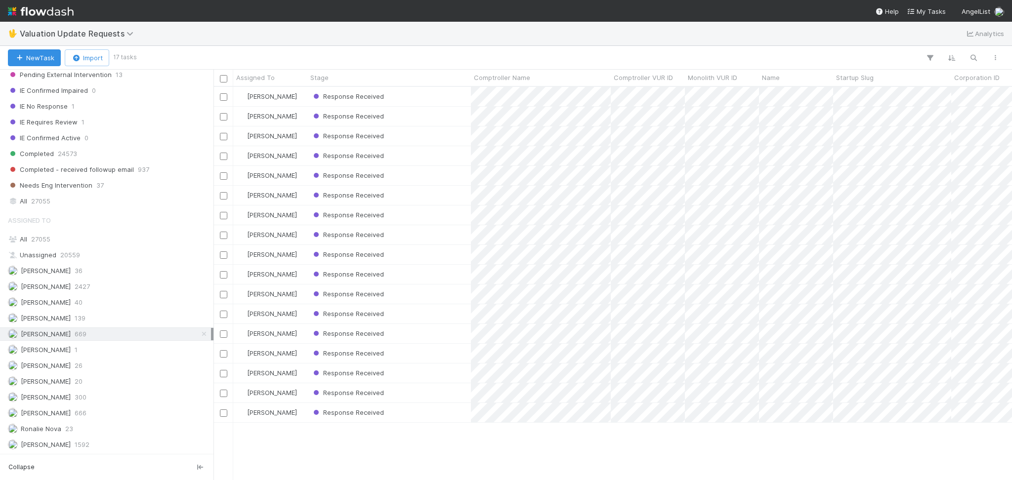
scroll to position [383, 788]
click at [128, 287] on div "Febbie Cervantes 2427" at bounding box center [109, 287] width 203 height 12
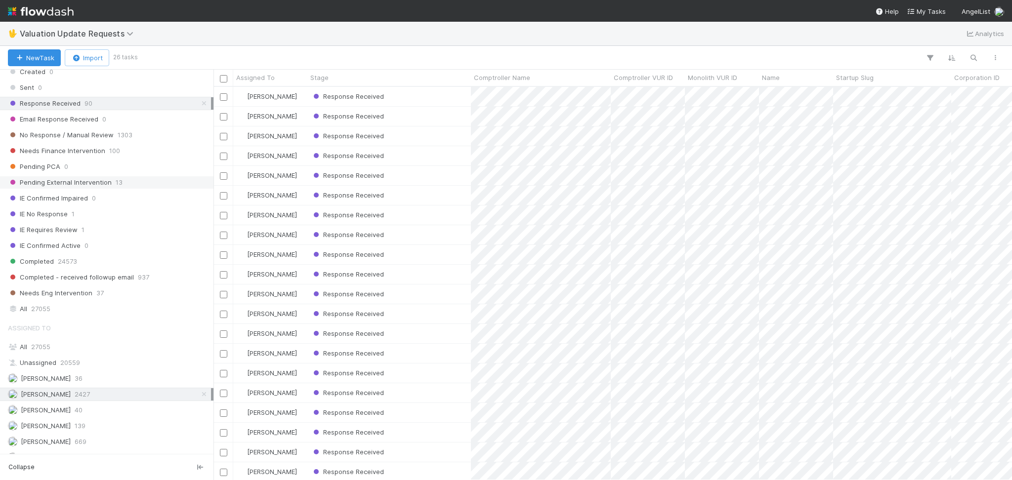
scroll to position [77, 0]
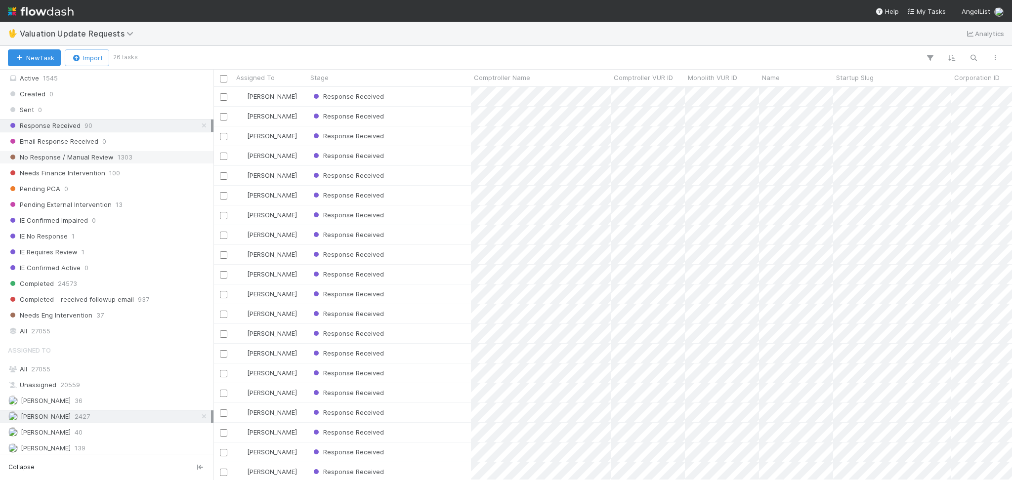
click at [136, 154] on div "No Response / Manual Review 1303" at bounding box center [109, 157] width 203 height 12
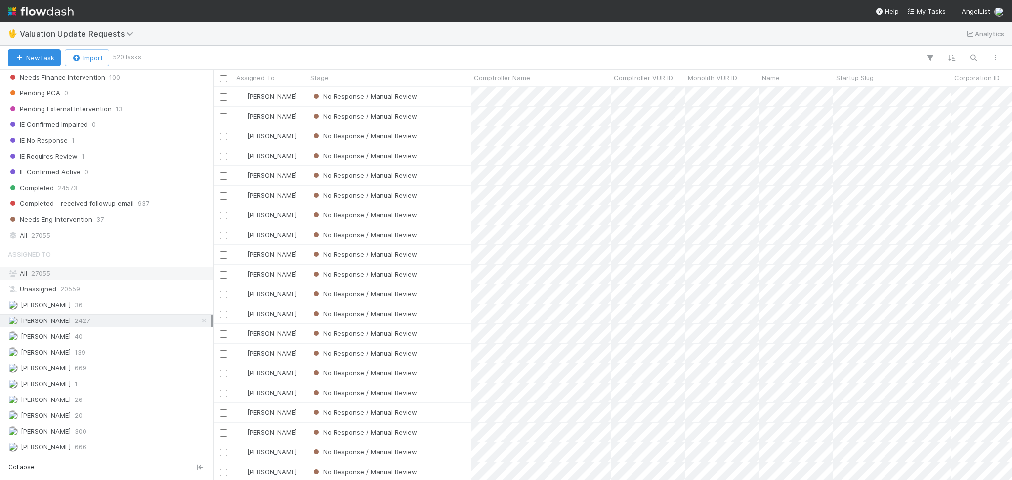
scroll to position [209, 0]
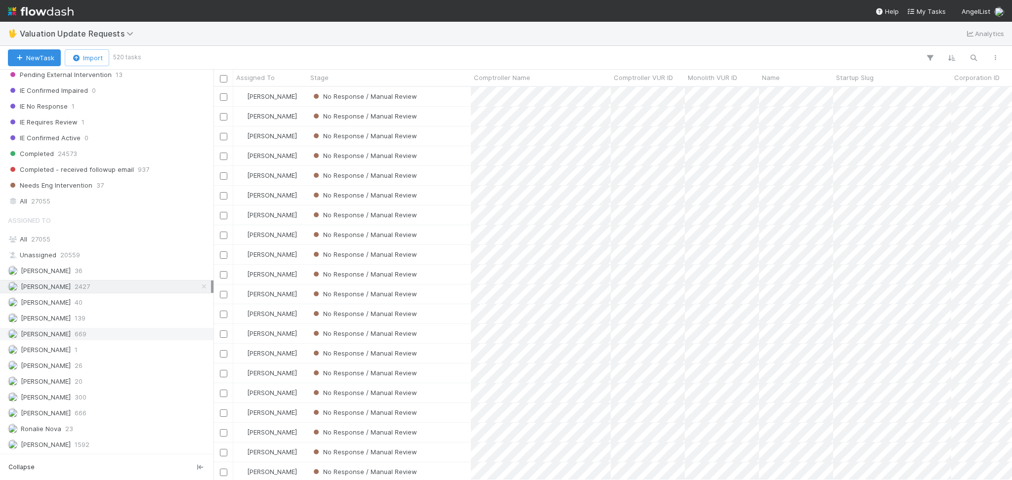
click at [108, 329] on div "Karen Jane Salcedo 669" at bounding box center [109, 334] width 203 height 12
click at [115, 416] on div "Michael Capilitan 666" at bounding box center [109, 413] width 203 height 12
click at [113, 290] on div "Febbie Cervantes 2427" at bounding box center [109, 287] width 203 height 12
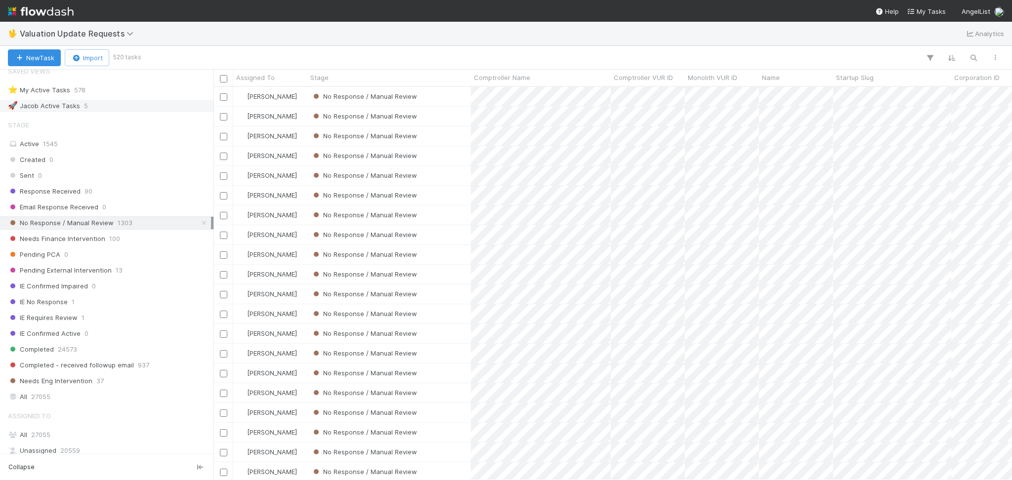
scroll to position [383, 788]
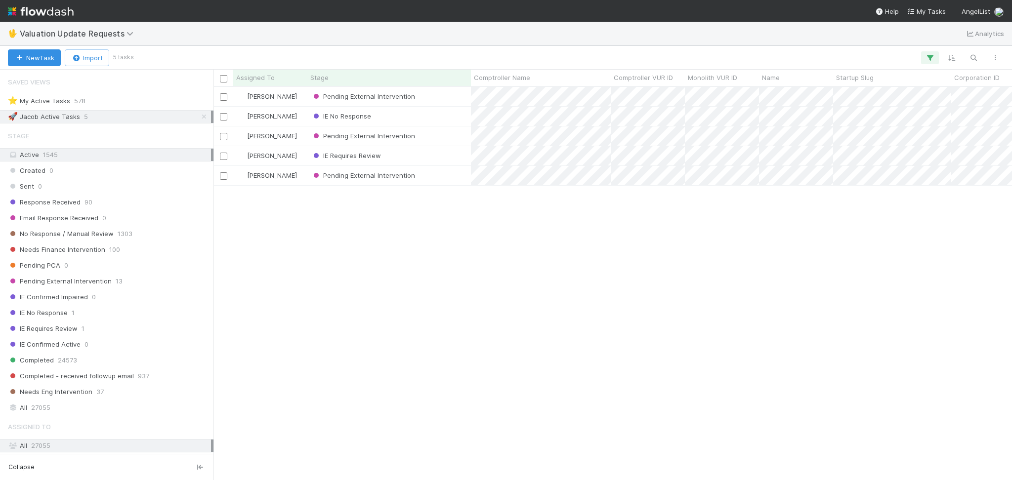
scroll to position [209, 0]
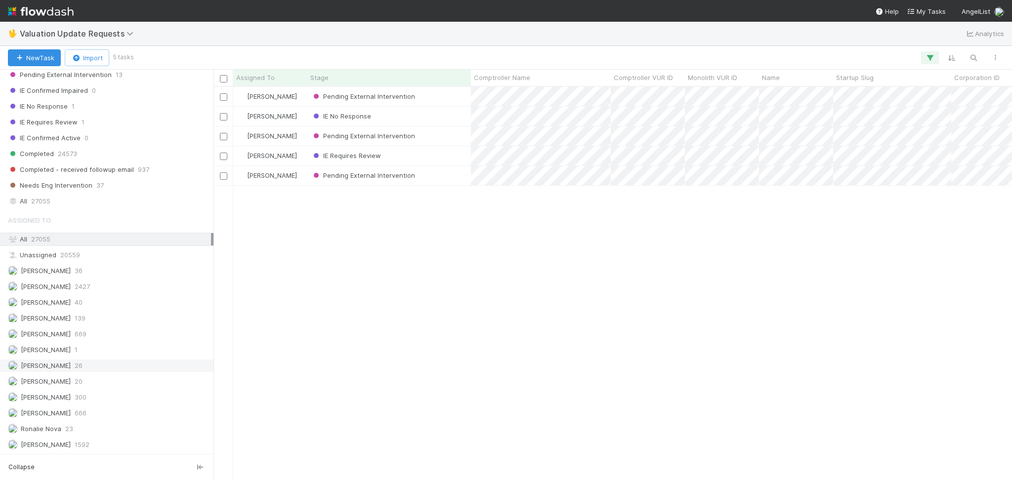
click at [113, 369] on div "Marenz Trajano 26" at bounding box center [109, 366] width 203 height 12
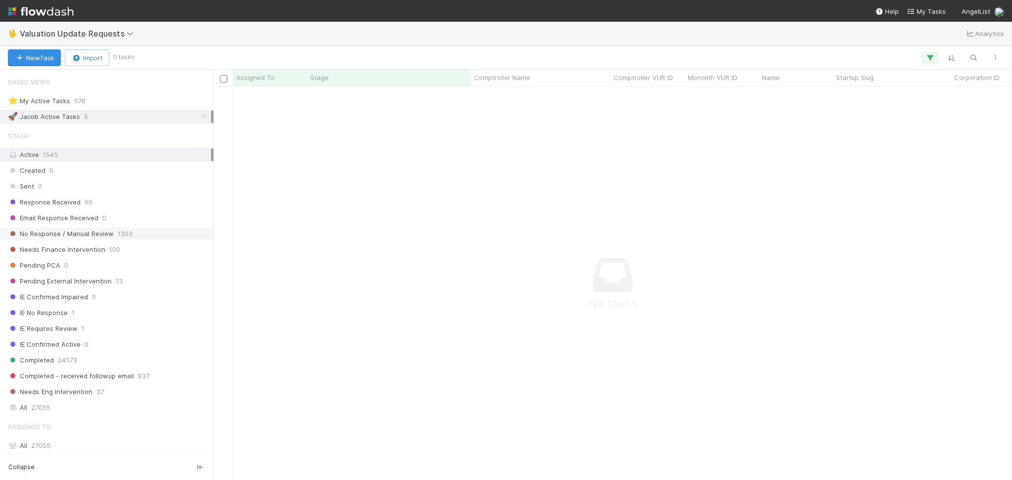
click at [154, 230] on div "No Response / Manual Review 1303" at bounding box center [109, 234] width 203 height 12
click at [199, 117] on icon at bounding box center [204, 117] width 10 height 6
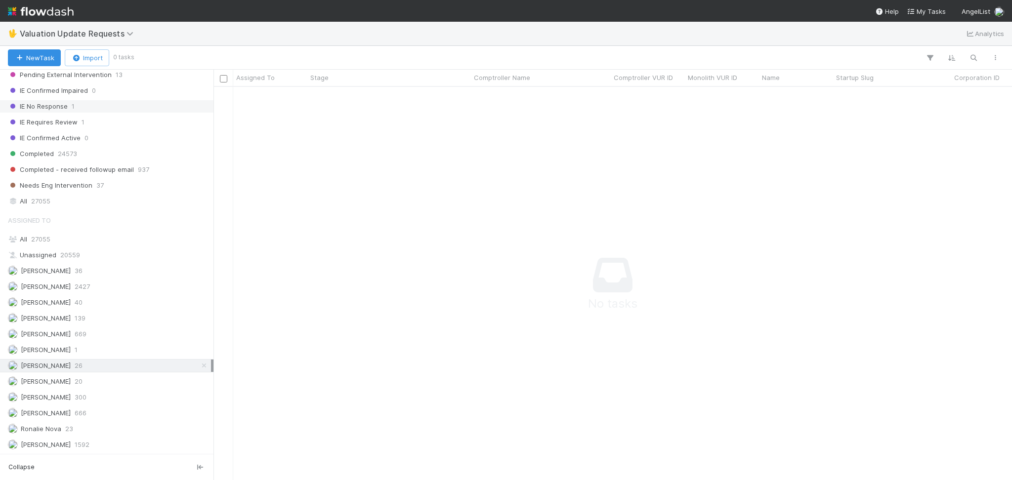
scroll to position [373, 778]
click at [116, 307] on div "Jacob Weiss 40" at bounding box center [109, 303] width 203 height 12
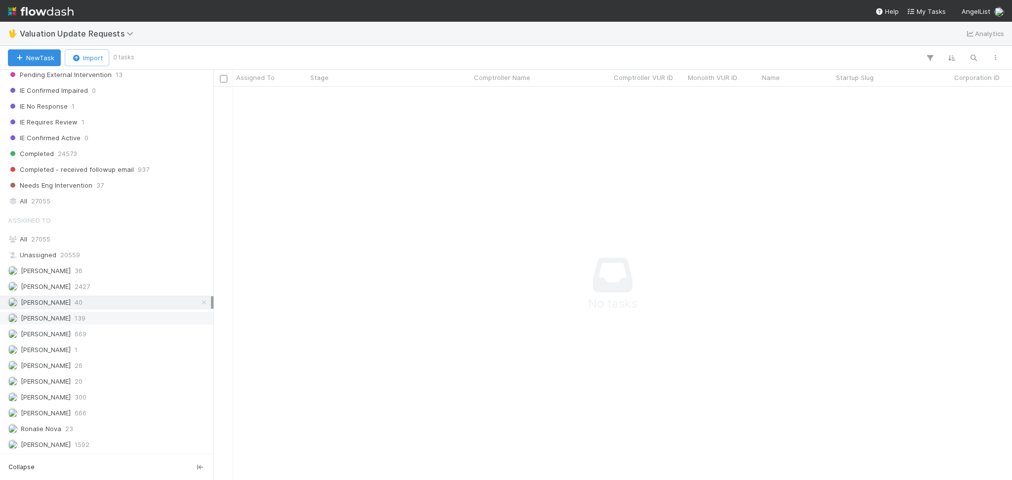
scroll to position [373, 778]
click at [113, 319] on div "Janice Garcia 139" at bounding box center [109, 318] width 203 height 12
click at [89, 429] on div "Ronalie Nova 23" at bounding box center [109, 429] width 203 height 12
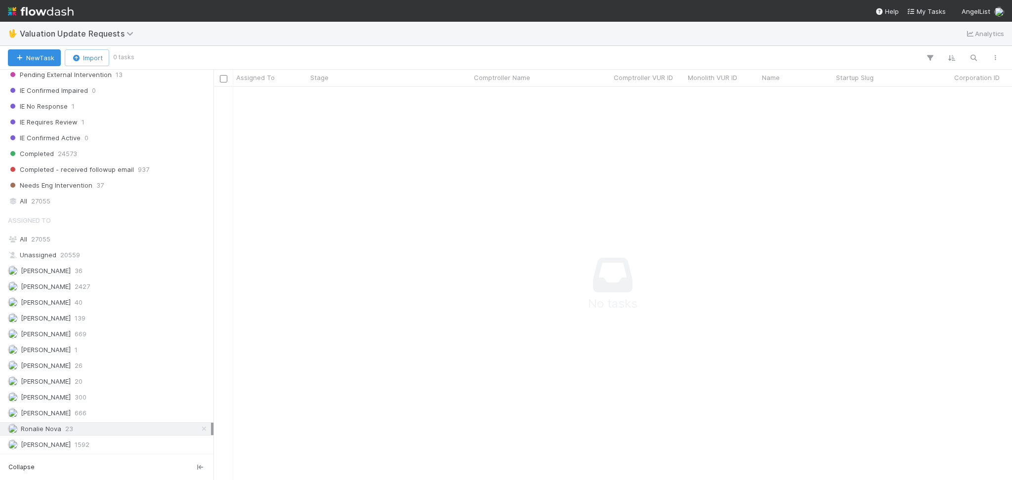
scroll to position [373, 778]
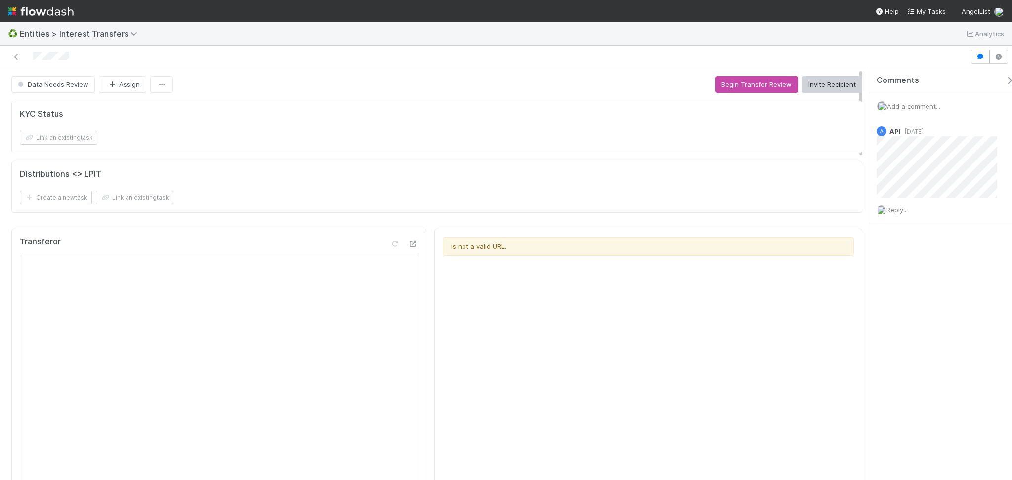
scroll to position [191, 396]
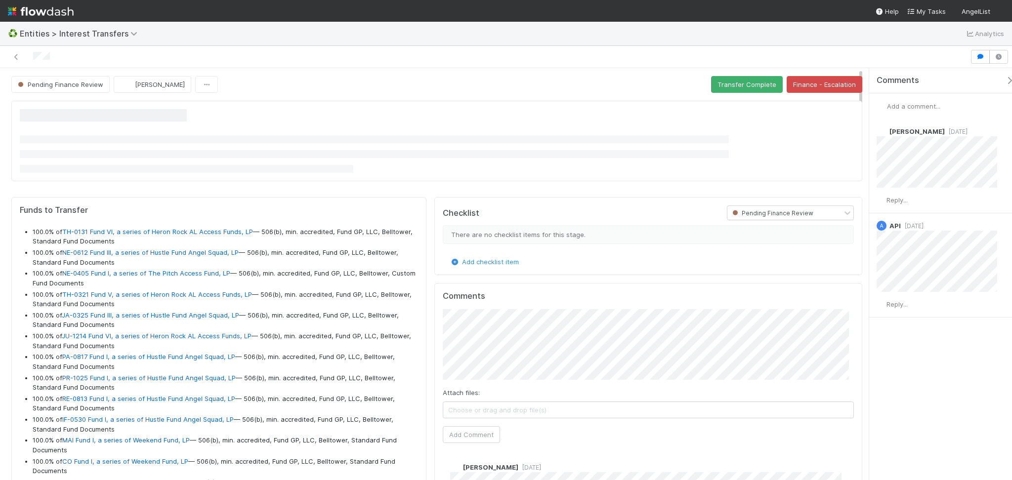
scroll to position [191, 396]
